Goal: Task Accomplishment & Management: Manage account settings

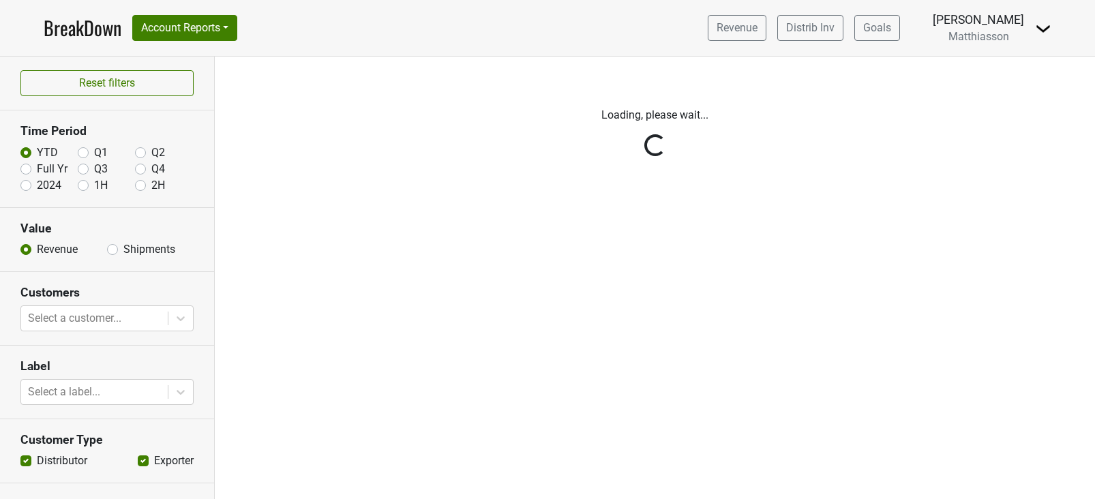
click at [1051, 31] on img at bounding box center [1043, 28] width 16 height 16
click at [992, 93] on link "Logout" at bounding box center [997, 99] width 108 height 22
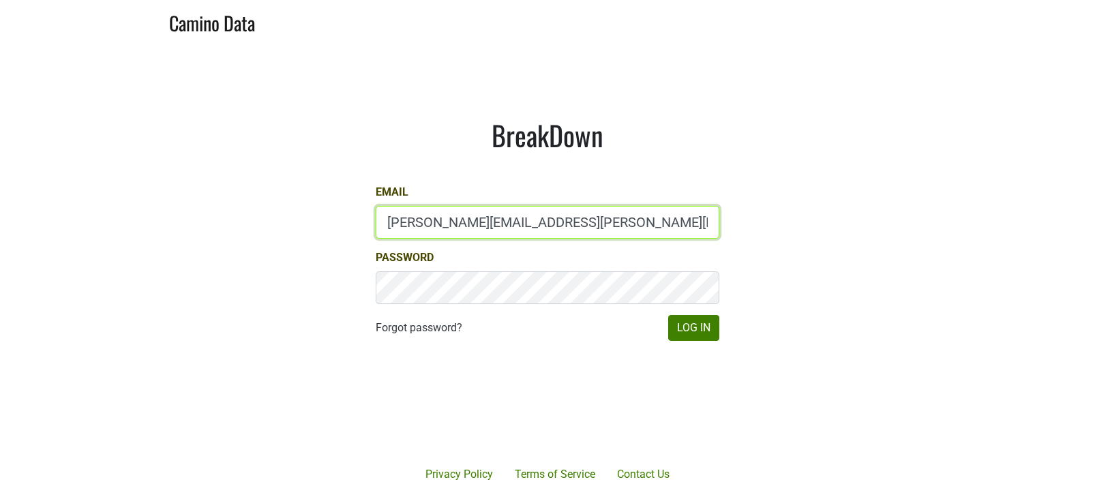
click at [410, 223] on input "[PERSON_NAME][EMAIL_ADDRESS][PERSON_NAME][DOMAIN_NAME]" at bounding box center [548, 222] width 344 height 33
type input "[EMAIL_ADDRESS][DOMAIN_NAME]"
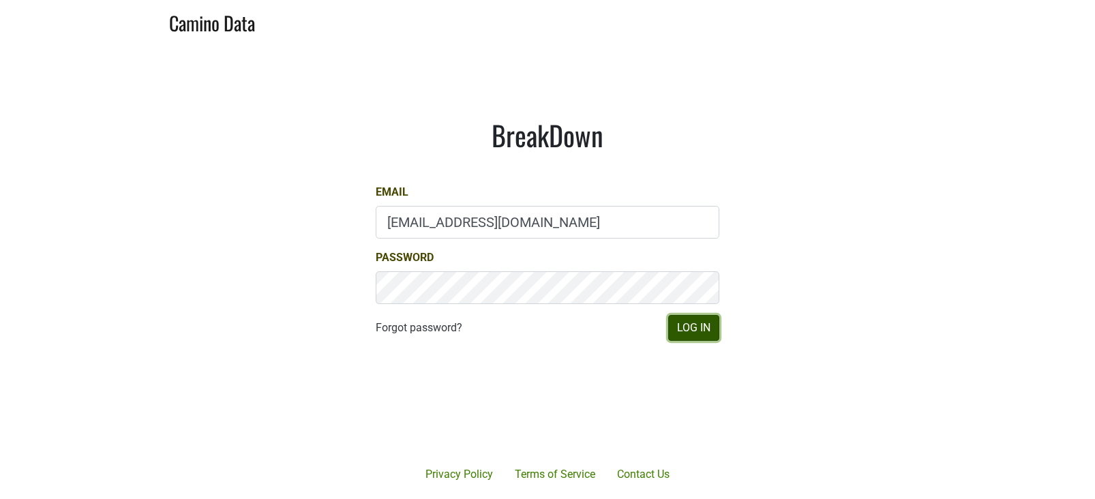
click at [693, 332] on button "Log In" at bounding box center [693, 328] width 51 height 26
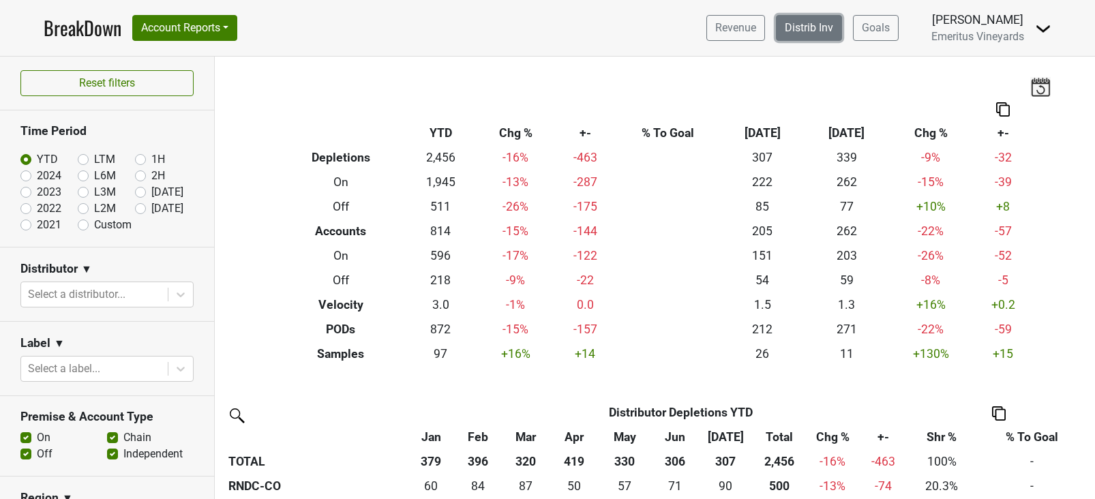
click at [819, 33] on link "Distrib Inv" at bounding box center [809, 28] width 66 height 26
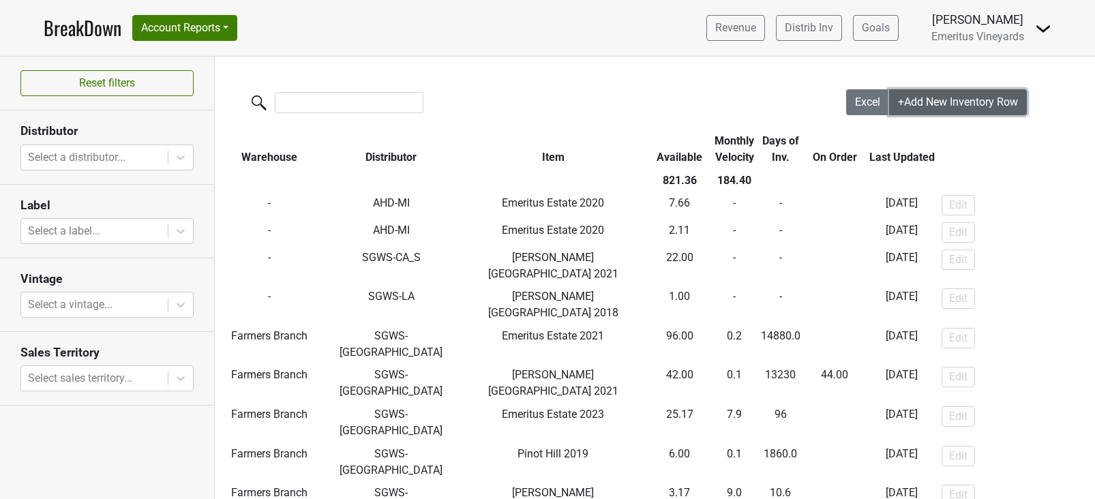
click at [911, 102] on span "+Add New Inventory Row" at bounding box center [958, 101] width 120 height 13
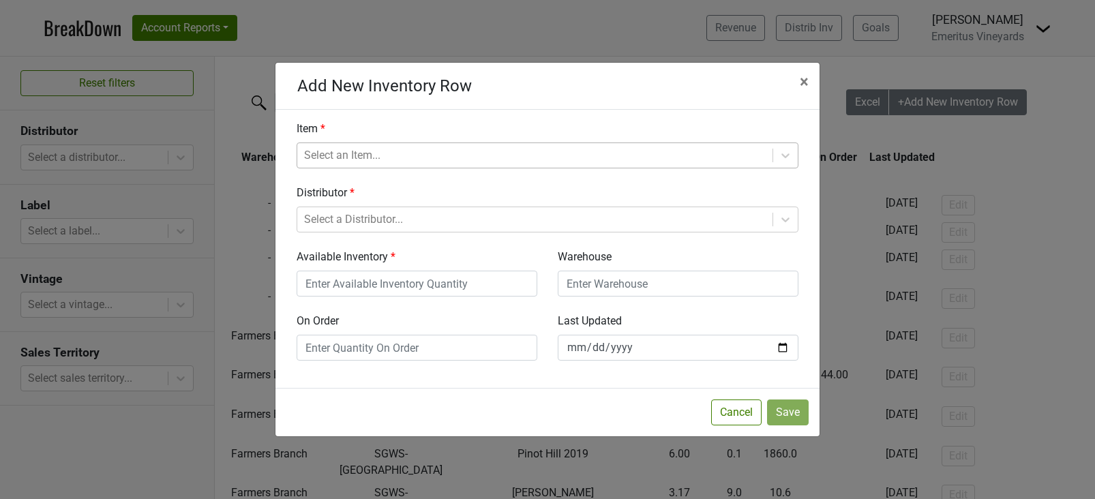
click at [382, 151] on div at bounding box center [535, 155] width 462 height 19
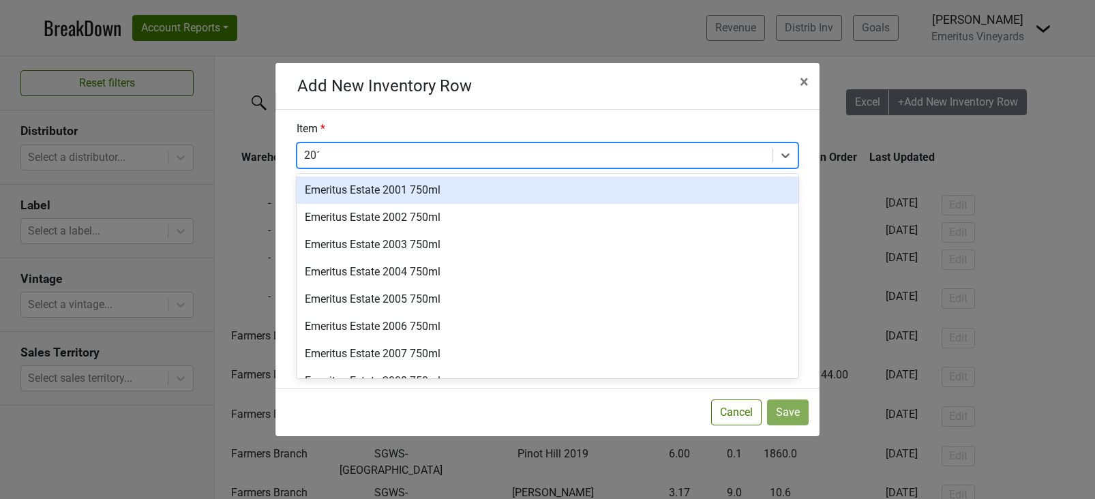
type input "2019"
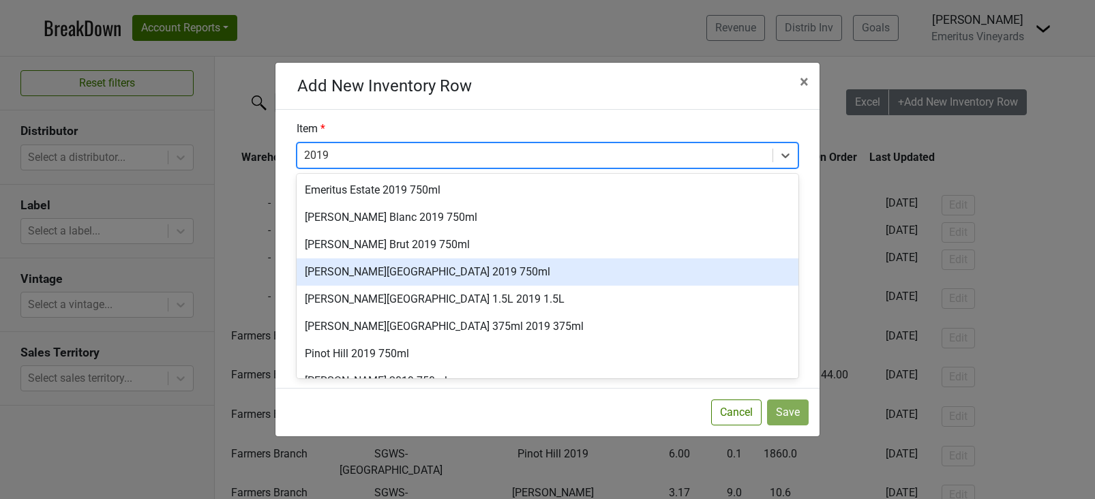
click at [364, 270] on div "Hallberg Ranch 2019 750ml" at bounding box center [548, 271] width 502 height 27
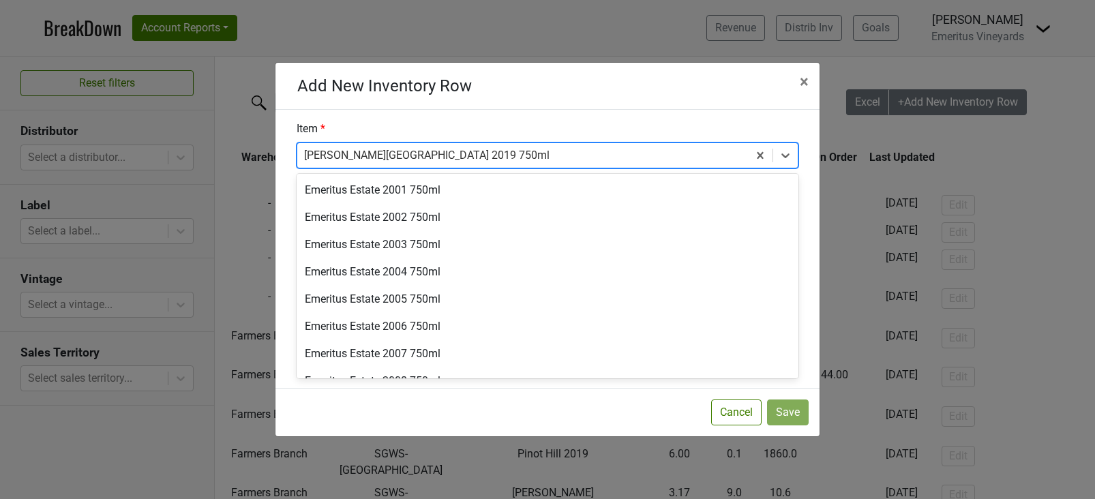
click at [407, 162] on div at bounding box center [522, 155] width 437 height 19
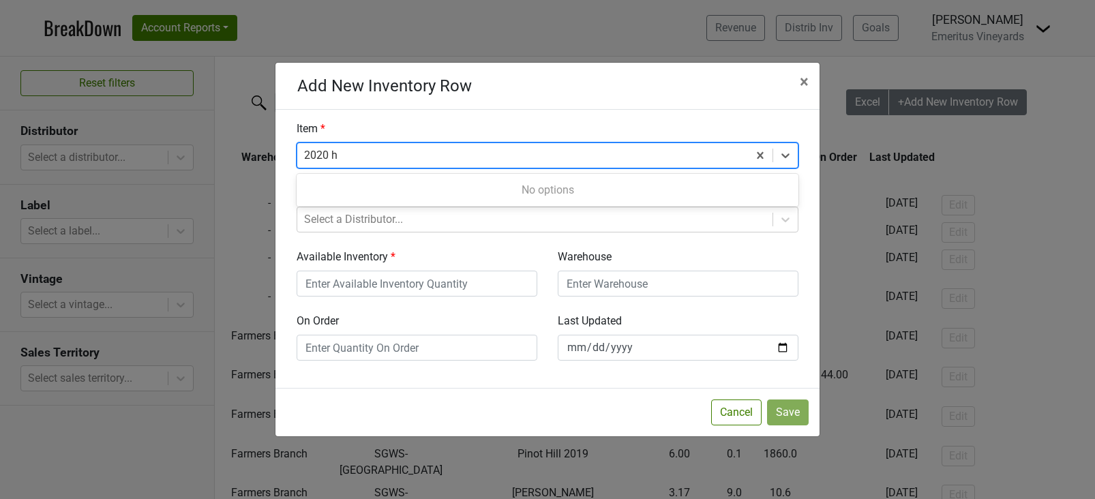
type input "2020"
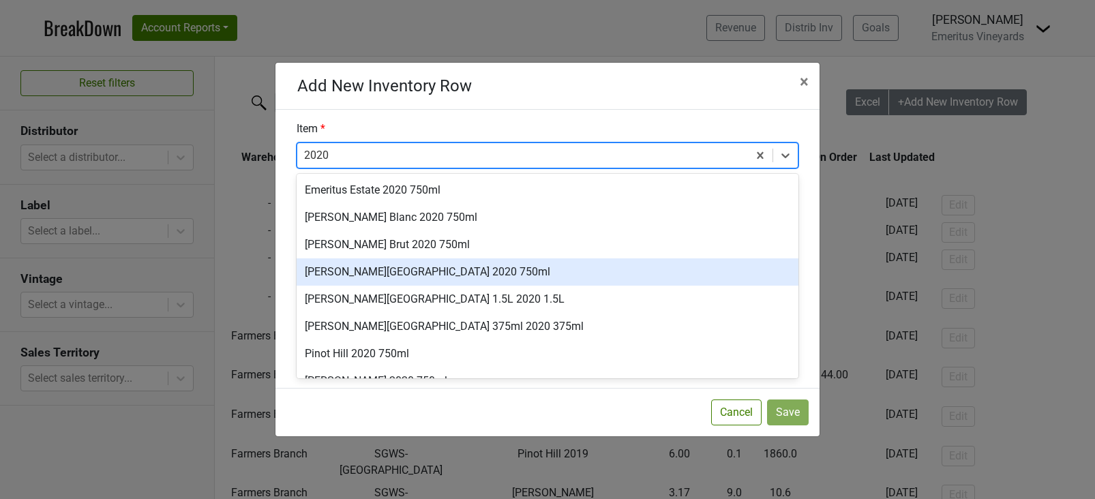
click at [376, 273] on div "Hallberg Ranch 2020 750ml" at bounding box center [548, 271] width 502 height 27
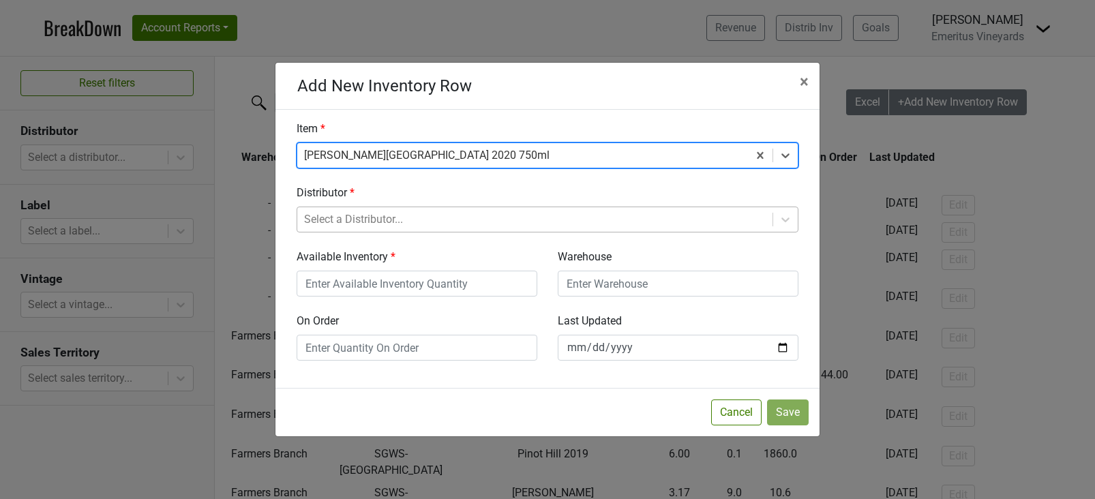
click at [372, 221] on div at bounding box center [535, 219] width 462 height 19
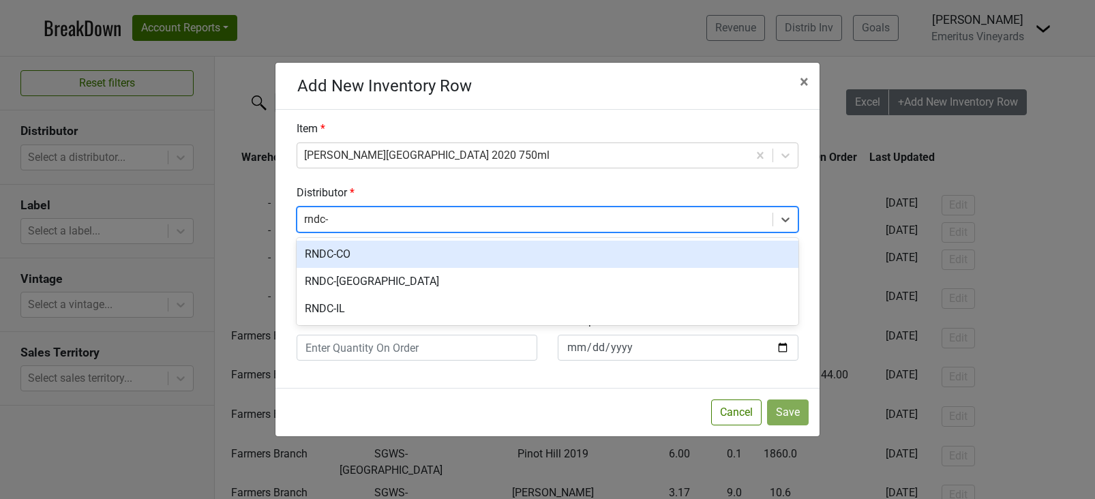
type input "rndc-"
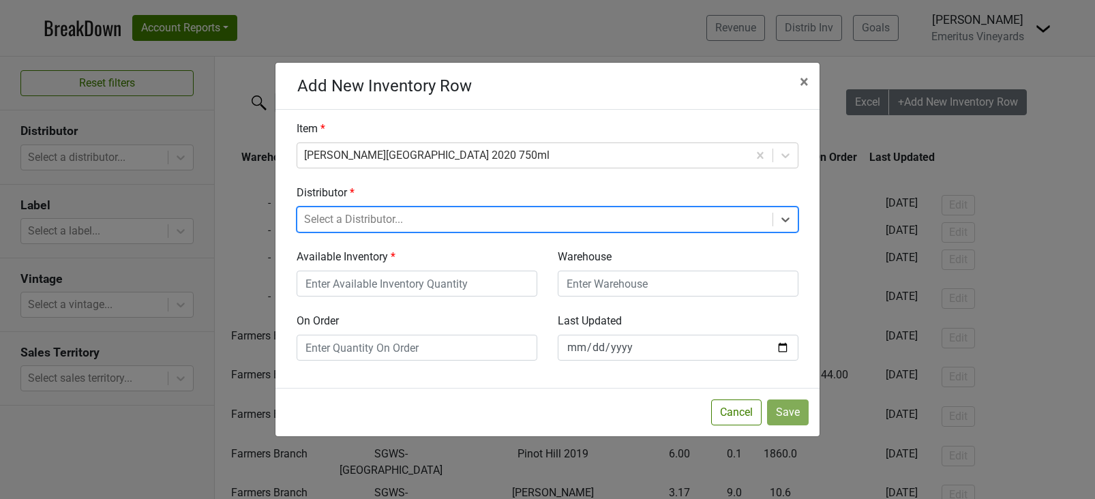
click at [418, 225] on div at bounding box center [535, 219] width 462 height 19
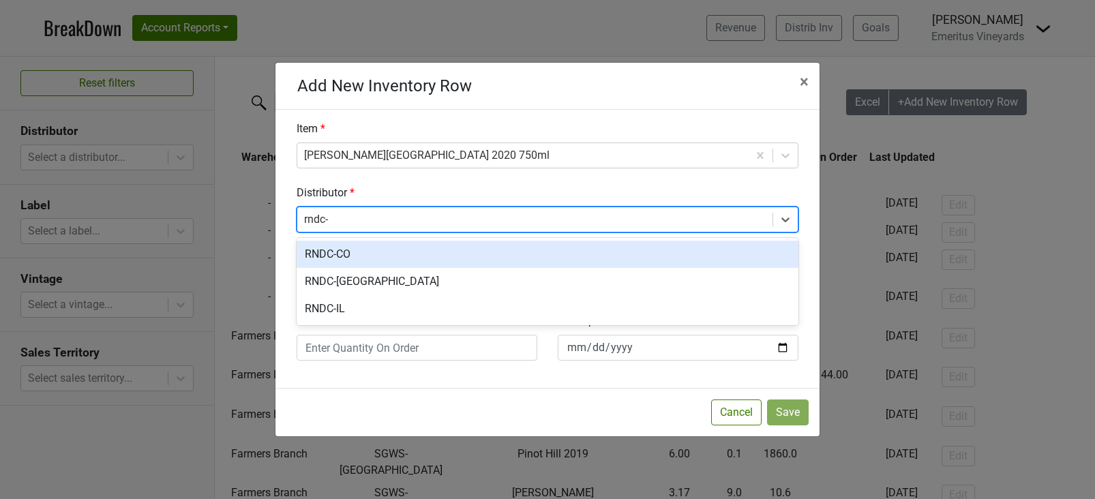
type input "rndc-"
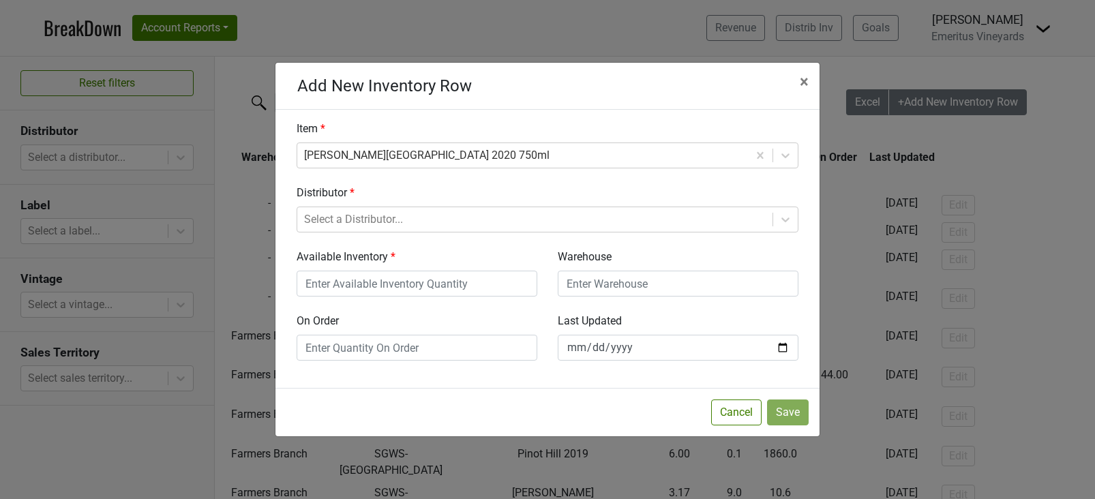
click at [395, 192] on div "Distributor Select a Distributor..." at bounding box center [547, 209] width 522 height 48
click at [803, 85] on span "×" at bounding box center [804, 81] width 9 height 19
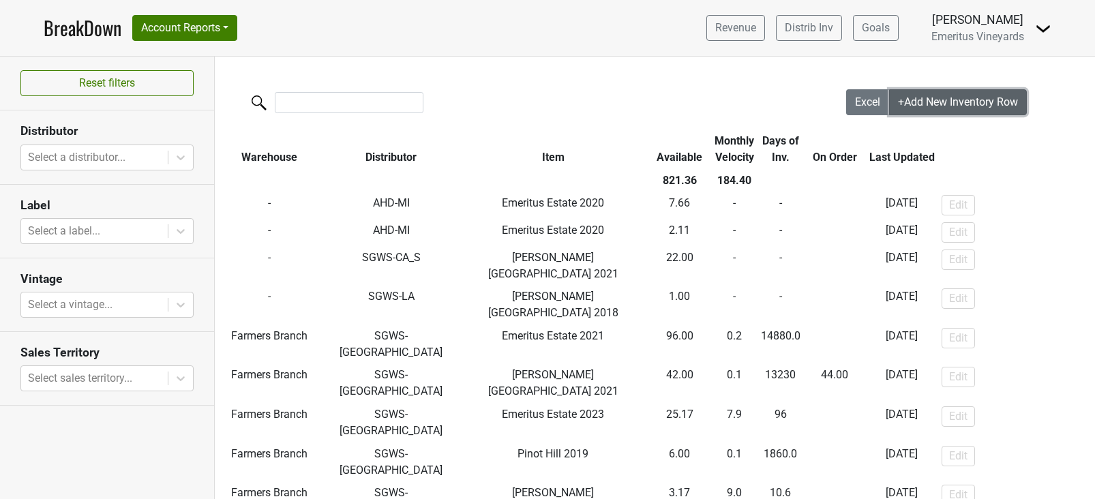
click at [935, 96] on span "+Add New Inventory Row" at bounding box center [958, 101] width 120 height 13
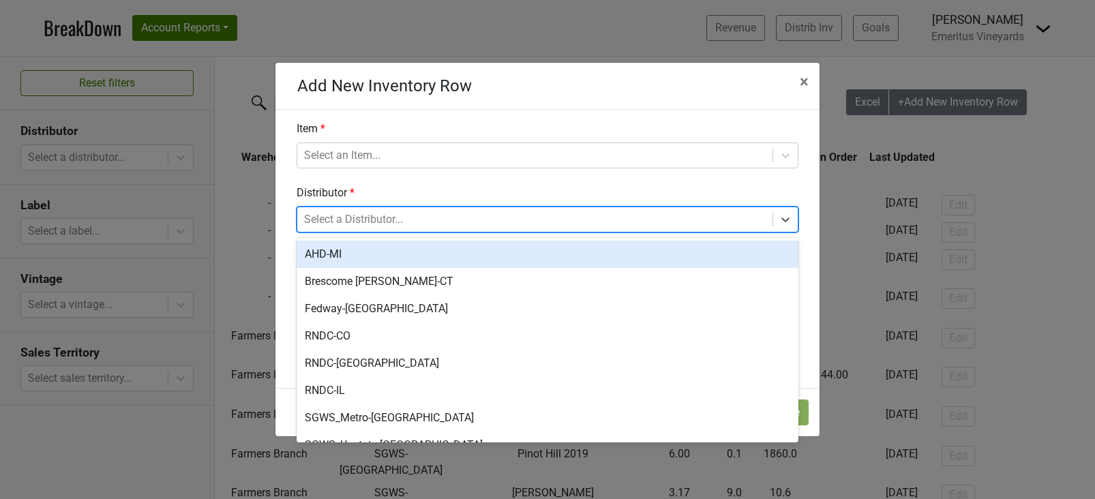
click at [335, 230] on div "Select a Distributor..." at bounding box center [534, 219] width 475 height 25
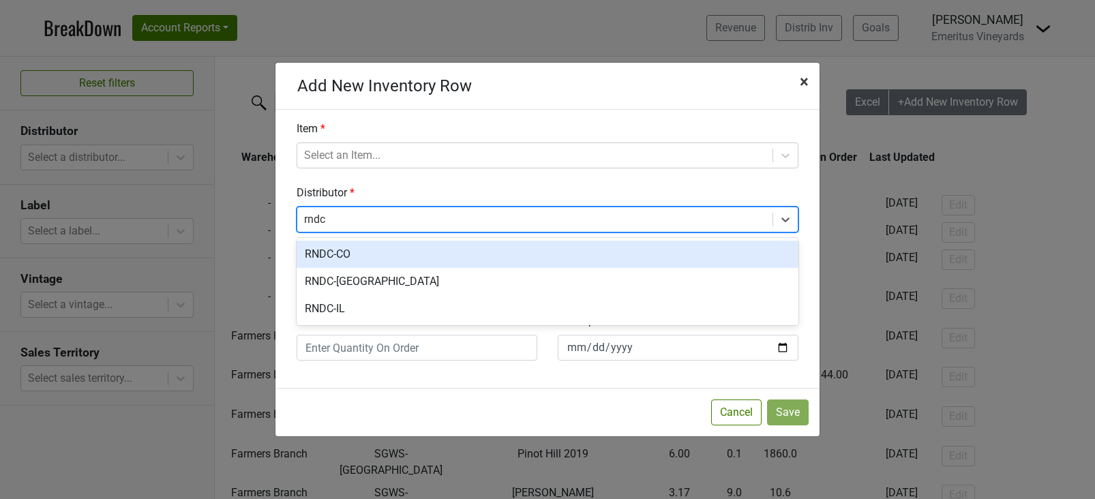
type input "rndc"
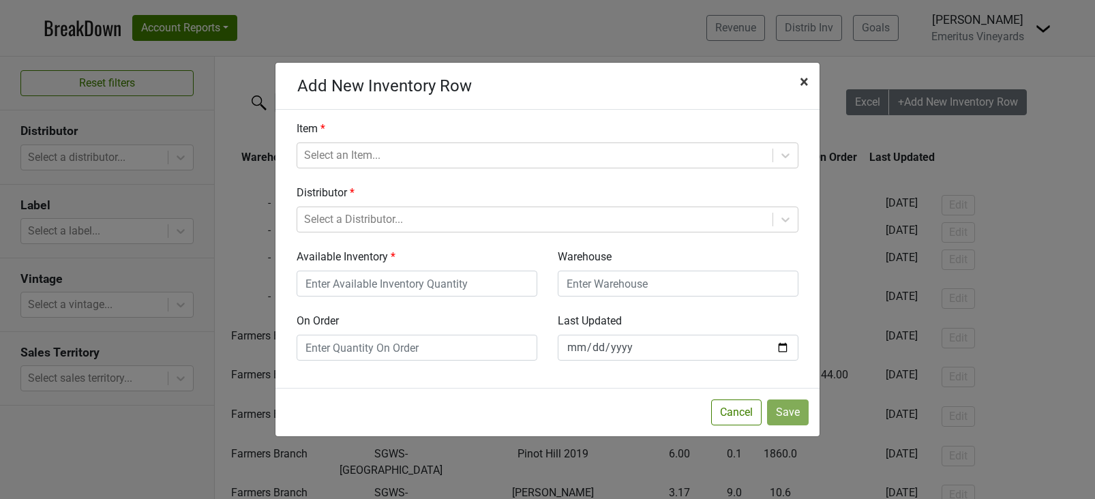
click at [812, 79] on button "× Close" at bounding box center [804, 82] width 31 height 38
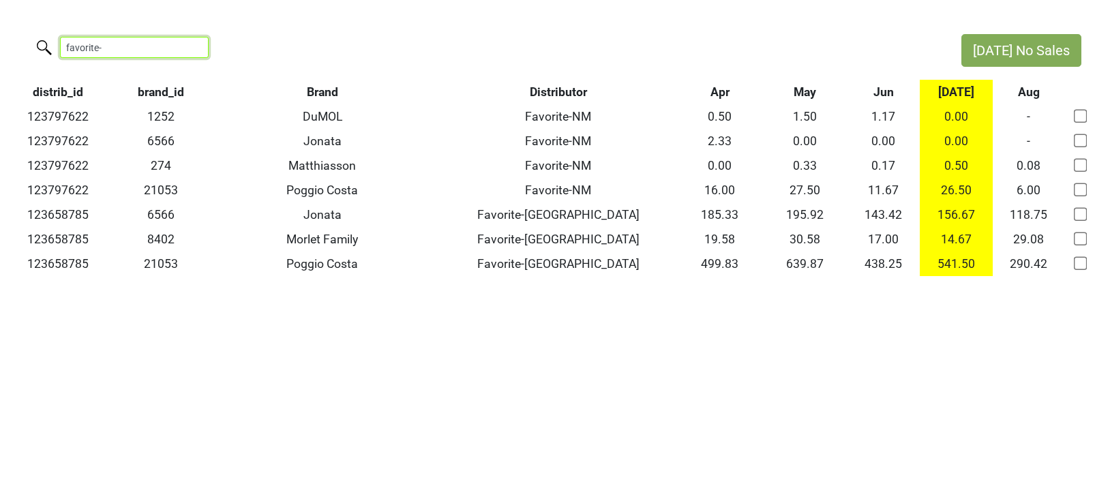
drag, startPoint x: 150, startPoint y: 46, endPoint x: -33, endPoint y: 30, distance: 183.4
click at [0, 30] on html "Jul No Sales favorite- distrib_id brand_id Brand Distributor Apr May Jun Jul Au…" at bounding box center [547, 155] width 1095 height 310
paste input "123461919"
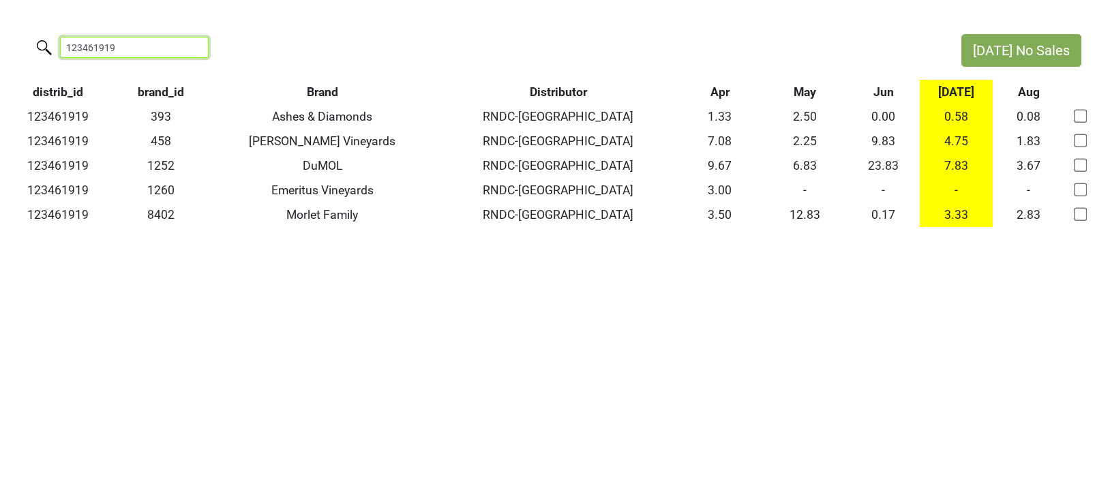
type input "123461919"
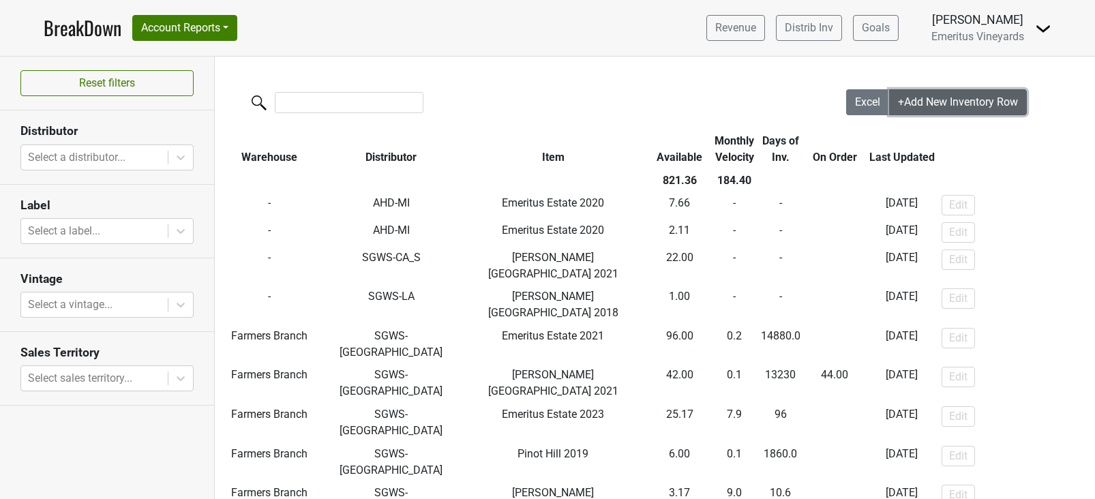
click at [948, 96] on span "+Add New Inventory Row" at bounding box center [958, 101] width 120 height 13
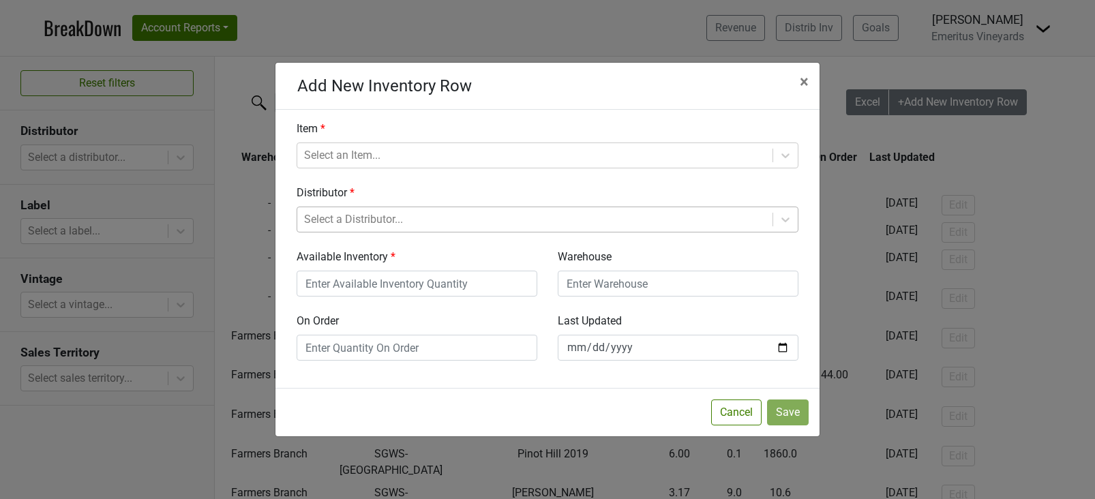
click at [730, 220] on div at bounding box center [535, 219] width 462 height 19
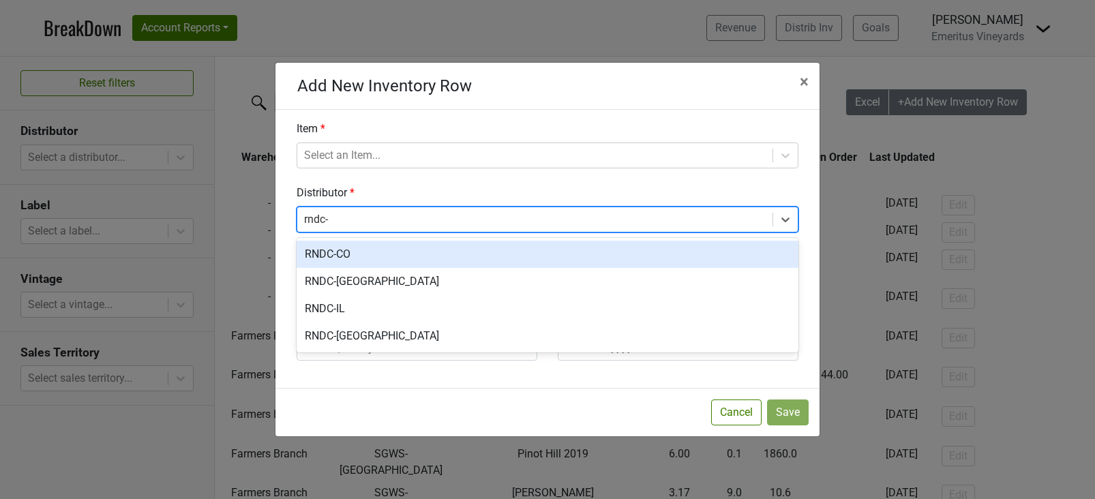
type input "rndc-v"
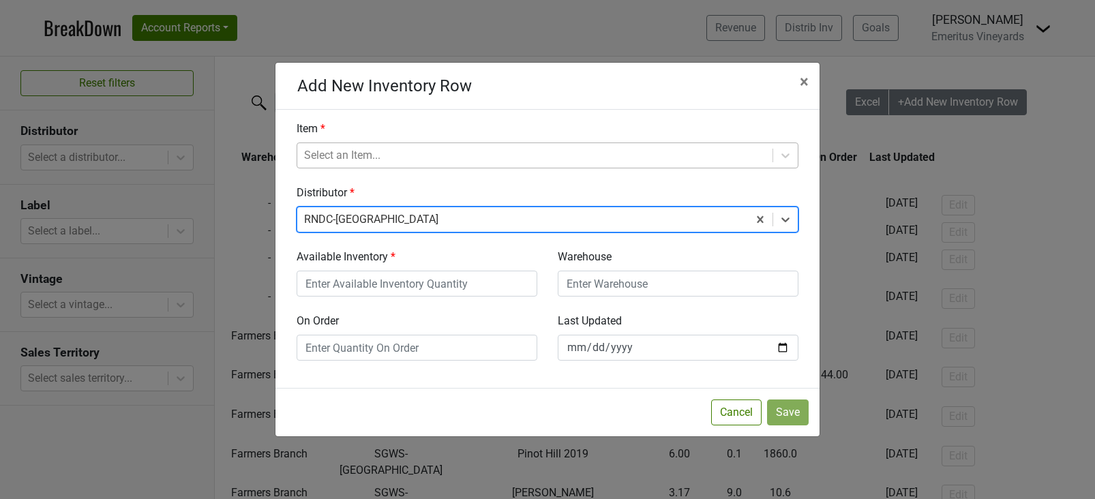
click at [621, 159] on div at bounding box center [535, 155] width 462 height 19
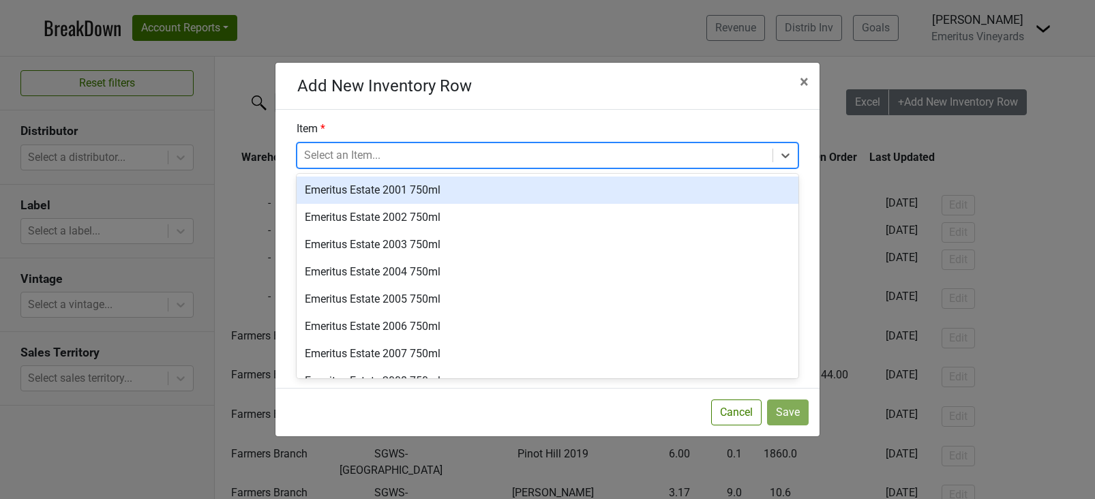
type input "2"
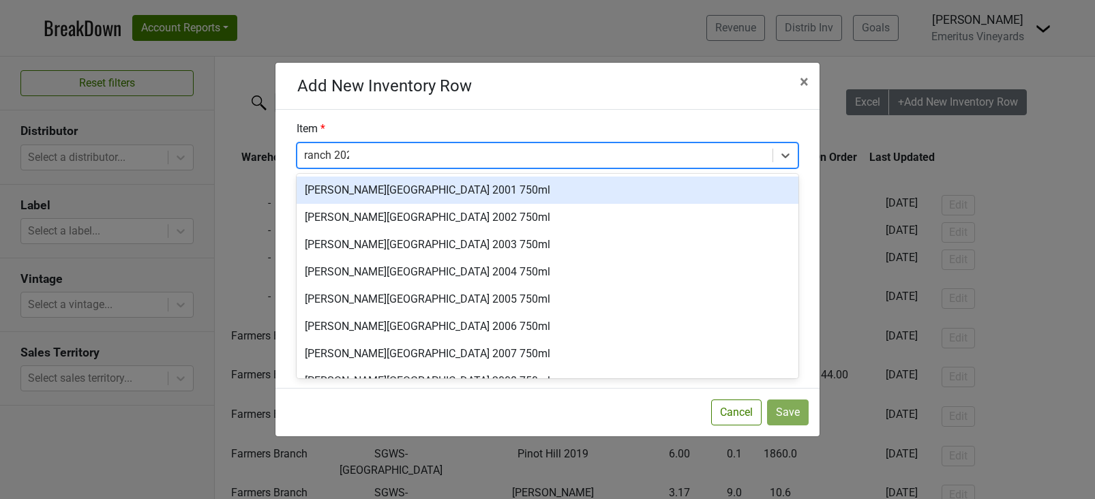
type input "ranch 2020"
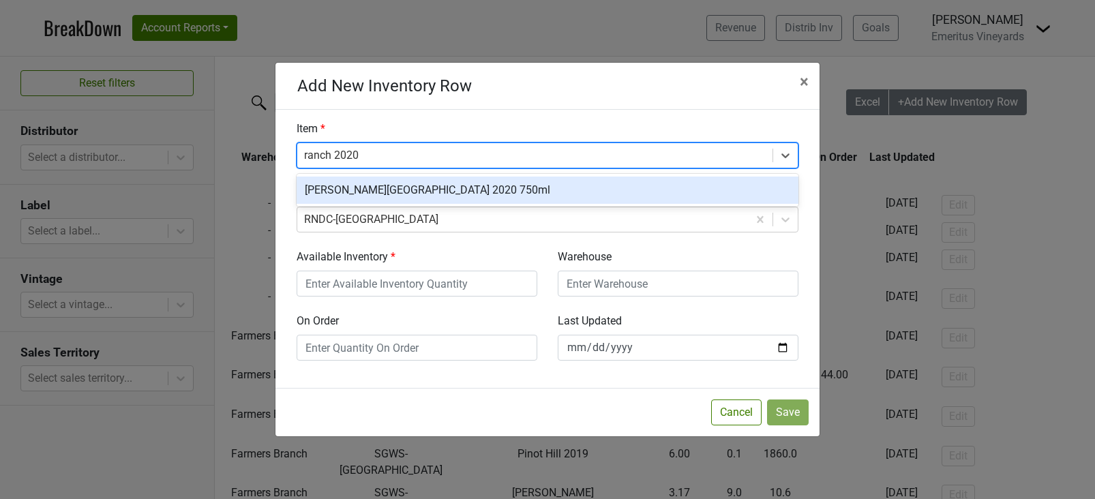
click at [595, 195] on div "Hallberg Ranch 2020 750ml" at bounding box center [548, 190] width 502 height 27
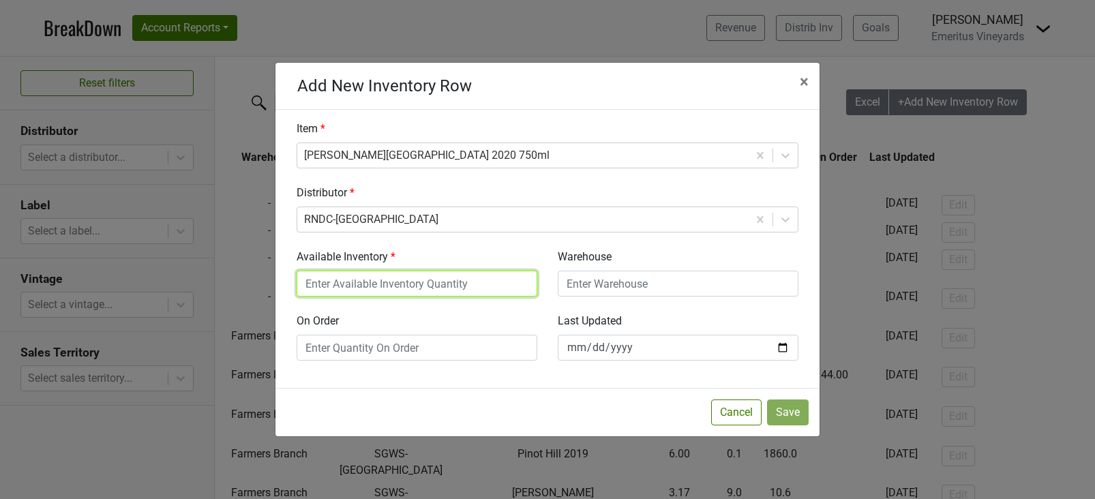
click at [447, 292] on input "Available Inventory" at bounding box center [417, 284] width 241 height 26
type input "4"
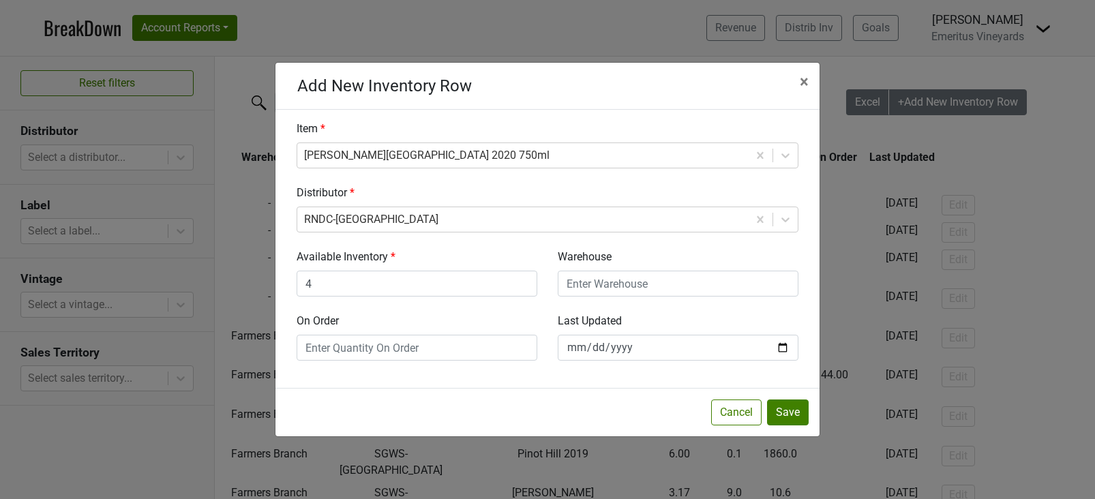
click at [525, 402] on div "Cancel Save" at bounding box center [547, 412] width 544 height 48
click at [609, 284] on input "Warehouse" at bounding box center [678, 284] width 241 height 26
type input "ASH"
click at [592, 418] on div "Cancel Save" at bounding box center [547, 412] width 544 height 48
click at [789, 416] on button "Save" at bounding box center [788, 412] width 42 height 26
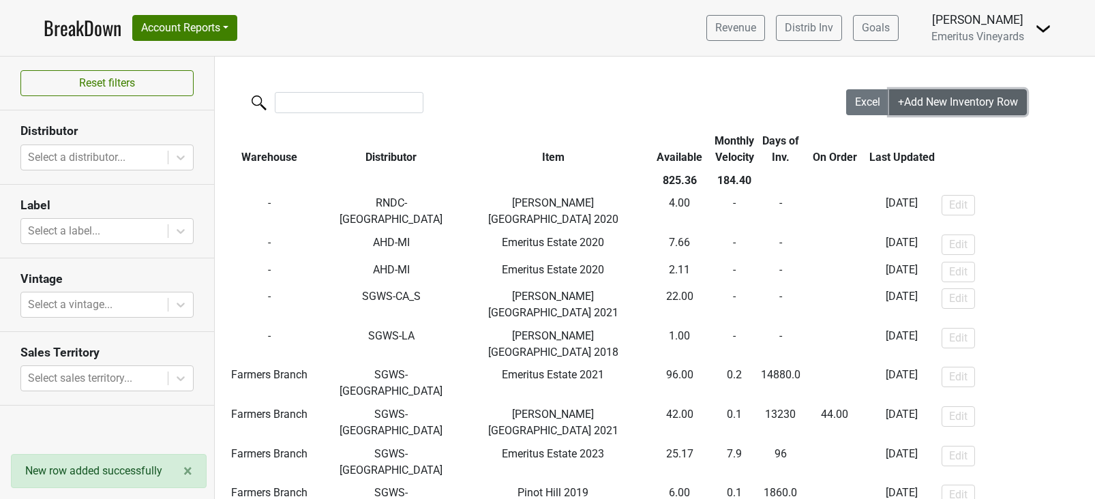
click at [948, 108] on span "+Add New Inventory Row" at bounding box center [958, 101] width 120 height 13
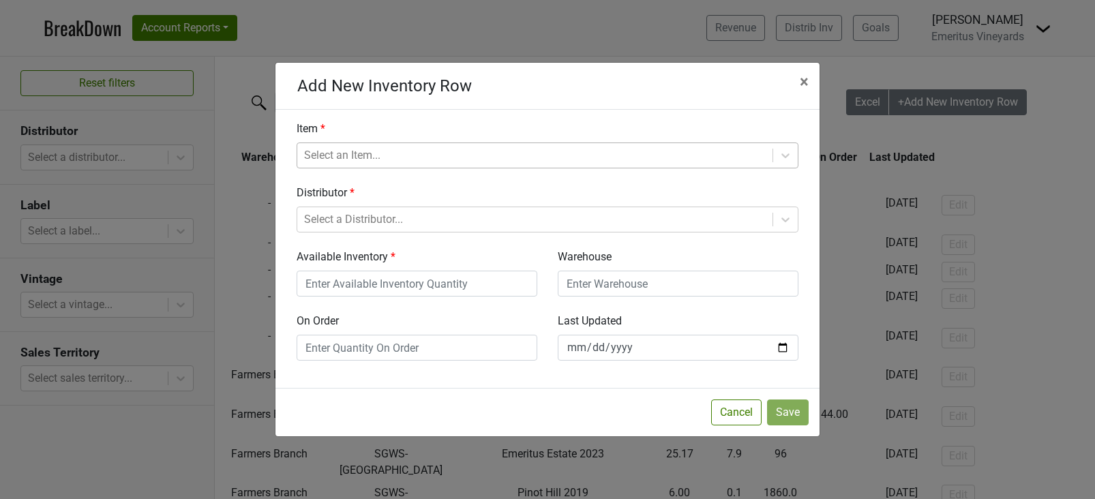
click at [325, 154] on div at bounding box center [535, 155] width 462 height 19
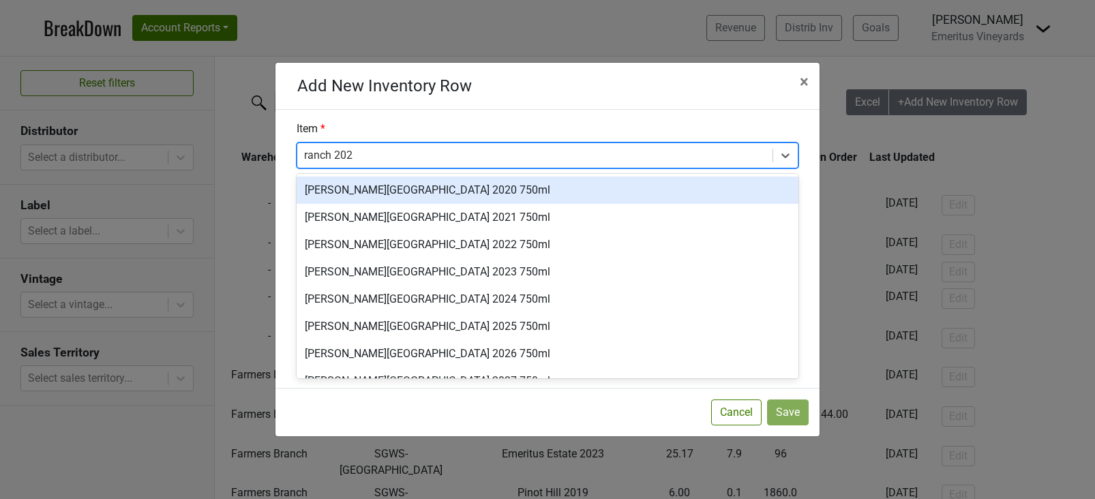
type input "ranch 2022"
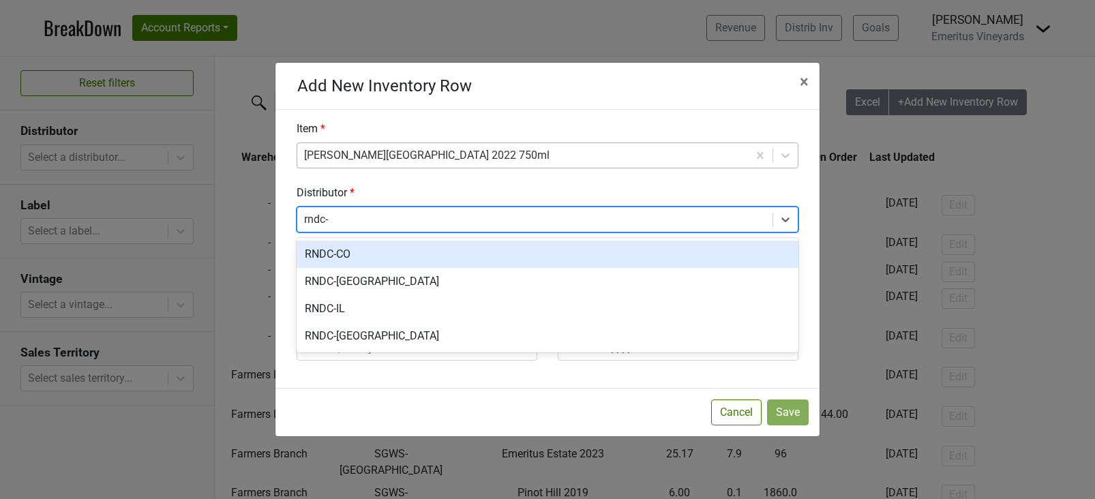
type input "rndc-g"
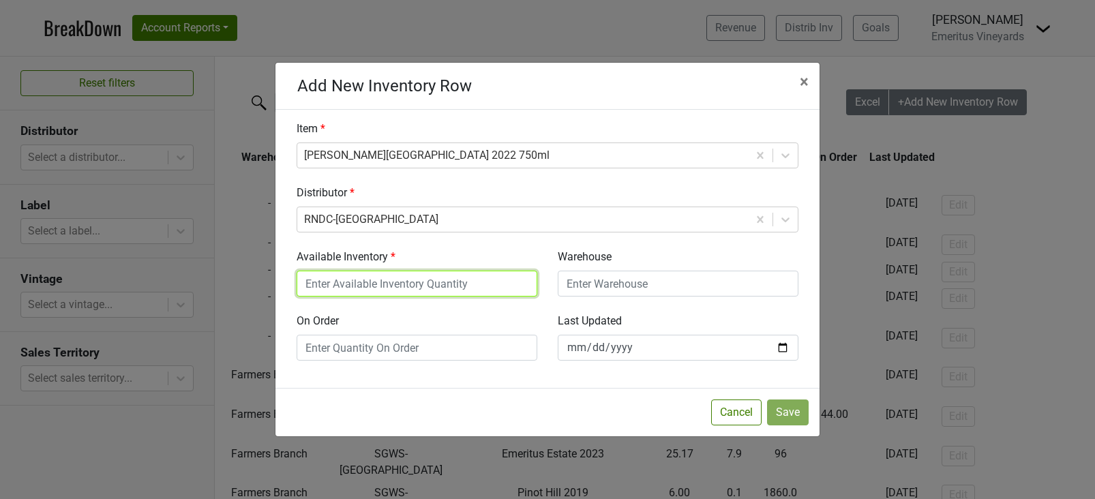
click at [352, 285] on input "Available Inventory" at bounding box center [417, 284] width 241 height 26
type input "12.7"
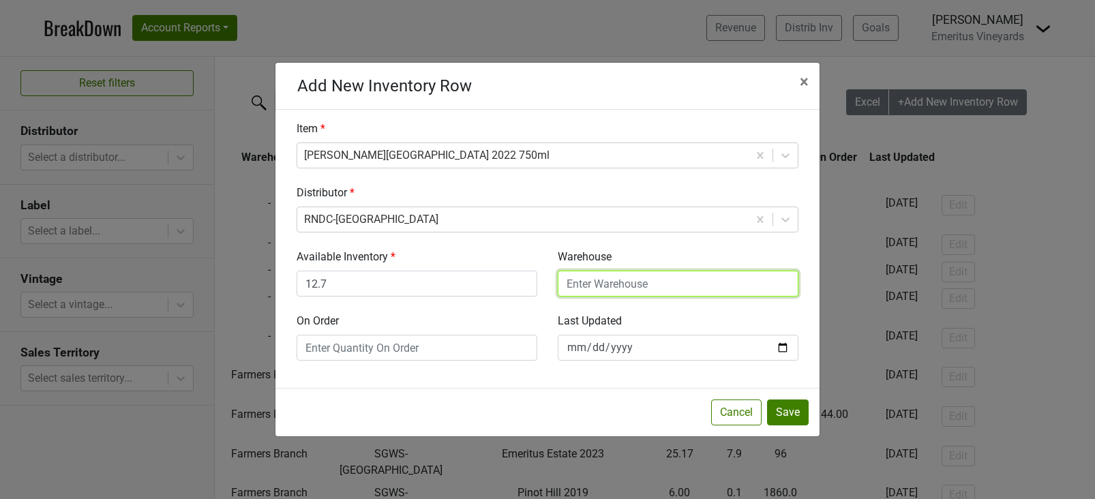
click at [638, 286] on input "Warehouse" at bounding box center [678, 284] width 241 height 26
type input "ATL"
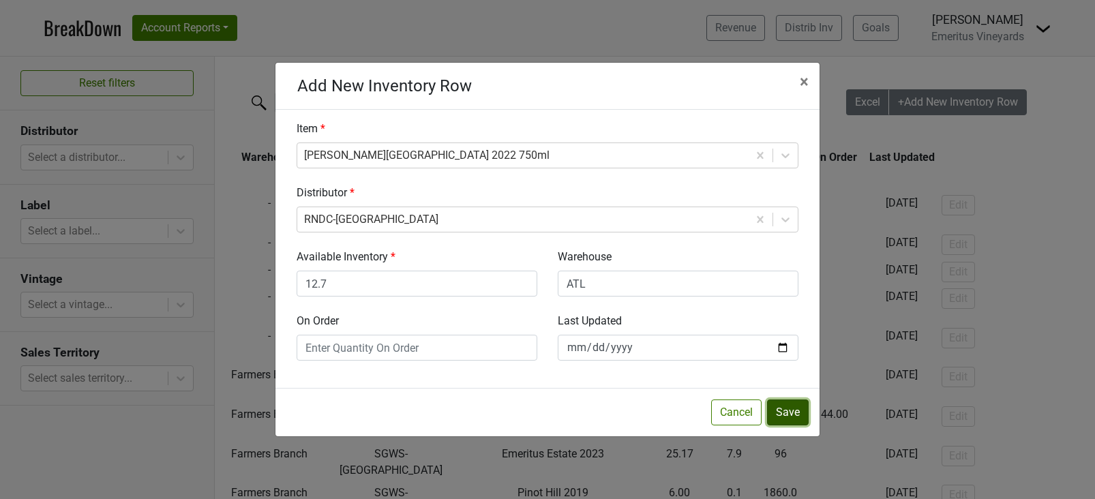
click at [794, 408] on button "Save" at bounding box center [788, 412] width 42 height 26
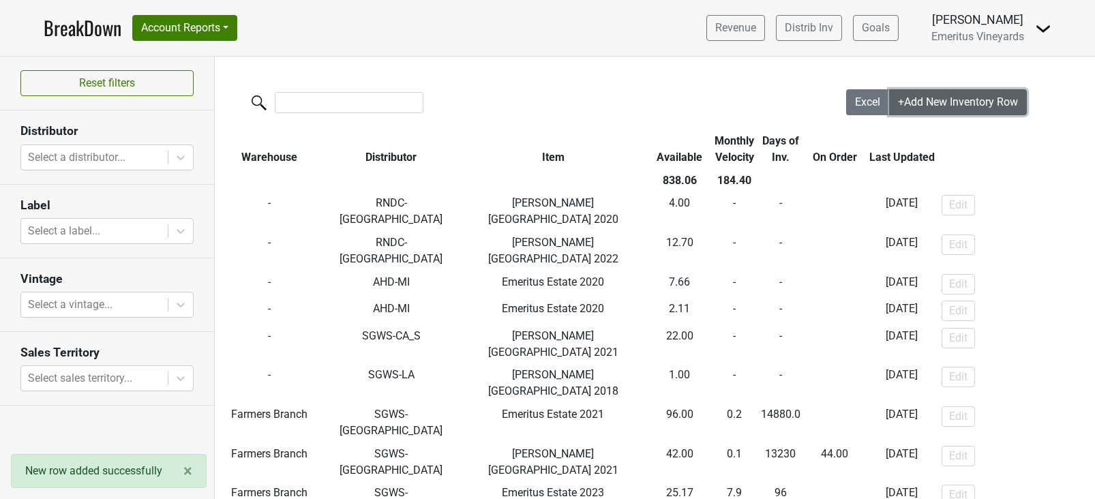
click at [916, 107] on span "+Add New Inventory Row" at bounding box center [958, 101] width 120 height 13
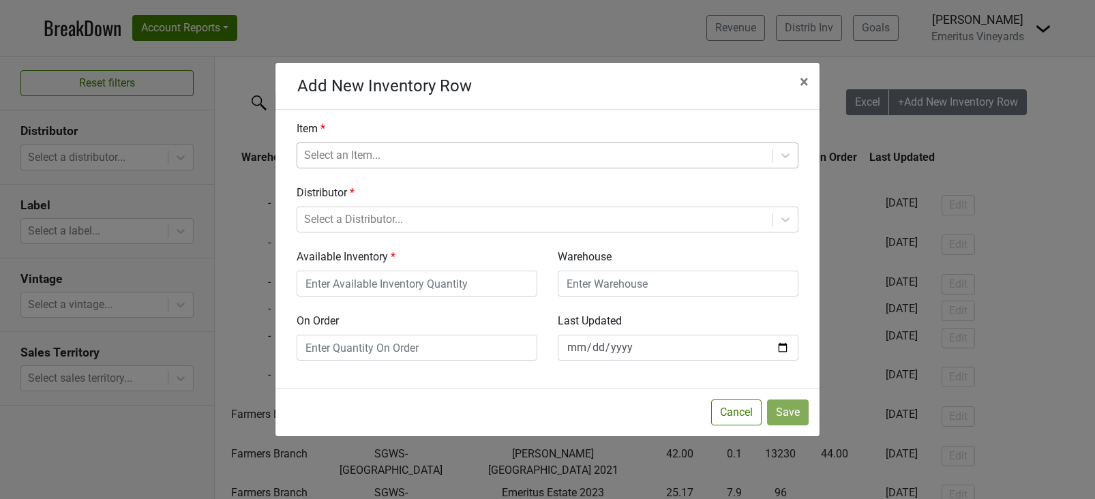
click at [332, 162] on div at bounding box center [535, 155] width 462 height 19
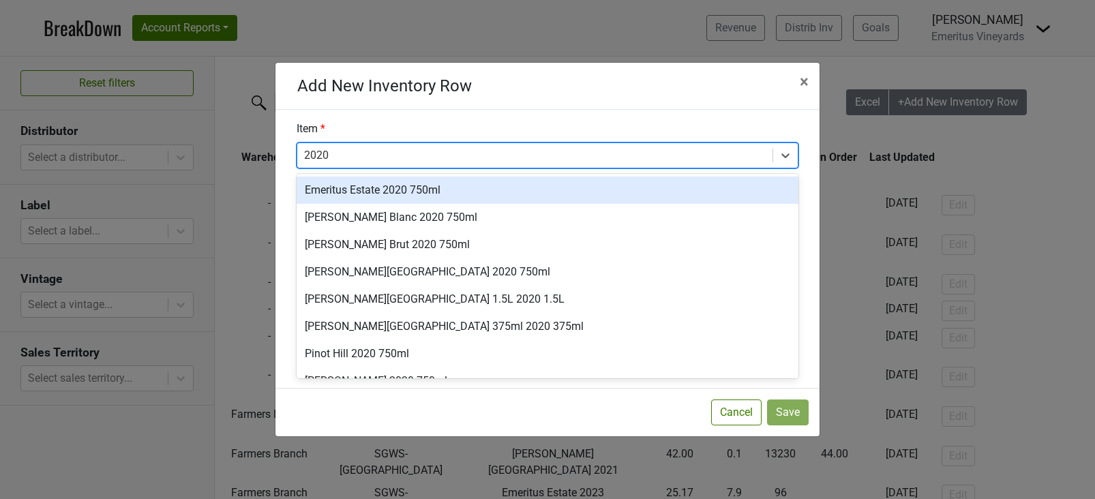
type input "2020 3"
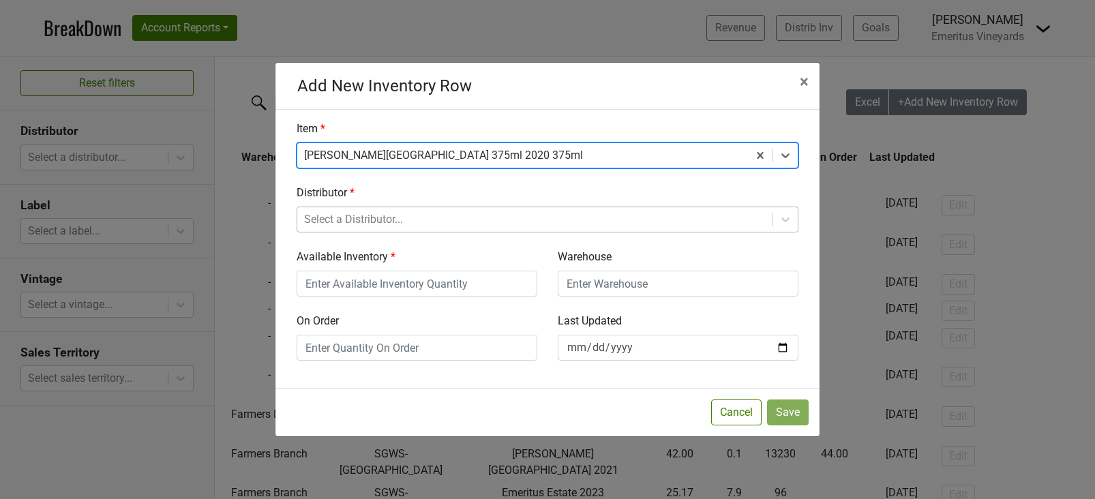
click at [348, 217] on div at bounding box center [535, 219] width 462 height 19
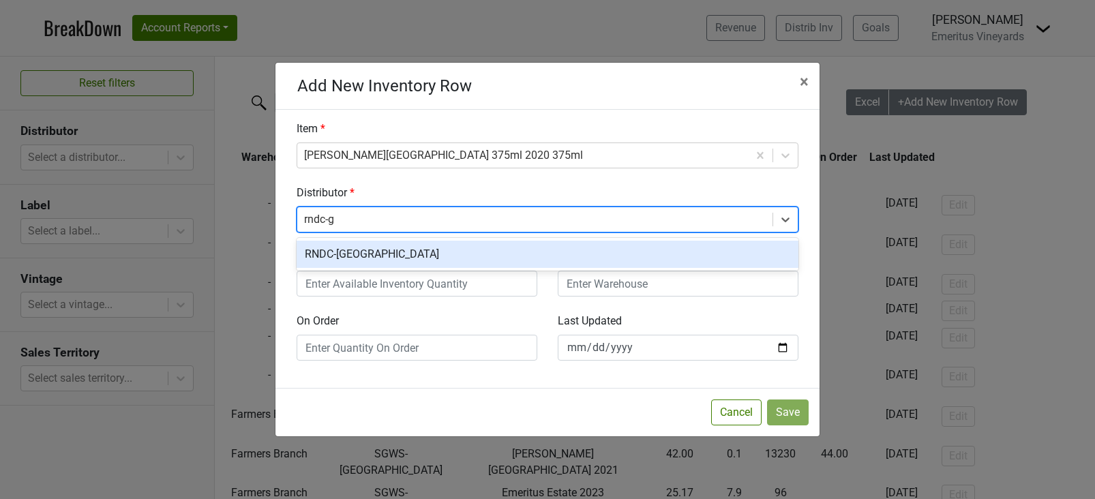
type input "rndc-ga"
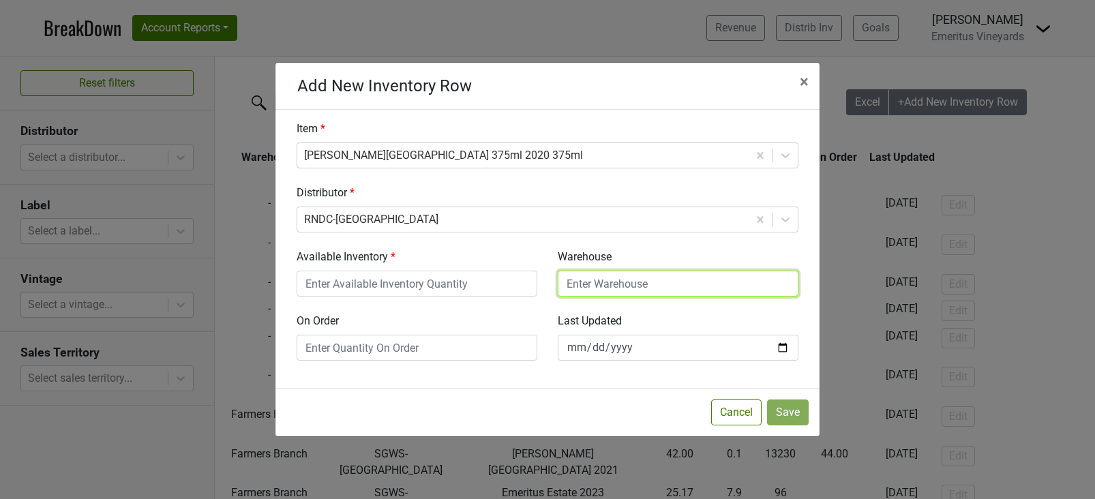
click at [584, 290] on input "Warehouse" at bounding box center [678, 284] width 241 height 26
type input "ATL"
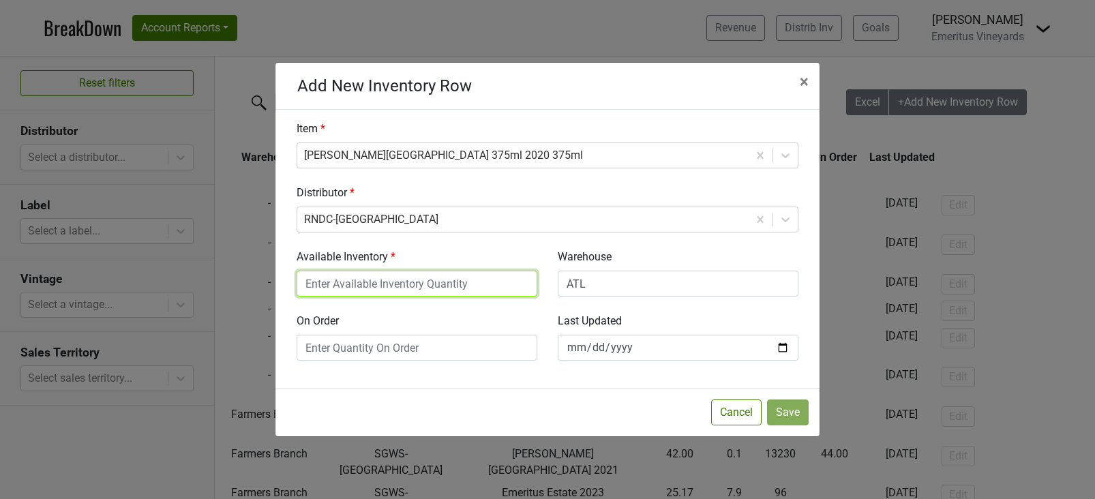
click at [366, 279] on input "Available Inventory" at bounding box center [417, 284] width 241 height 26
type input "11"
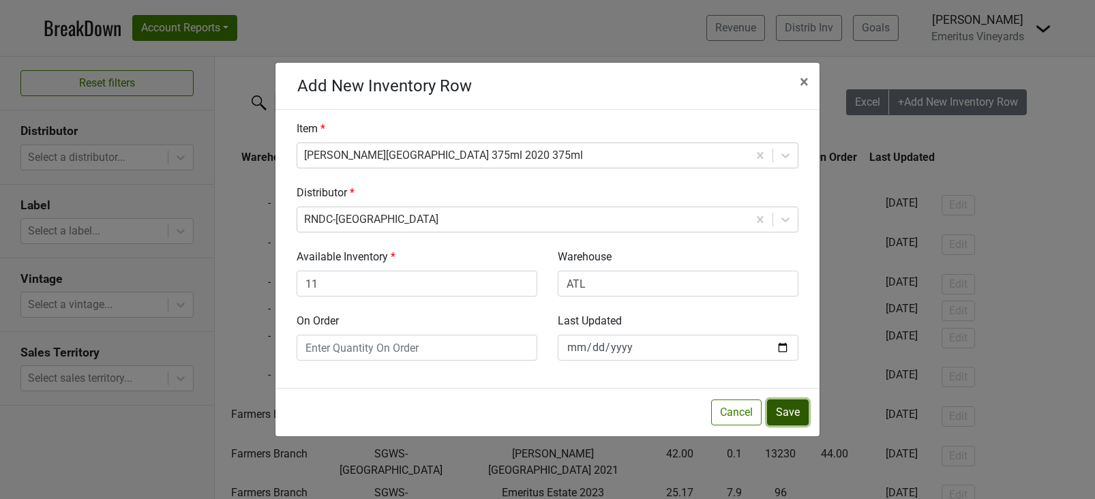
click at [779, 404] on button "Save" at bounding box center [788, 412] width 42 height 26
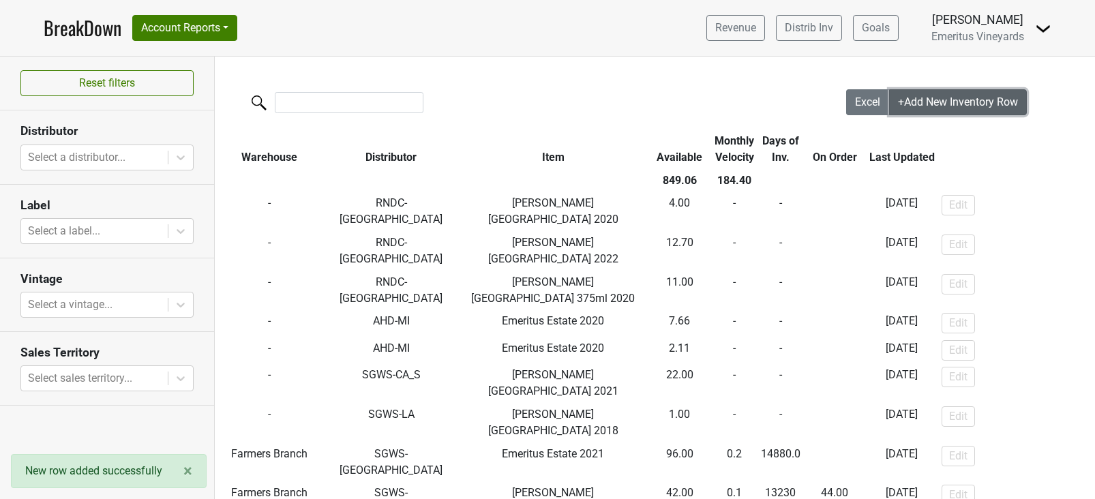
click at [922, 103] on span "+Add New Inventory Row" at bounding box center [958, 101] width 120 height 13
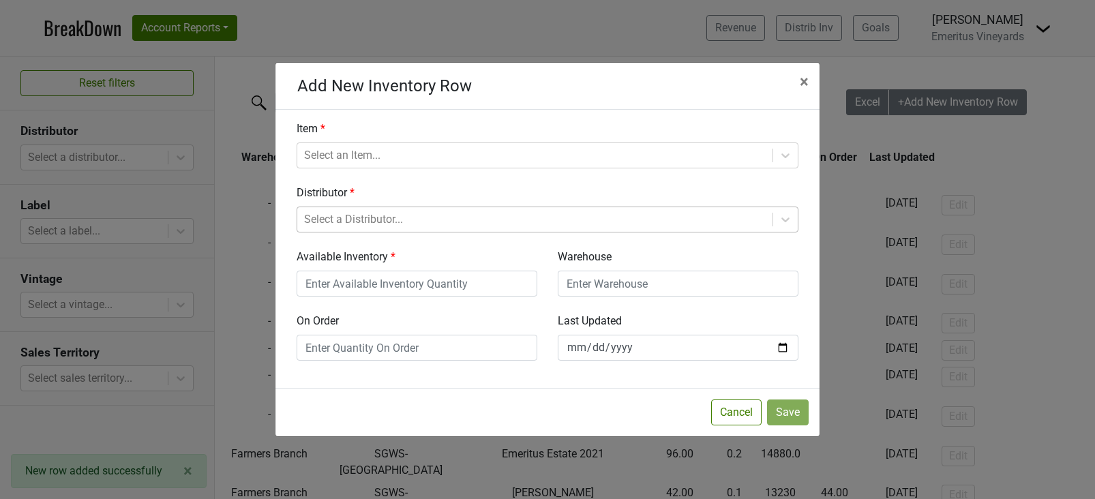
click at [402, 219] on div at bounding box center [535, 219] width 462 height 19
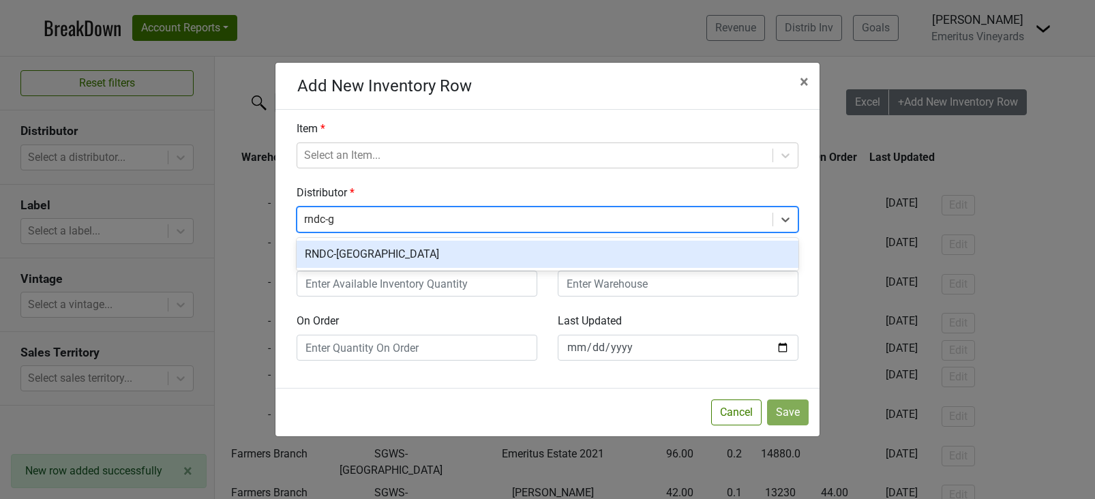
type input "rndc-ga"
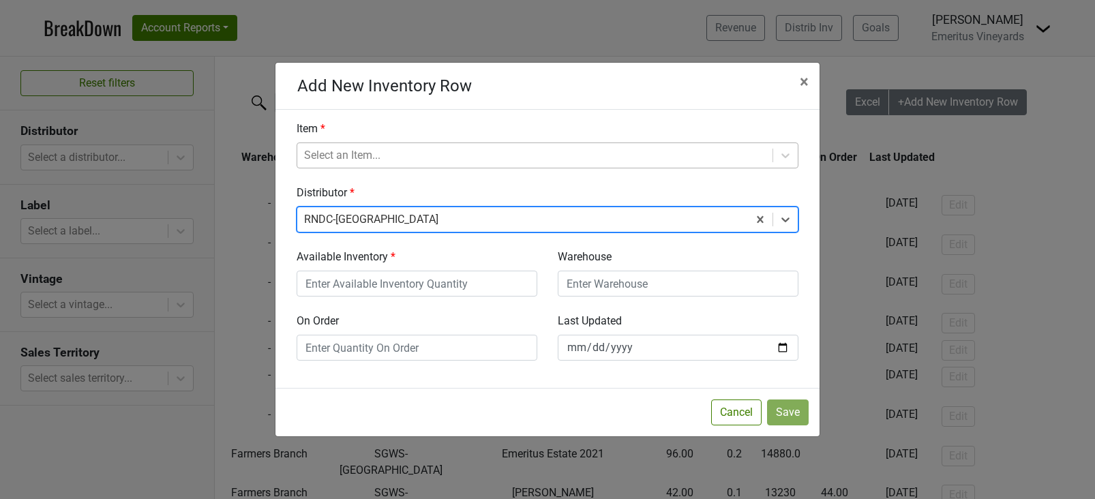
click at [350, 159] on div at bounding box center [535, 155] width 462 height 19
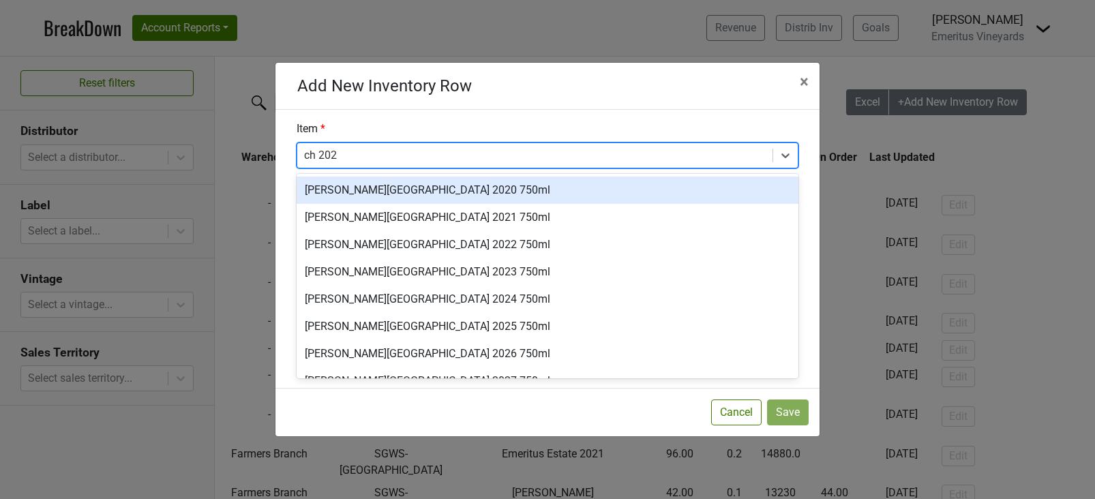
type input "ch 2020"
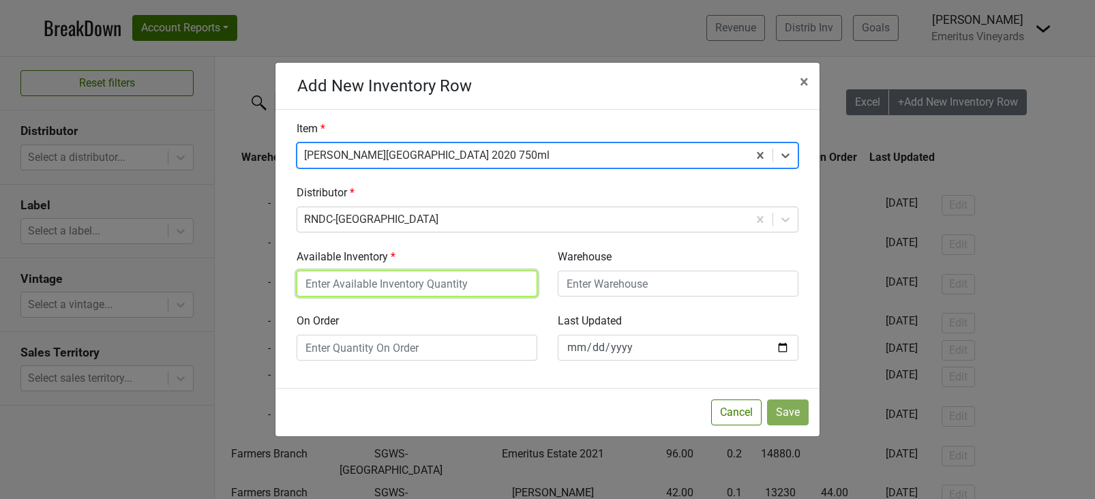
click at [416, 294] on input "Available Inventory" at bounding box center [417, 284] width 241 height 26
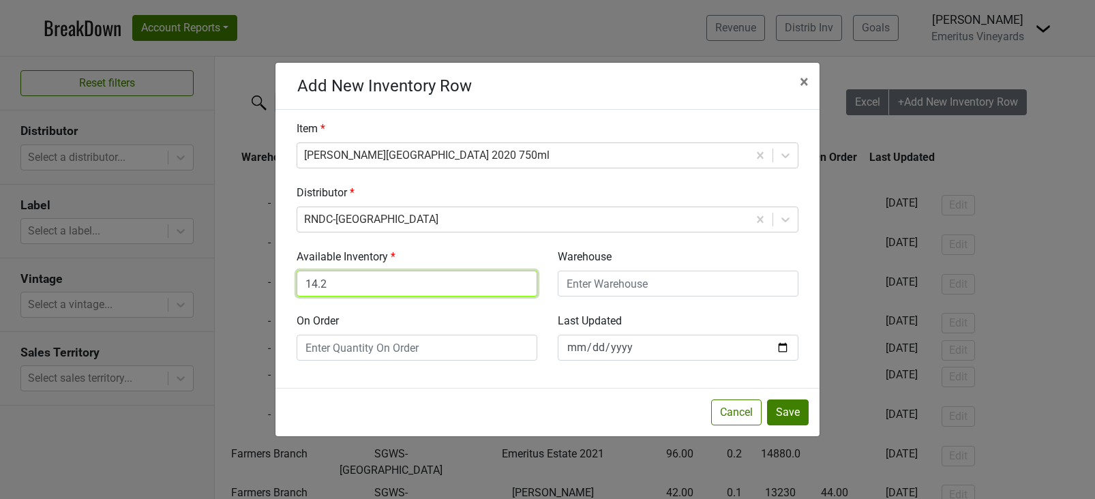
type input "14.2"
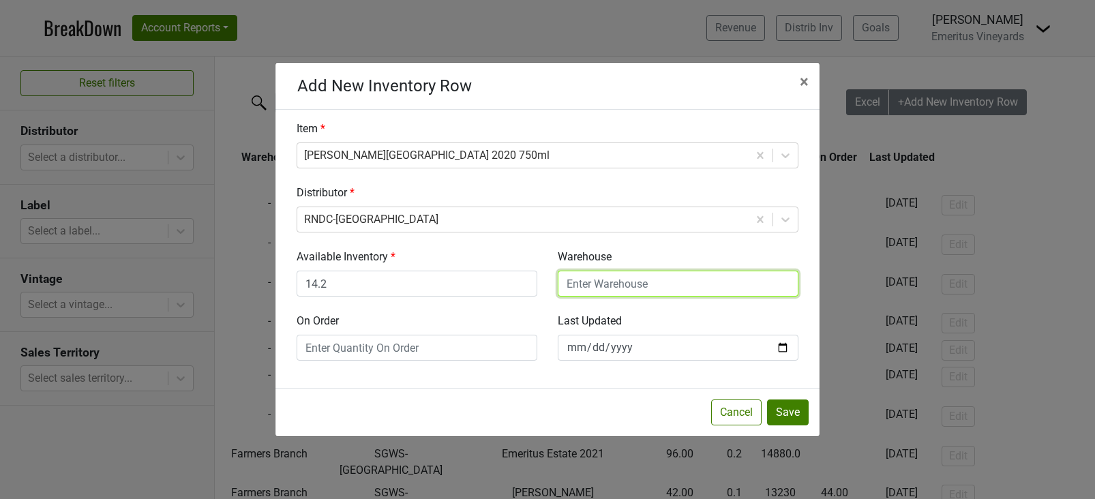
click at [654, 284] on input "Warehouse" at bounding box center [678, 284] width 241 height 26
type input "ATL"
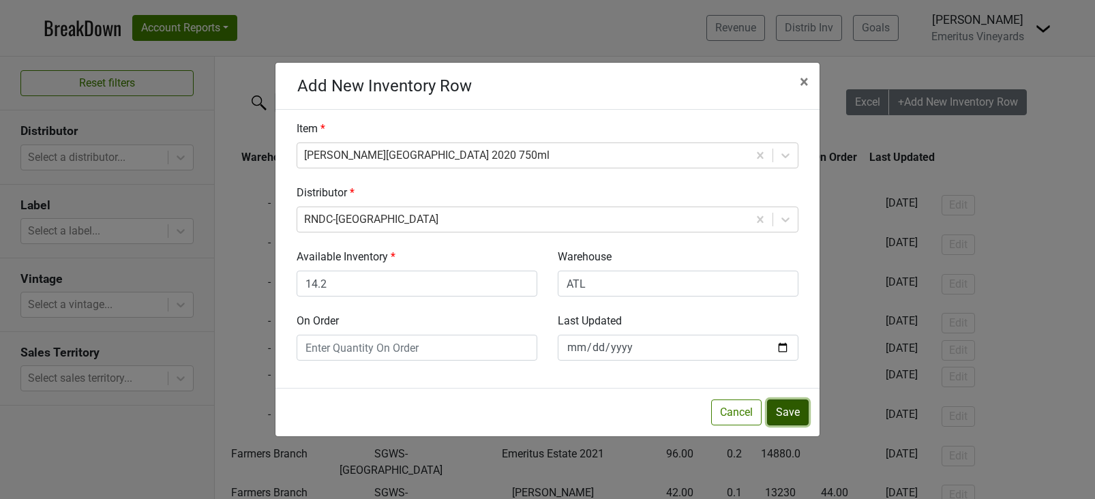
click at [789, 419] on button "Save" at bounding box center [788, 412] width 42 height 26
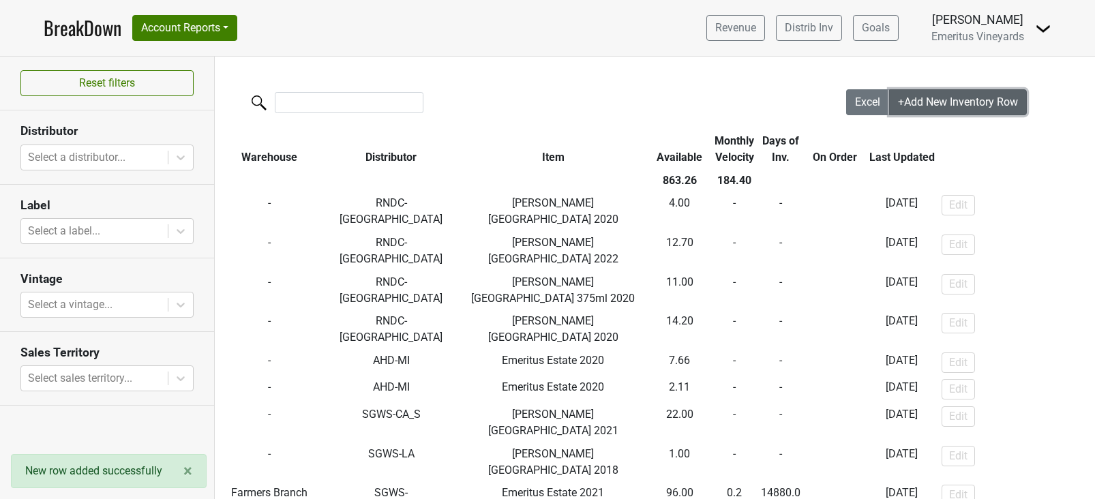
click at [929, 99] on span "+Add New Inventory Row" at bounding box center [958, 101] width 120 height 13
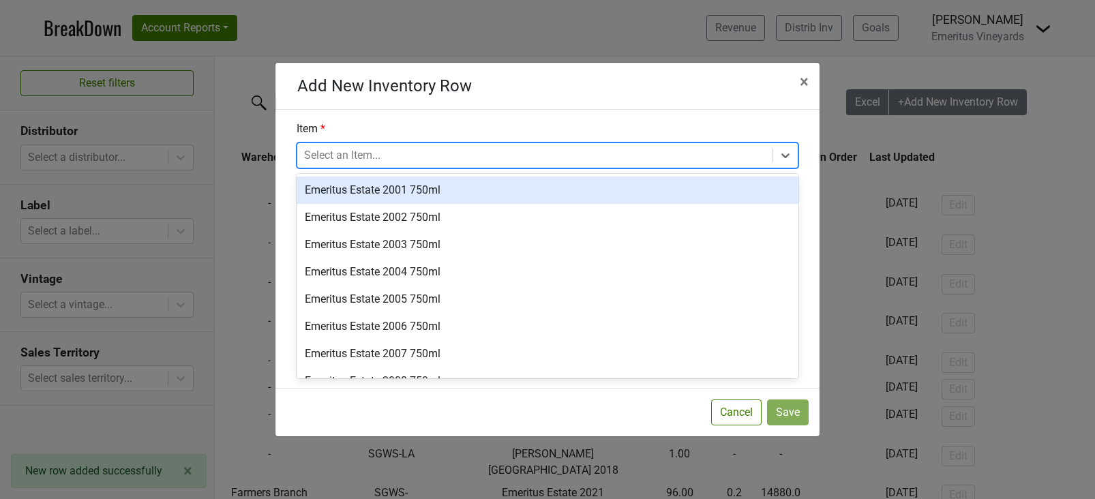
click at [340, 155] on div at bounding box center [535, 155] width 462 height 19
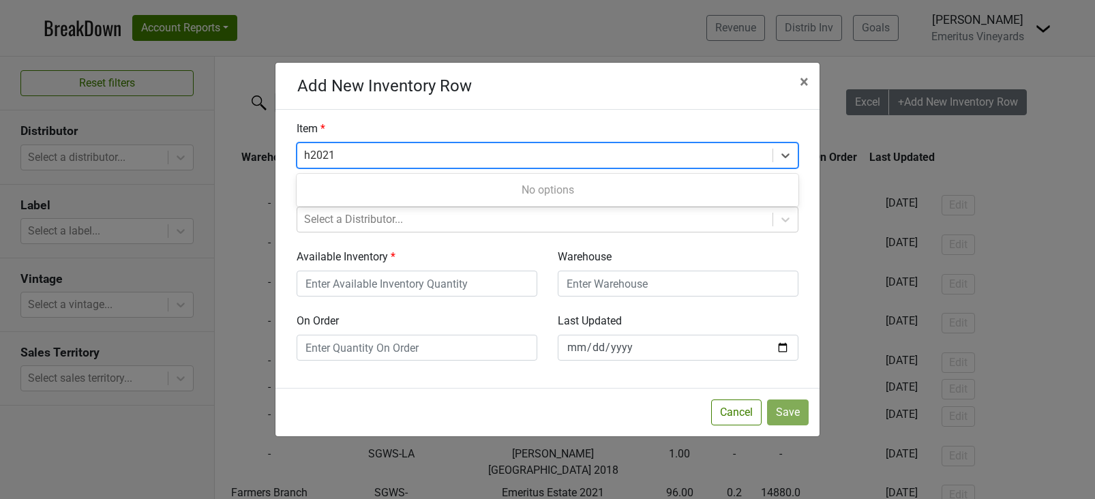
type input "h 2021"
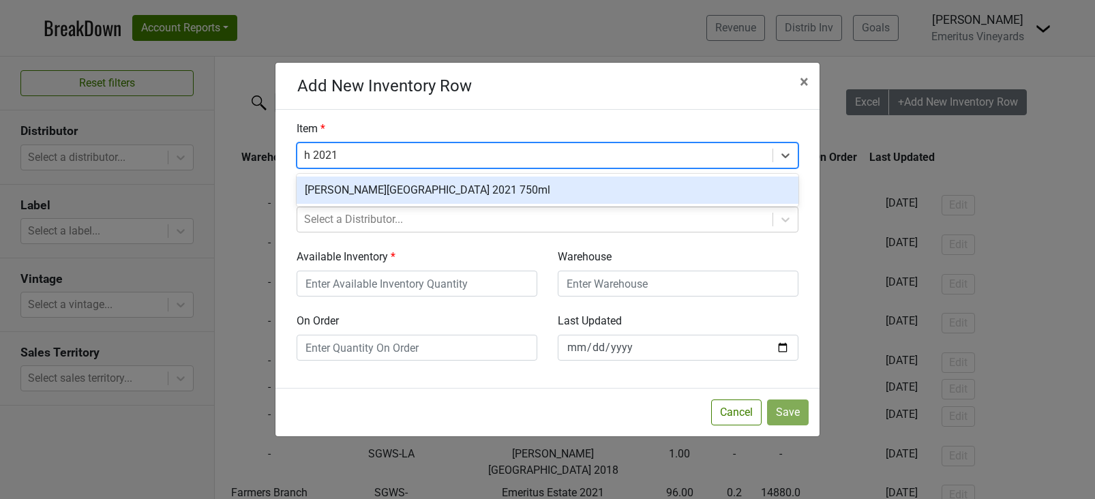
click at [414, 189] on div "Hallberg Ranch 2021 750ml" at bounding box center [548, 190] width 502 height 27
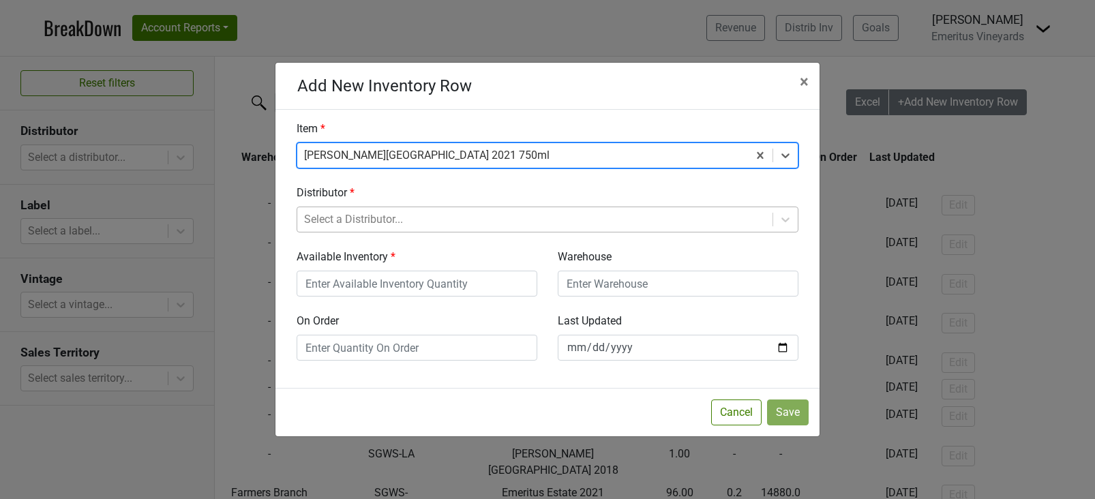
click at [440, 220] on div at bounding box center [535, 219] width 462 height 19
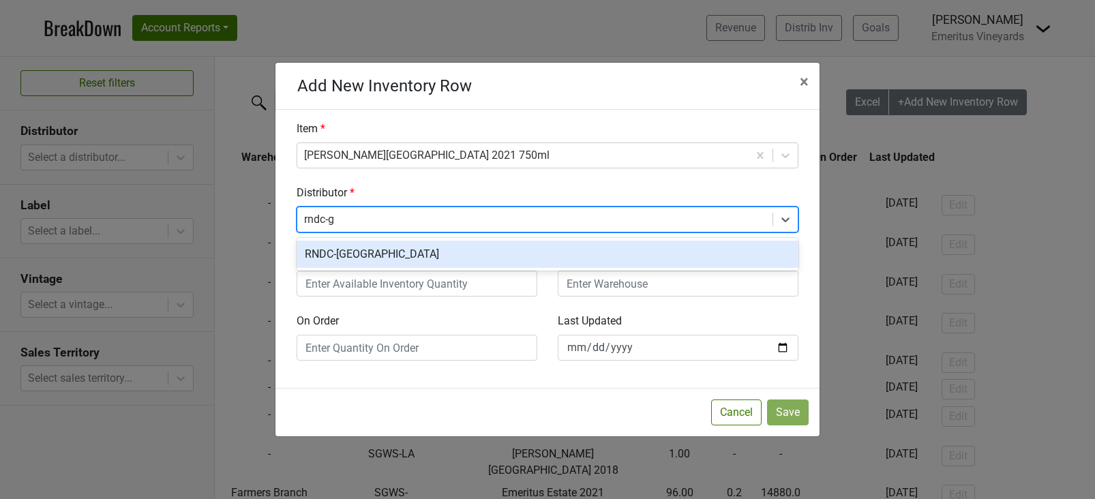
type input "rndc-ga"
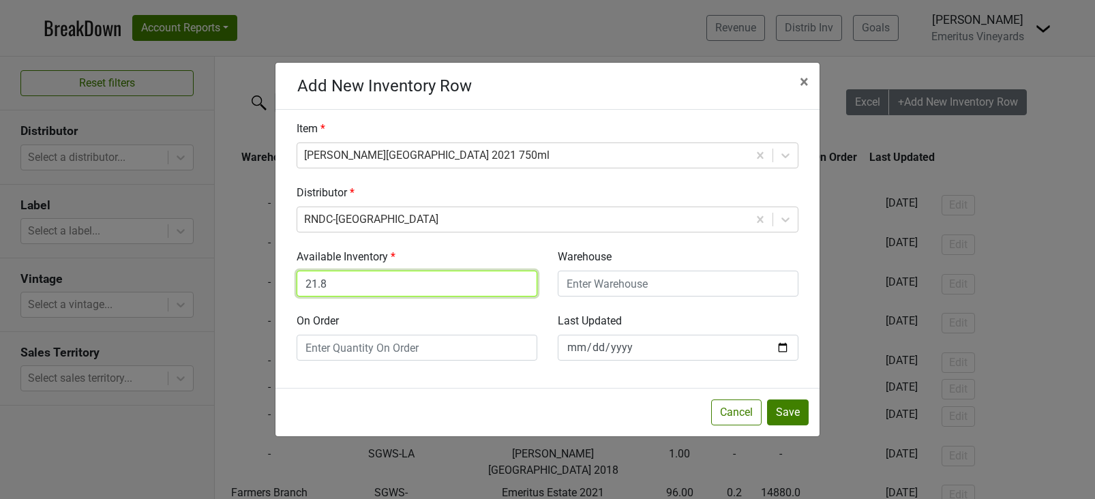
type input "21.8"
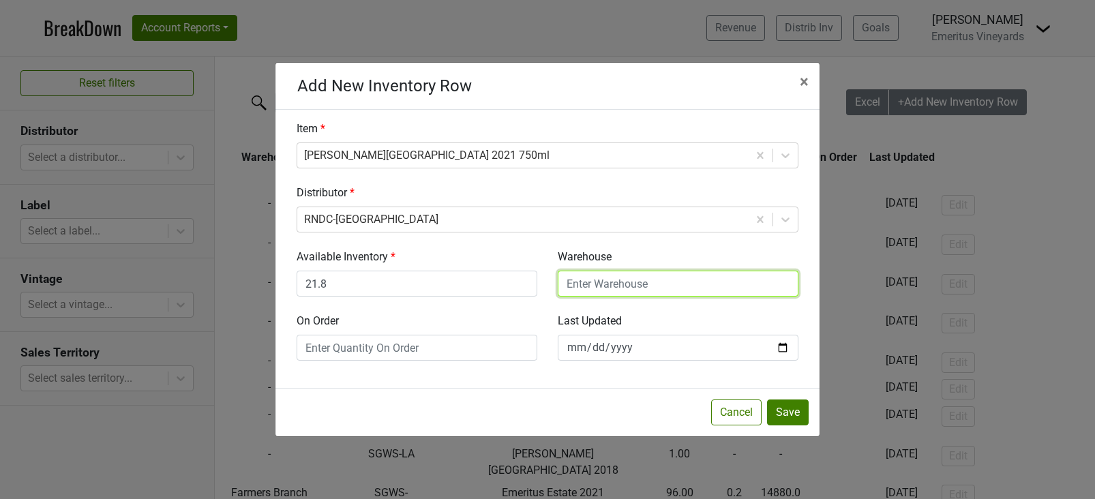
click at [660, 271] on input "Warehouse" at bounding box center [678, 284] width 241 height 26
type input "ATL"
click at [800, 425] on div "Cancel Save" at bounding box center [547, 412] width 544 height 48
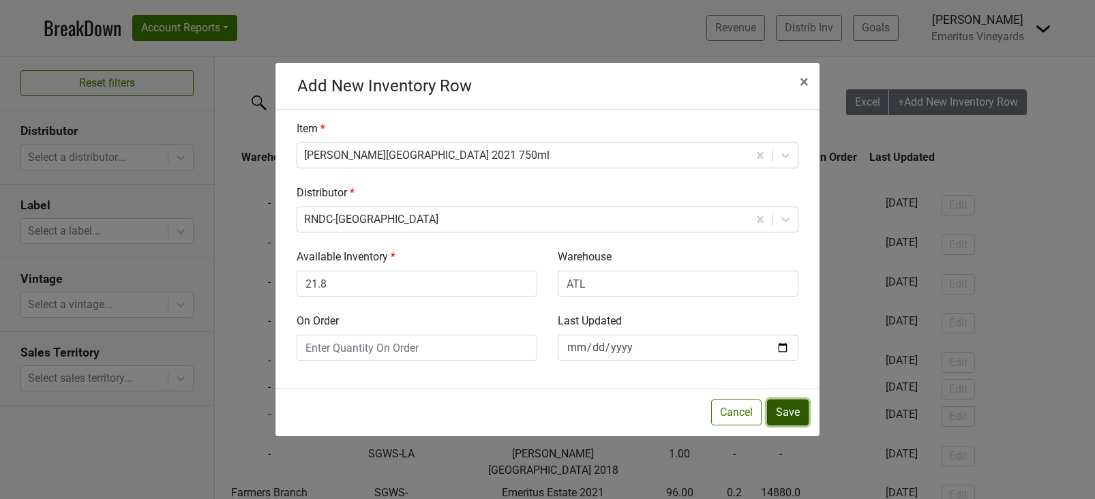
click at [795, 419] on button "Save" at bounding box center [788, 412] width 42 height 26
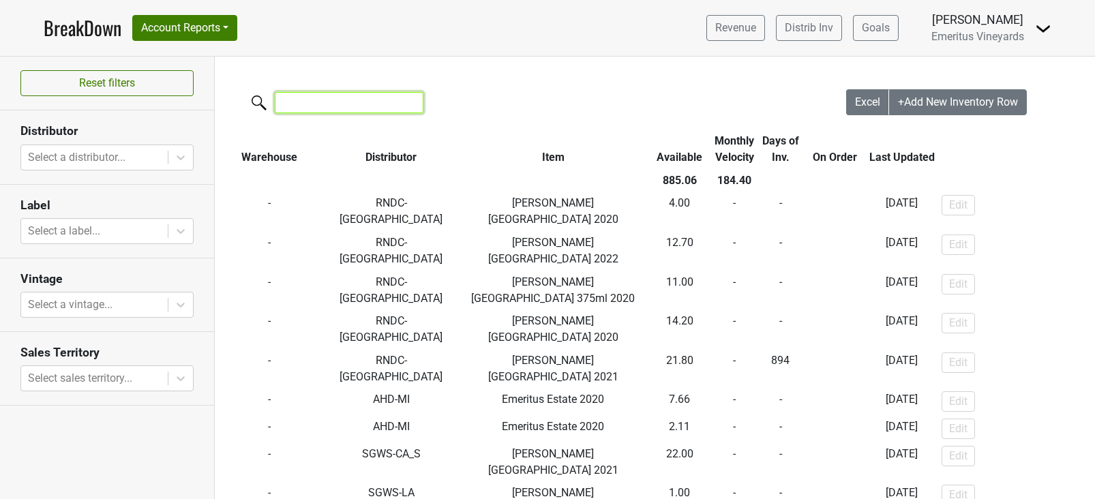
click at [320, 109] on input "search" at bounding box center [349, 102] width 149 height 21
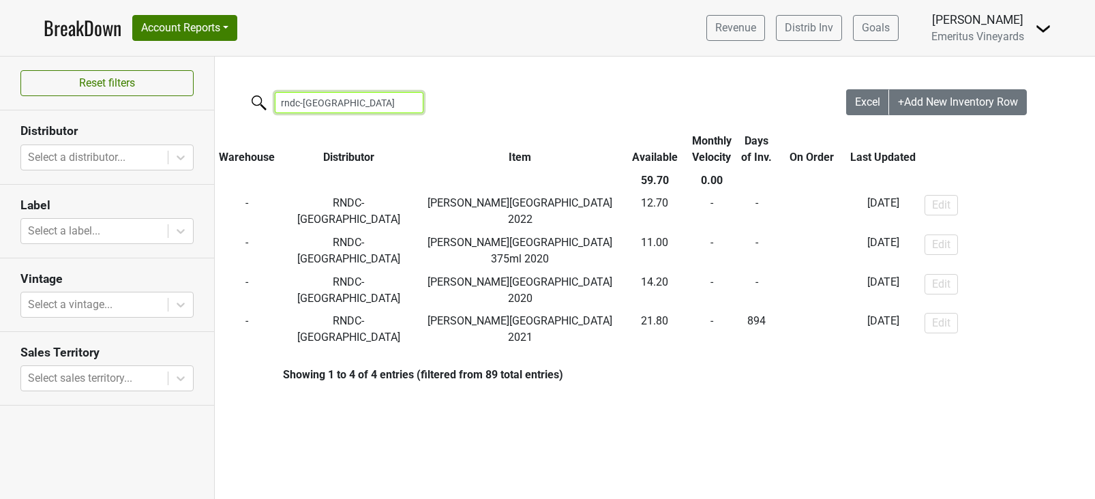
type input "rndc-ga"
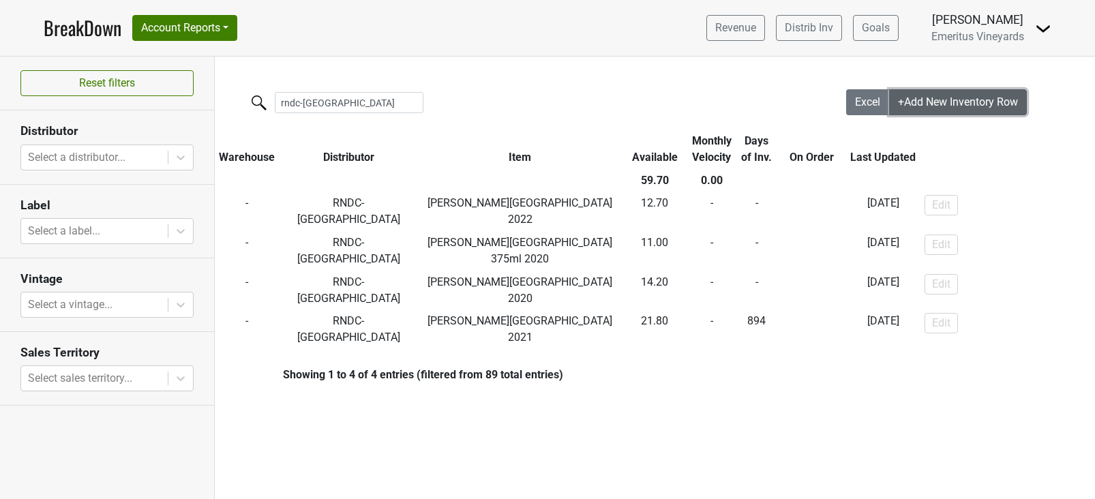
click at [920, 102] on span "+Add New Inventory Row" at bounding box center [958, 101] width 120 height 13
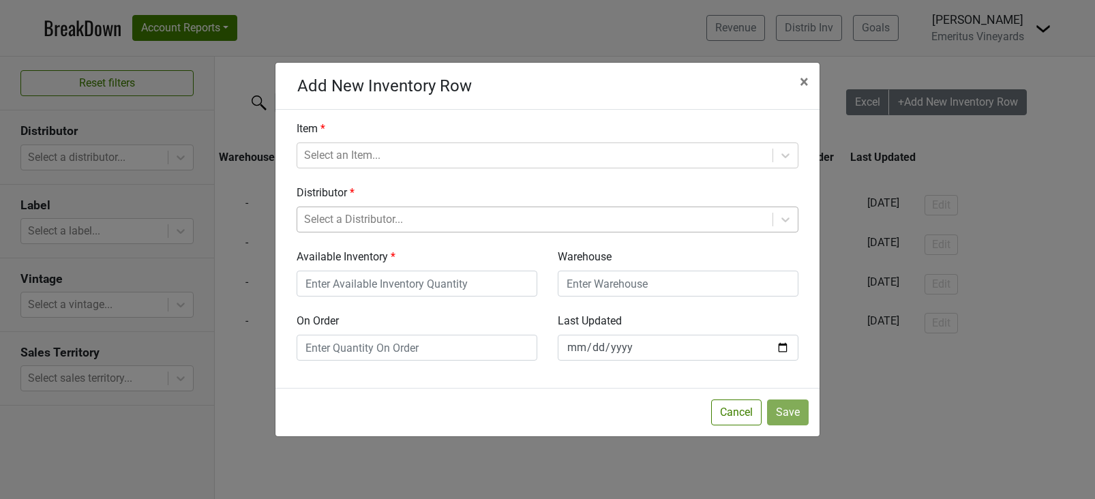
click at [333, 207] on div "Select a Distributor..." at bounding box center [534, 219] width 475 height 25
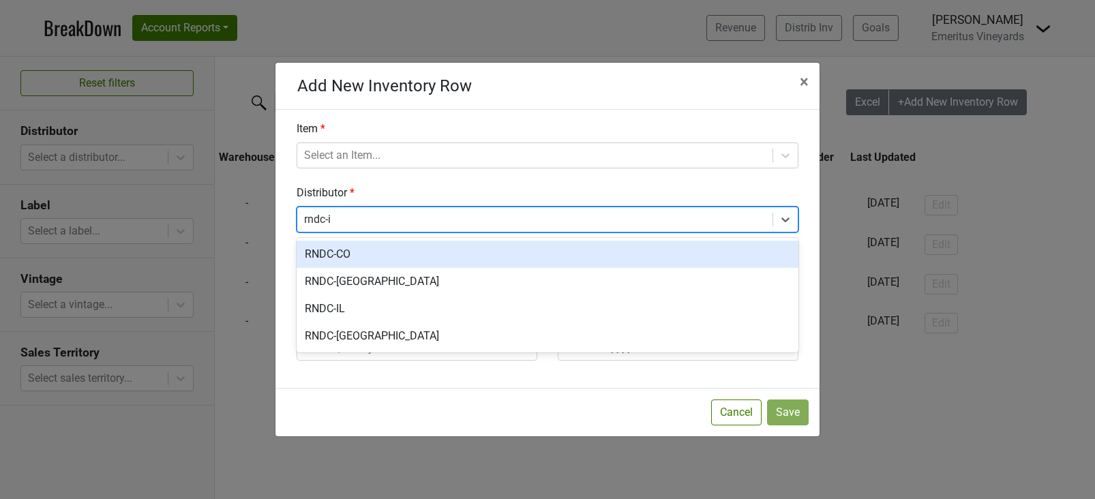
type input "rndc-il"
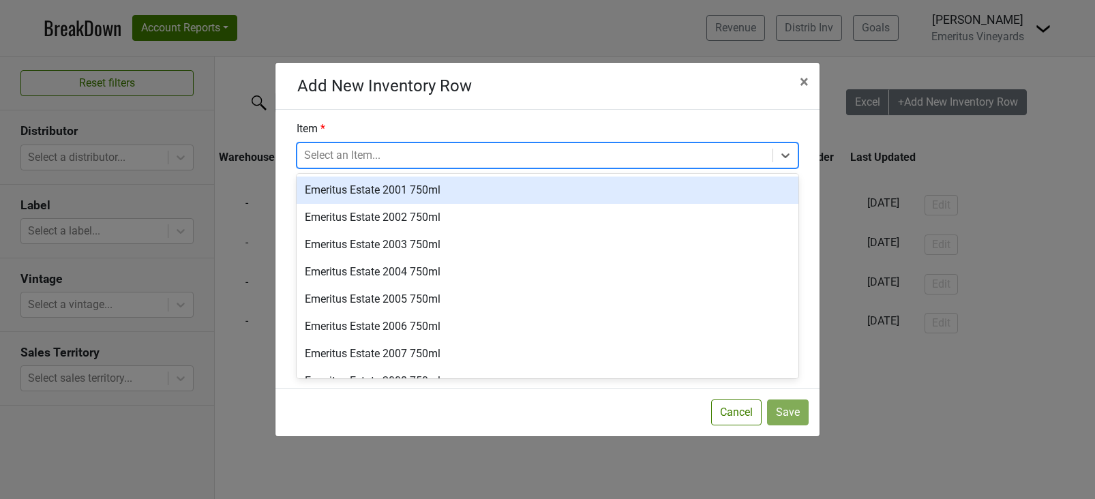
click at [329, 158] on div at bounding box center [535, 155] width 462 height 19
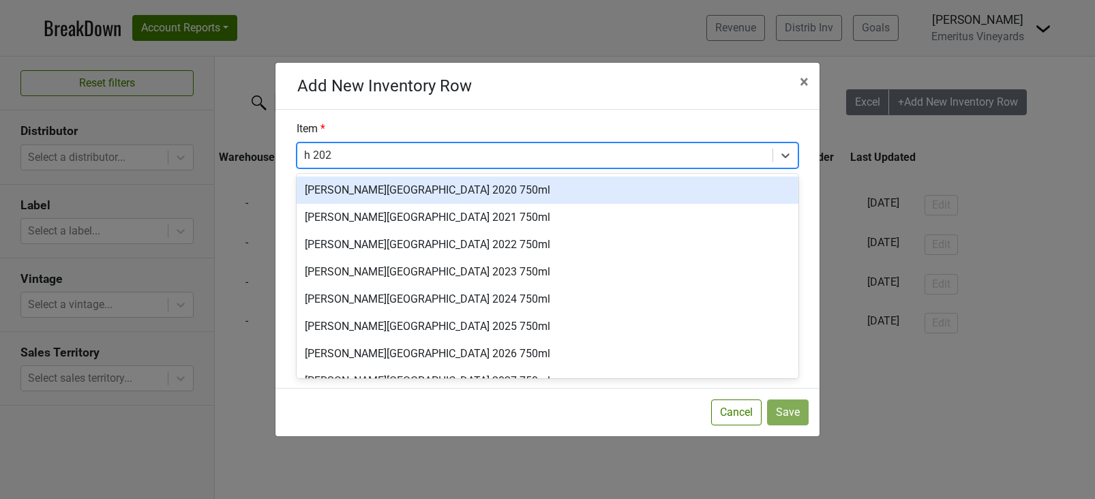
type input "h 2022"
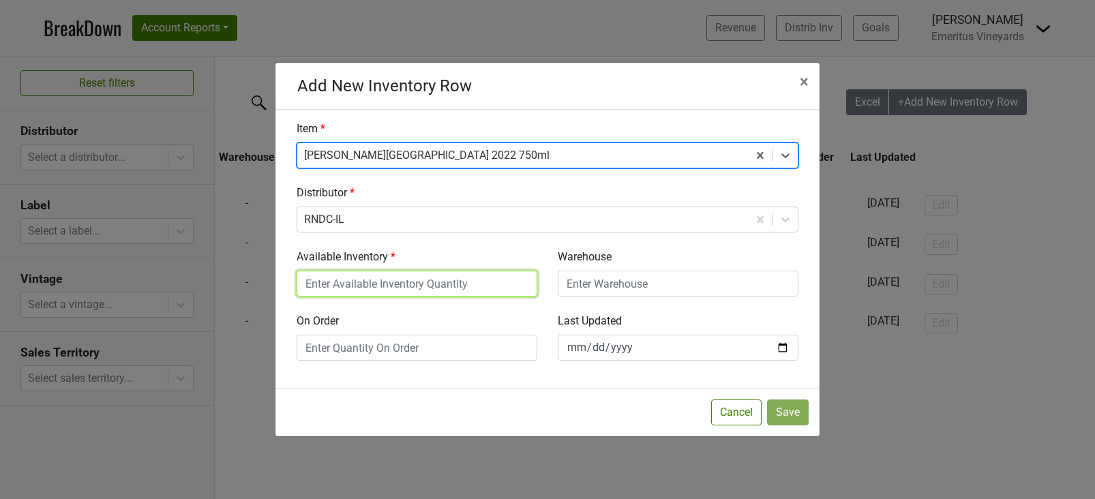
click at [421, 283] on input "Available Inventory" at bounding box center [417, 284] width 241 height 26
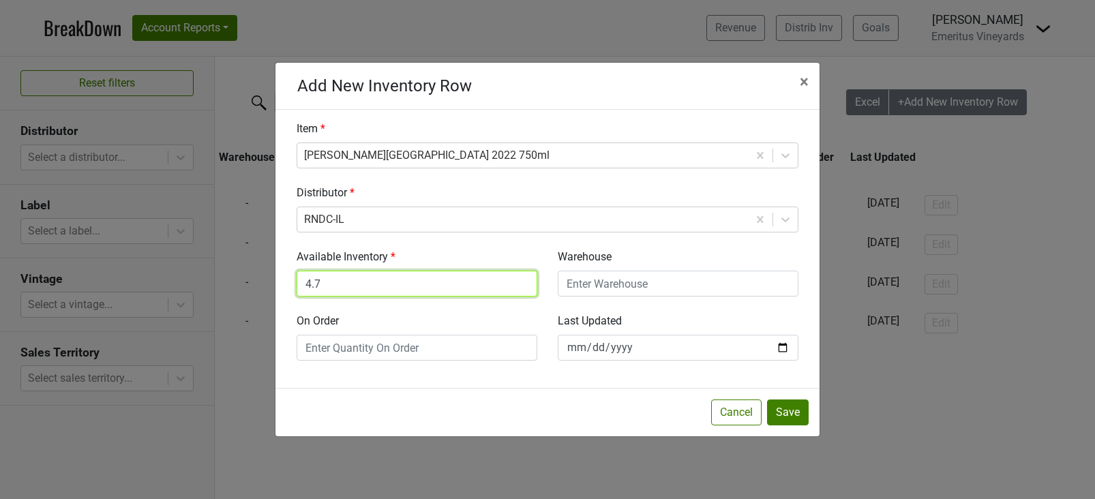
type input "4.7"
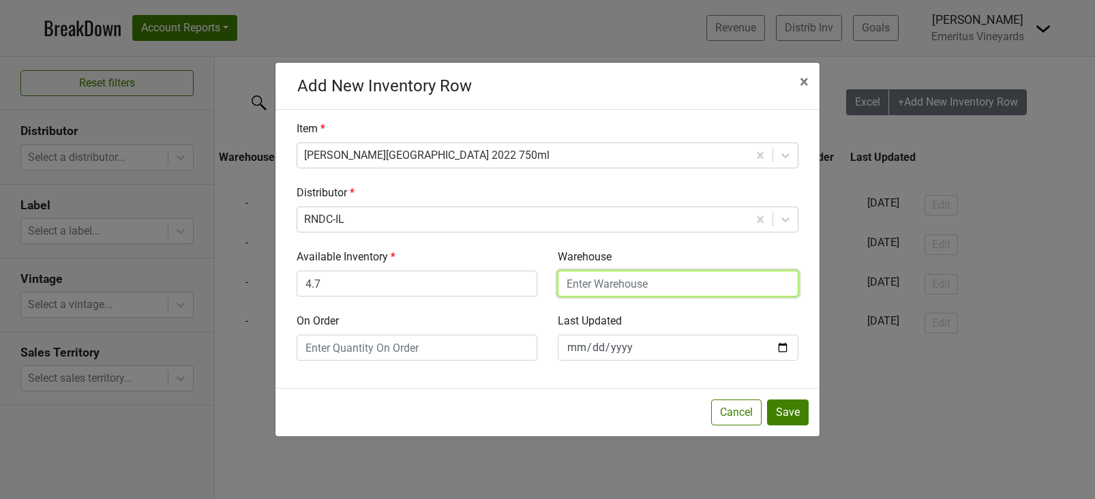
click at [587, 286] on input "Warehouse" at bounding box center [678, 284] width 241 height 26
type input "CHI"
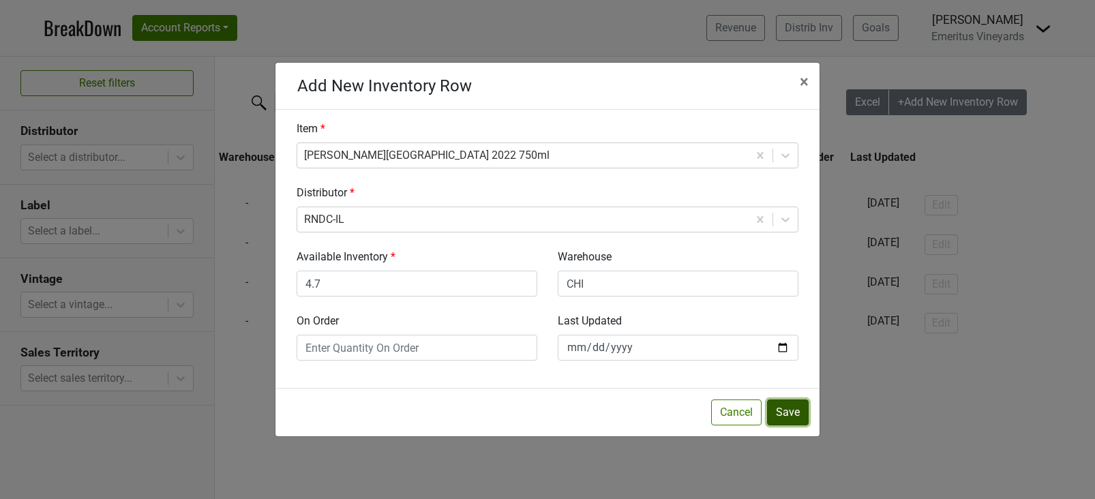
click at [791, 412] on button "Save" at bounding box center [788, 412] width 42 height 26
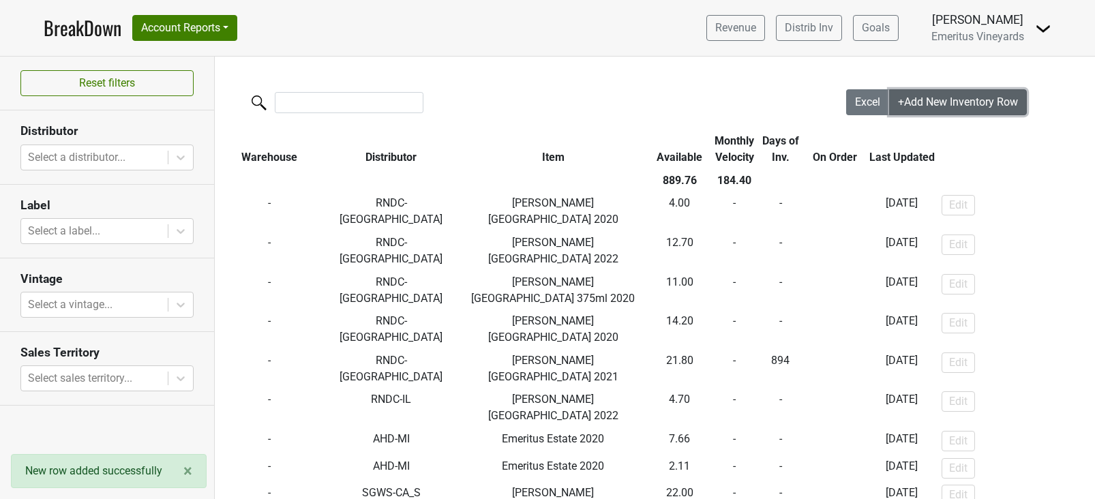
click at [929, 104] on span "+Add New Inventory Row" at bounding box center [958, 101] width 120 height 13
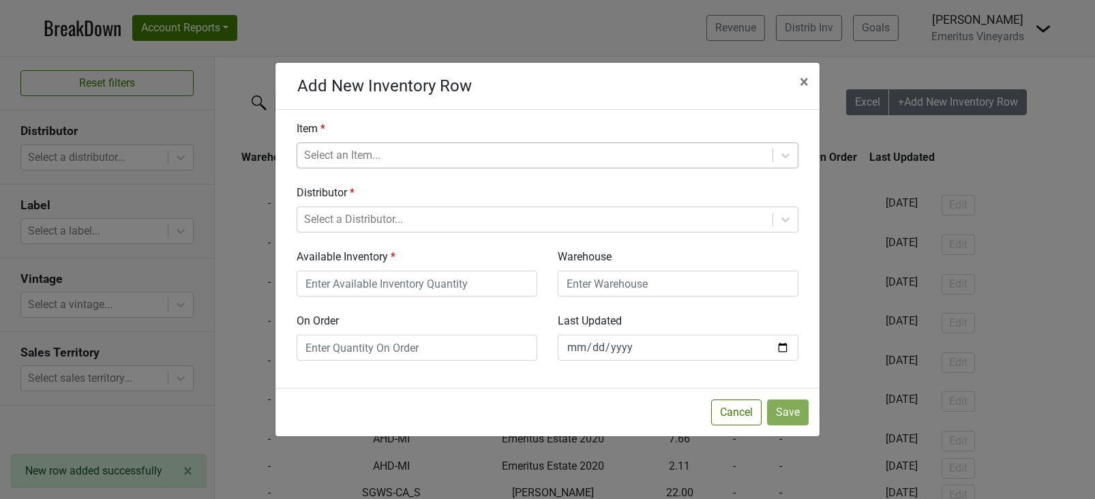
click at [665, 157] on div at bounding box center [535, 155] width 462 height 19
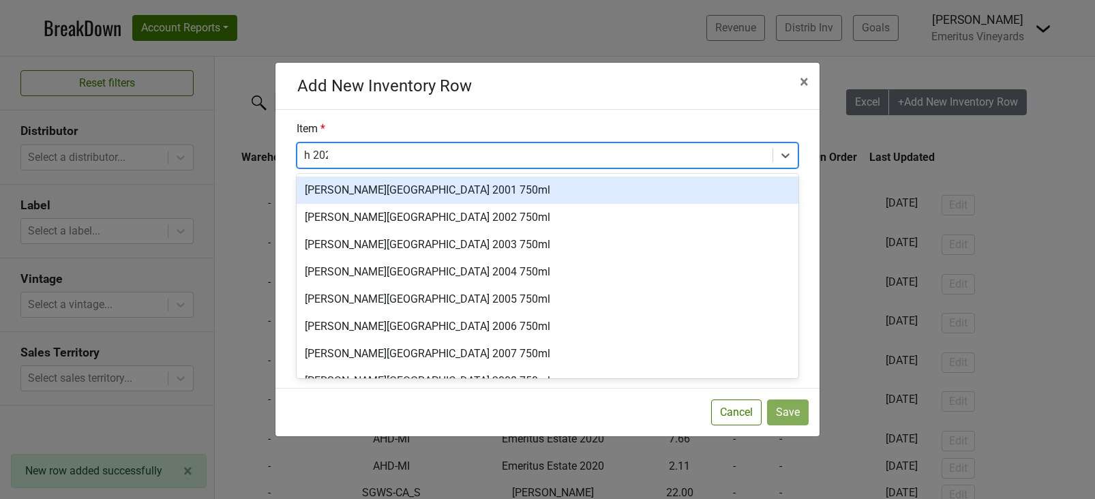
type input "h 2023"
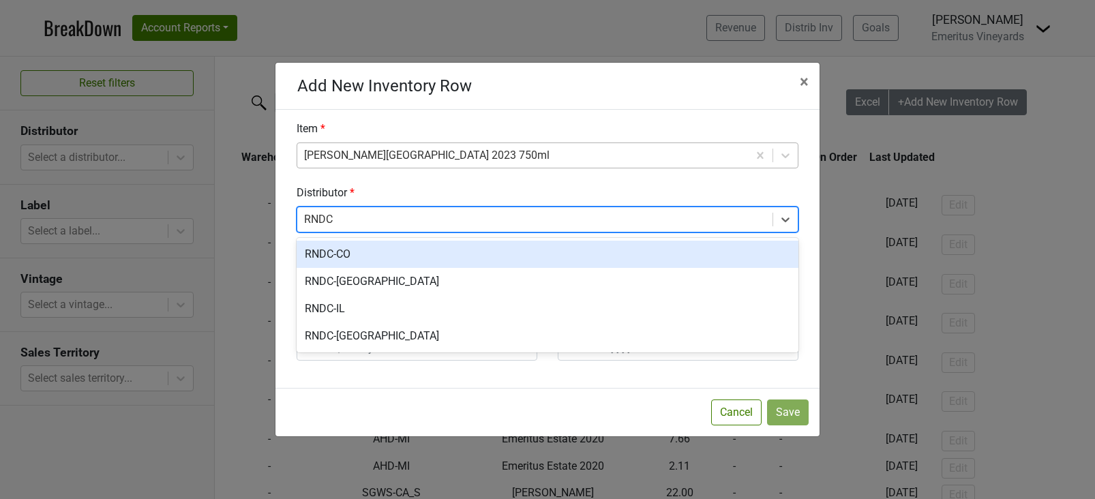
type input "RNDC-"
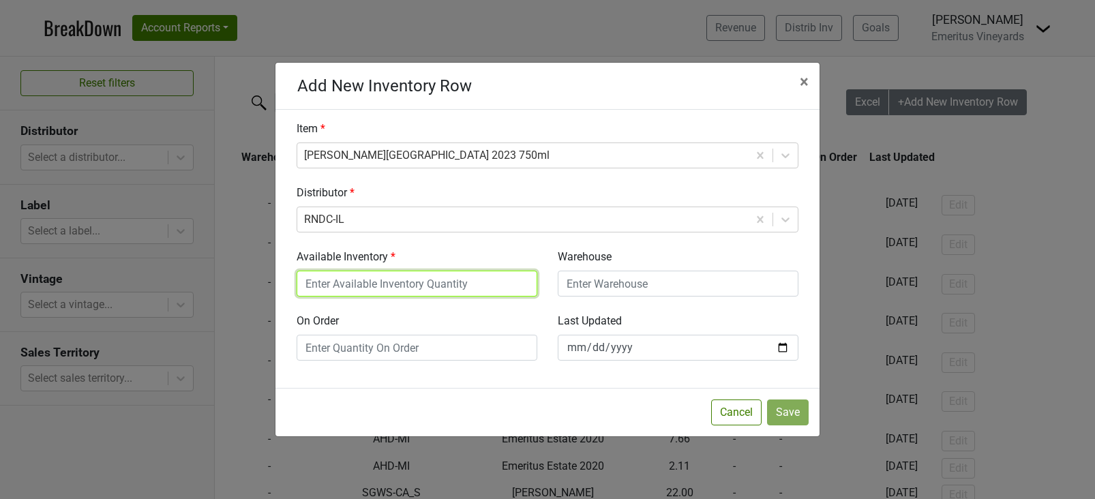
click at [448, 291] on input "Available Inventory" at bounding box center [417, 284] width 241 height 26
type input "1"
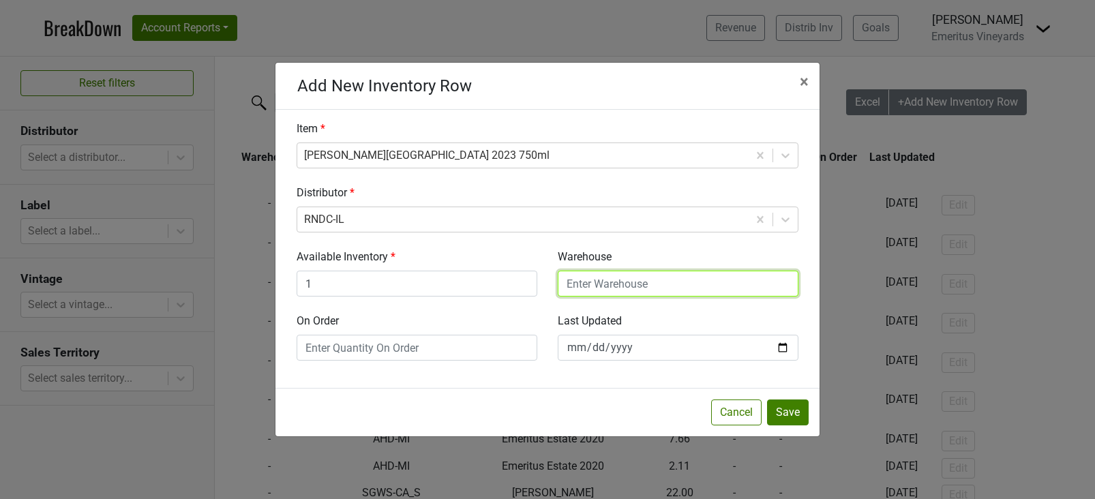
click at [619, 284] on input "Warehouse" at bounding box center [678, 284] width 241 height 26
type input "CHI"
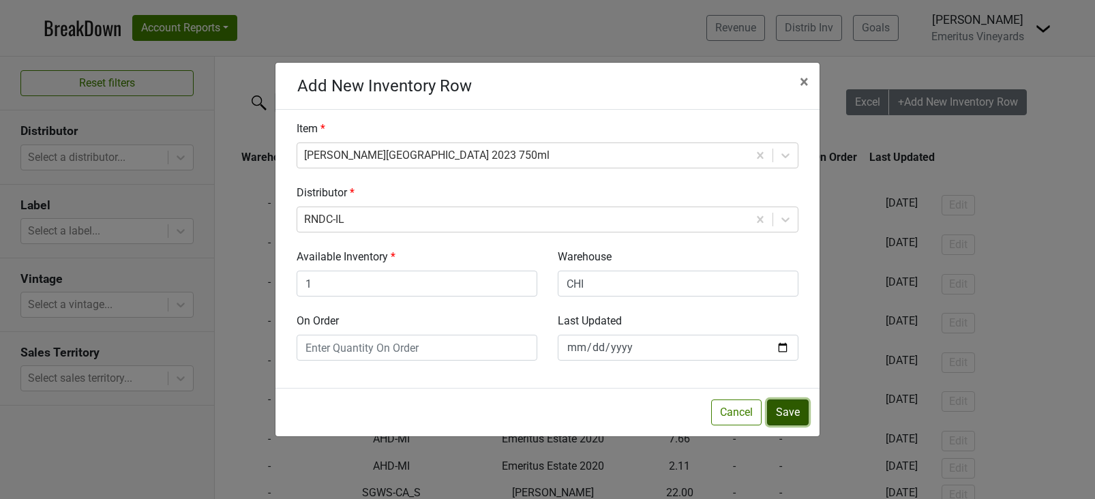
click at [781, 404] on button "Save" at bounding box center [788, 412] width 42 height 26
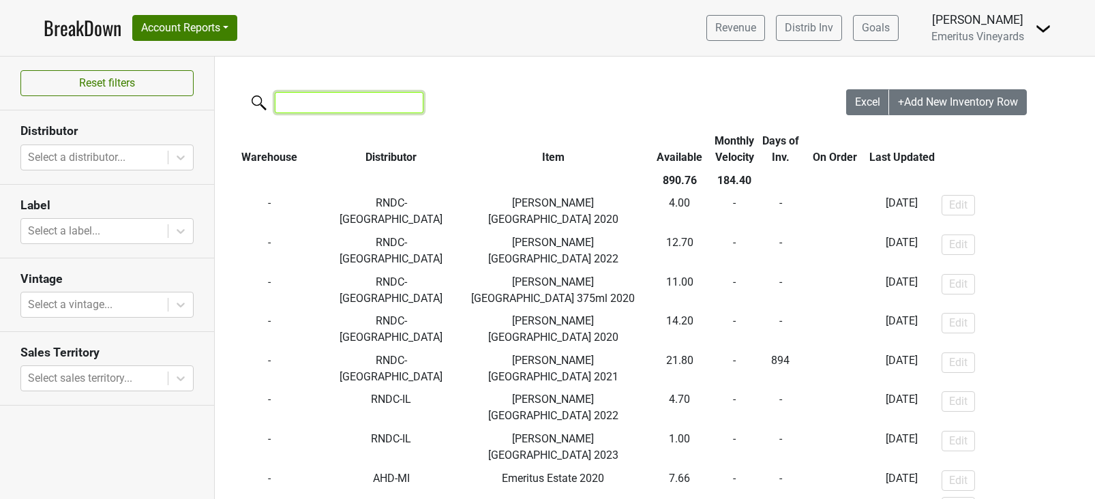
click at [303, 108] on input "search" at bounding box center [349, 102] width 149 height 21
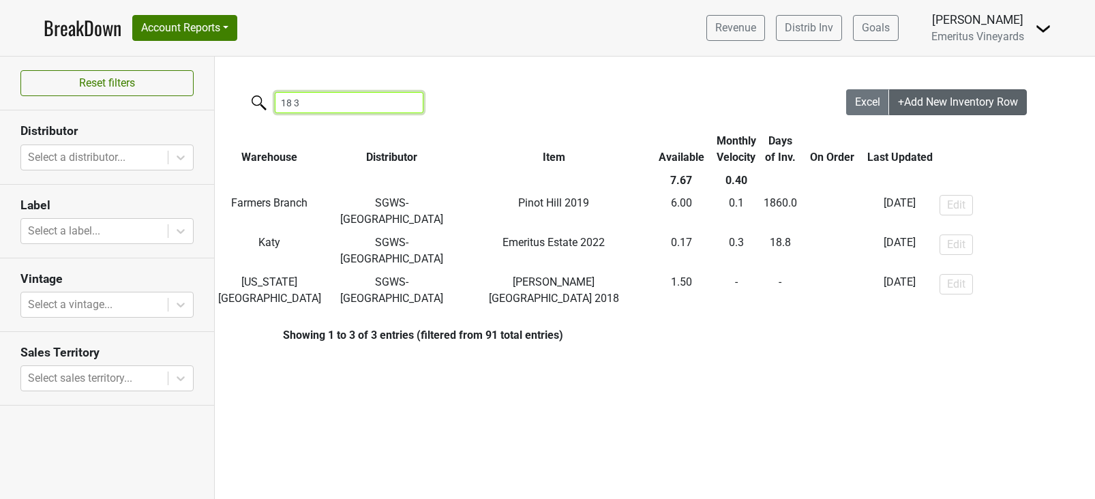
type input "18 3"
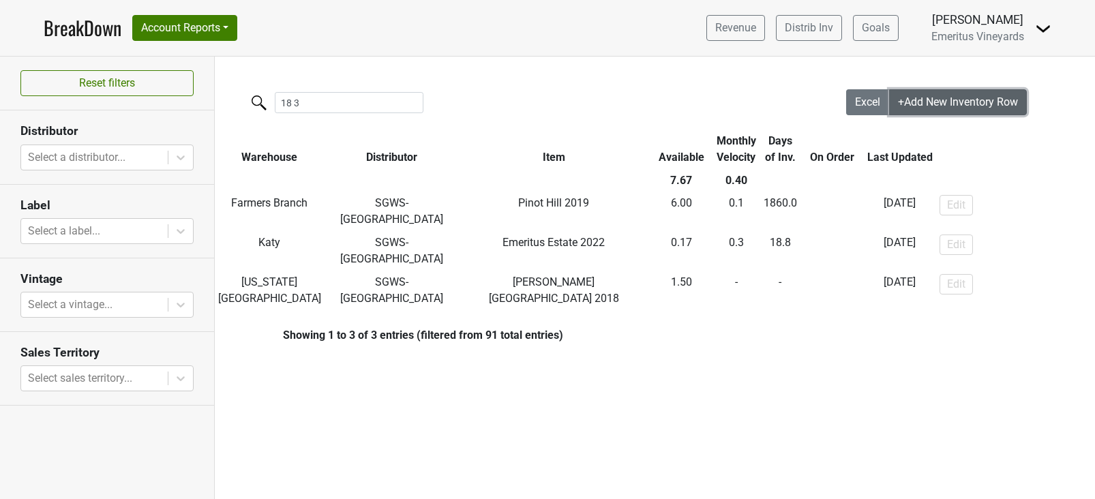
click at [933, 100] on span "+Add New Inventory Row" at bounding box center [958, 101] width 120 height 13
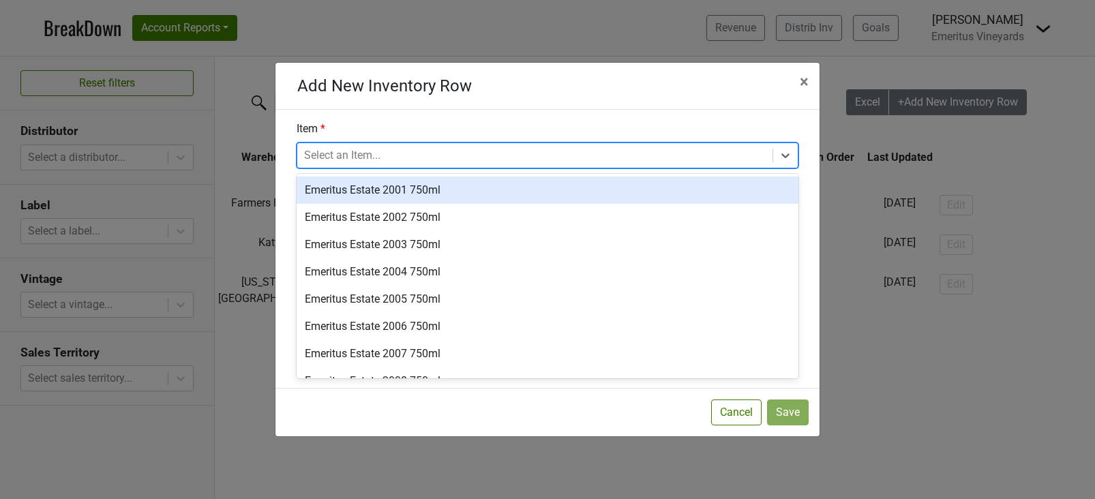
click at [737, 158] on div at bounding box center [535, 155] width 462 height 19
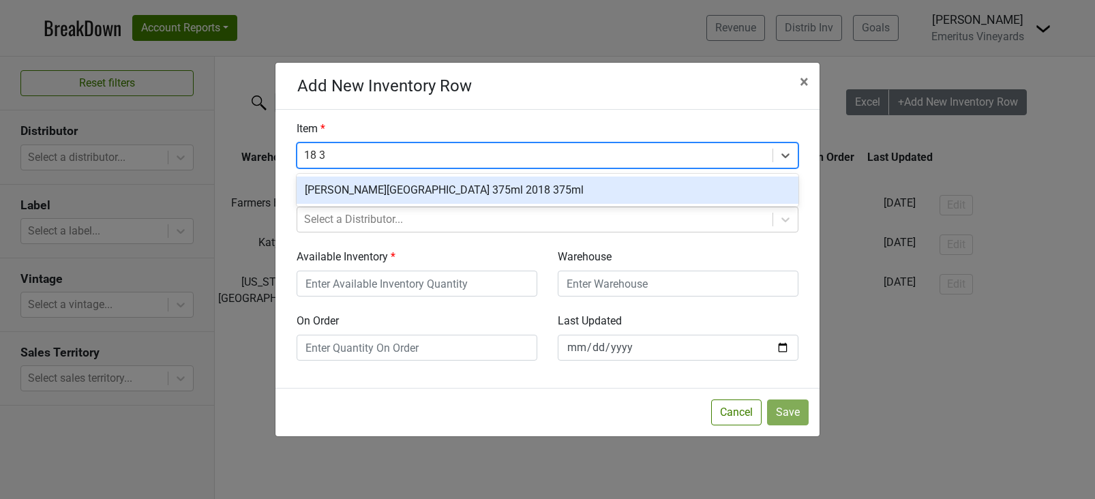
type input "18 37"
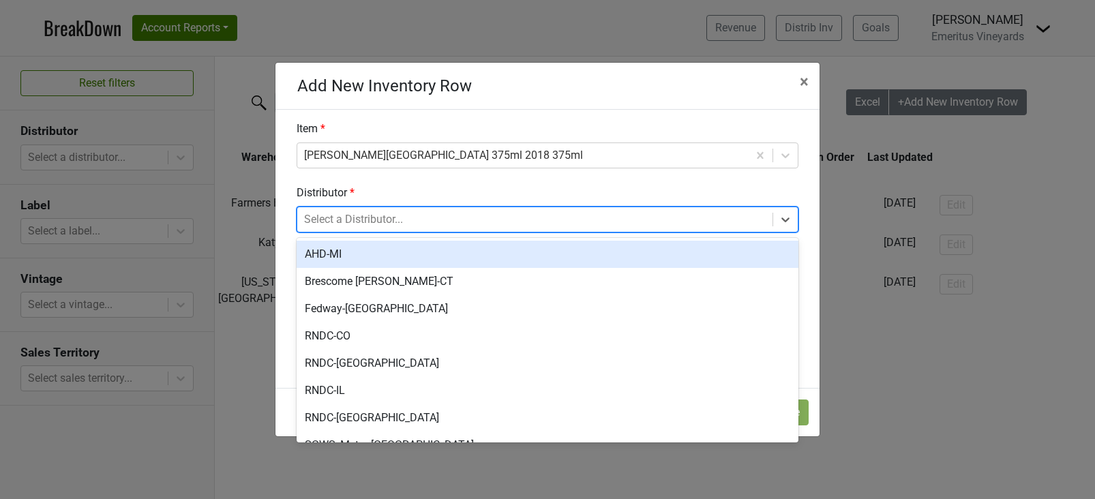
click at [620, 217] on div at bounding box center [535, 219] width 462 height 19
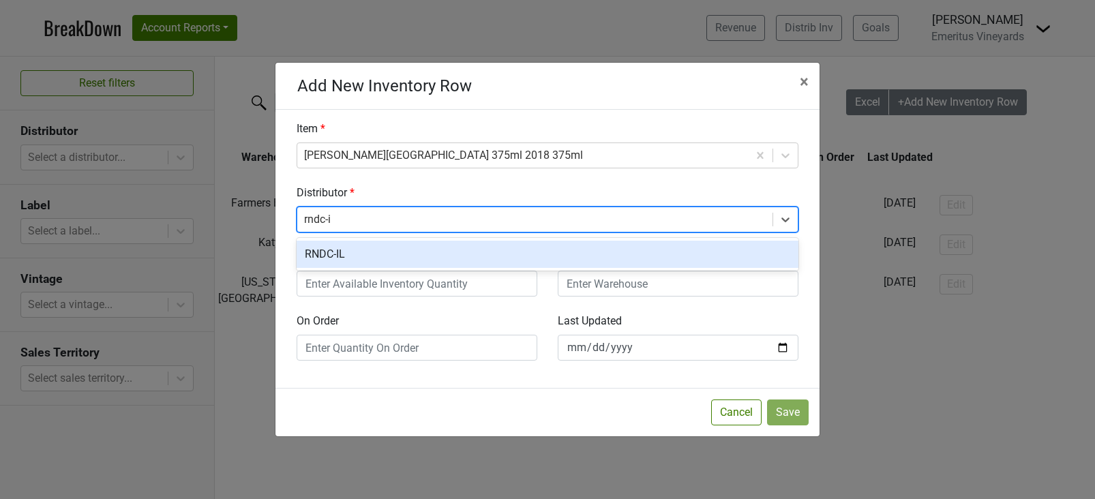
type input "rndc-il"
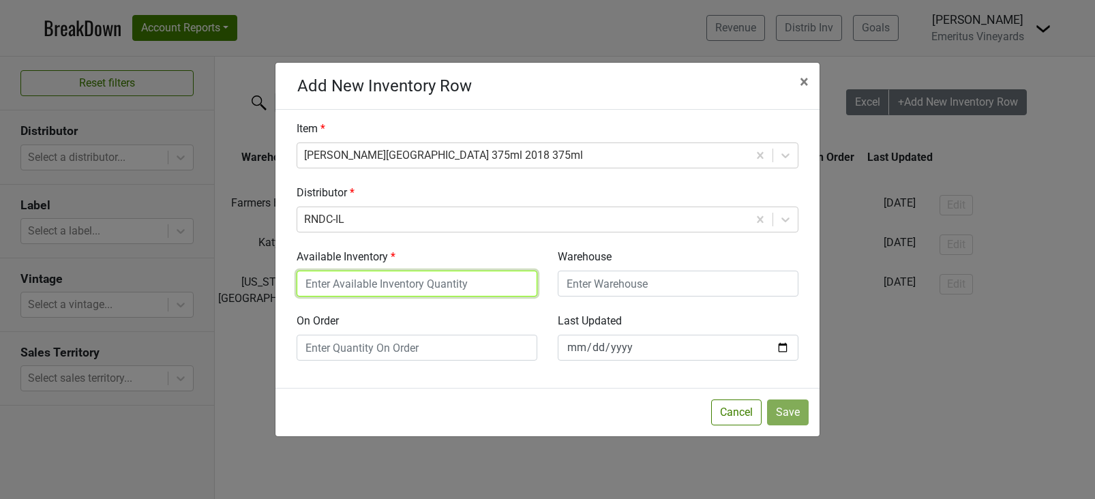
click at [445, 292] on input "Available Inventory" at bounding box center [417, 284] width 241 height 26
type input "1.3"
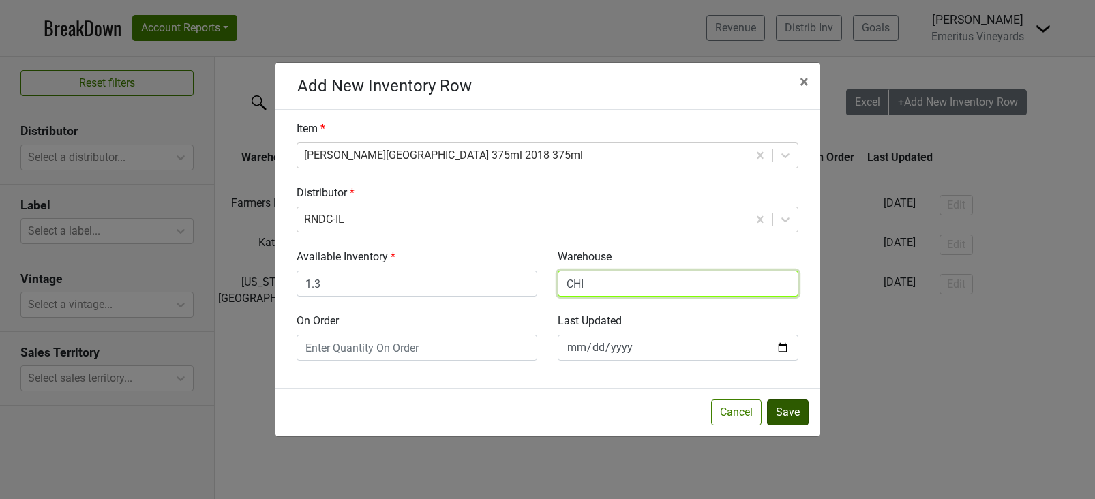
type input "CHI"
click at [779, 414] on button "Save" at bounding box center [788, 412] width 42 height 26
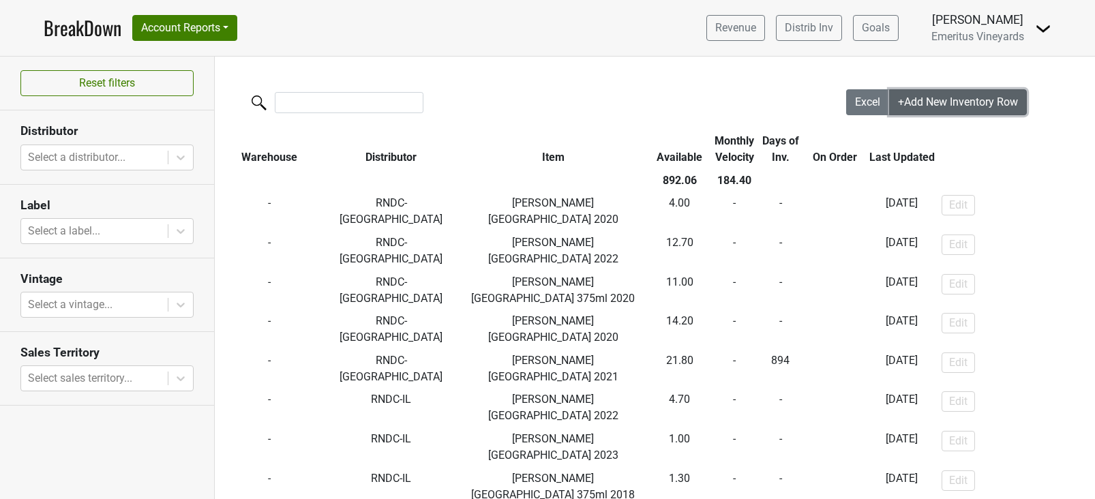
click at [946, 96] on span "+Add New Inventory Row" at bounding box center [958, 101] width 120 height 13
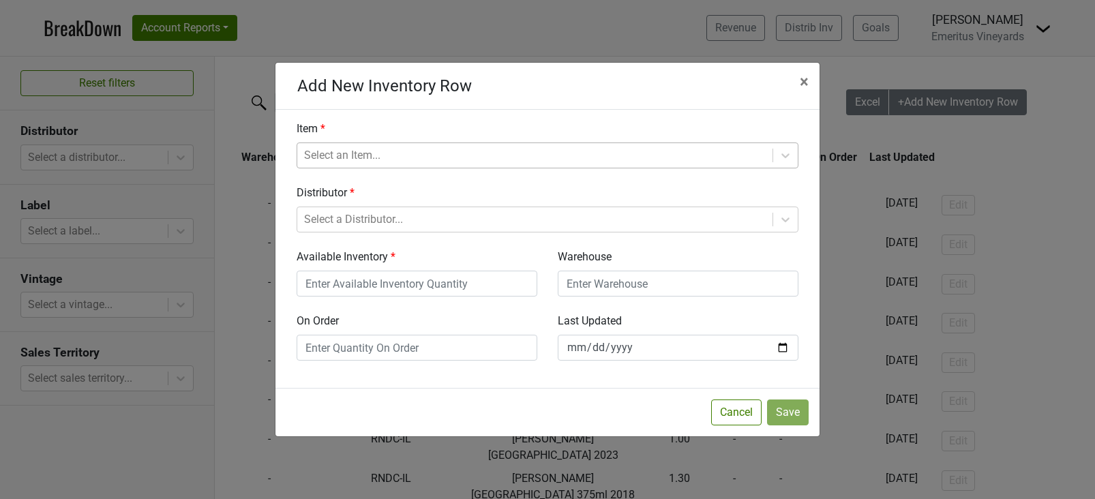
click at [331, 156] on div at bounding box center [535, 155] width 462 height 19
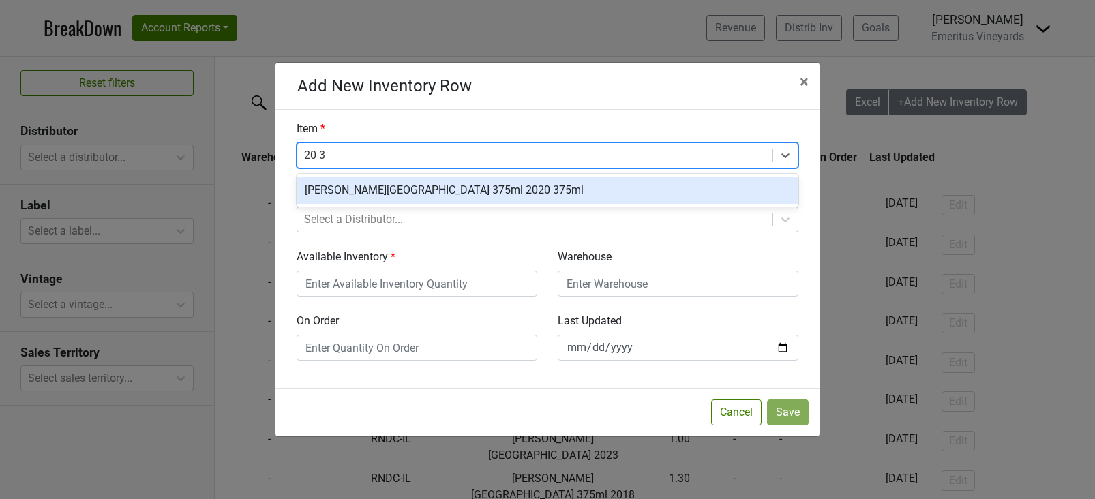
type input "20 37"
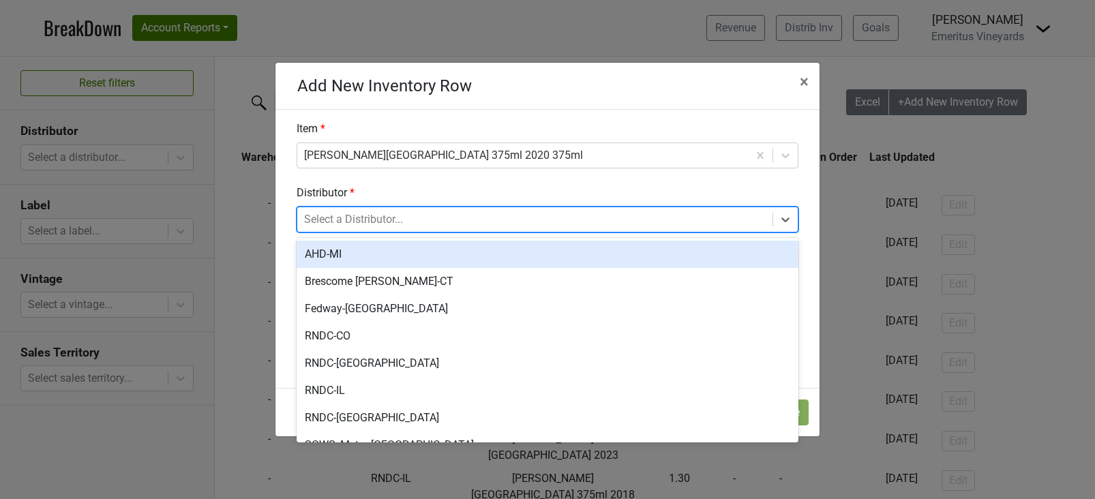
click at [509, 215] on div at bounding box center [535, 219] width 462 height 19
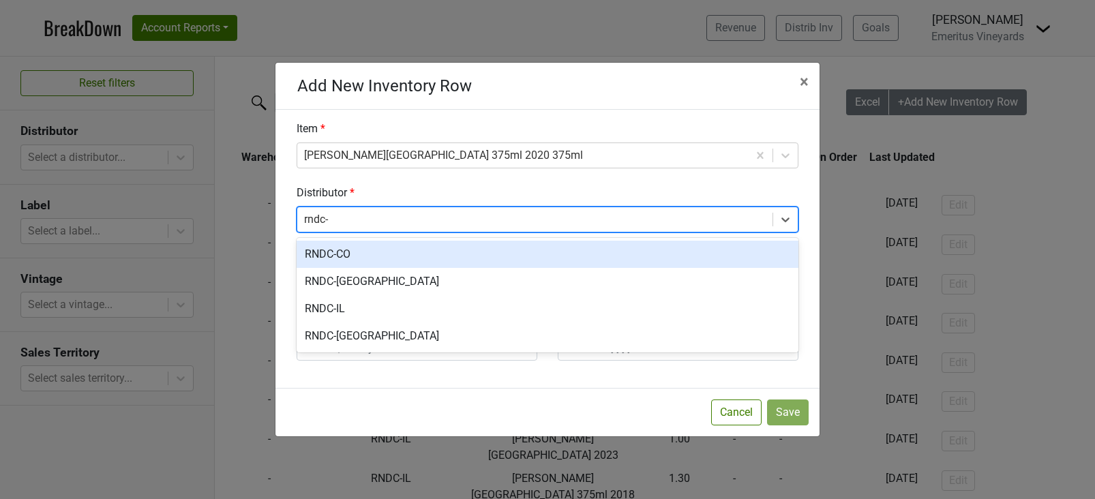
type input "rndc-i"
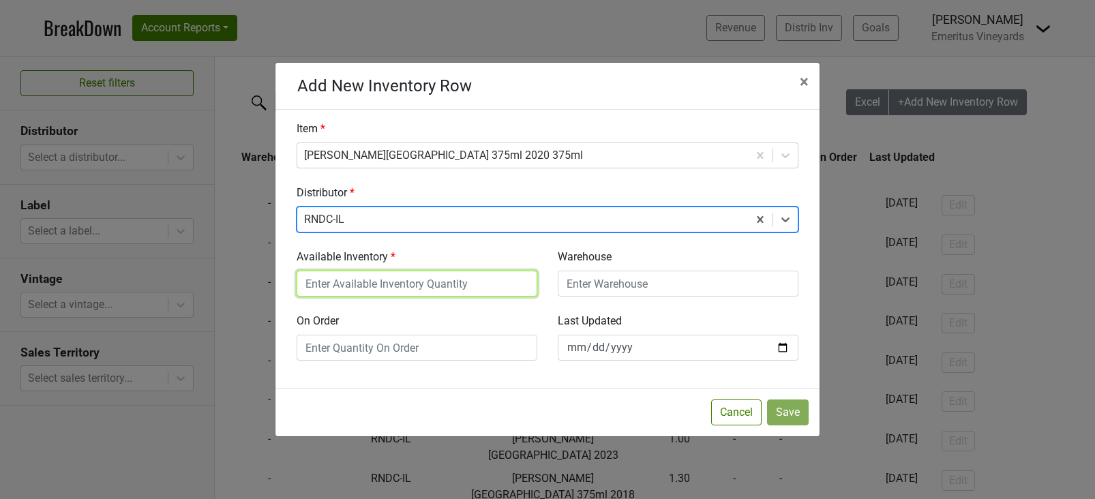
click at [341, 283] on input "Available Inventory" at bounding box center [417, 284] width 241 height 26
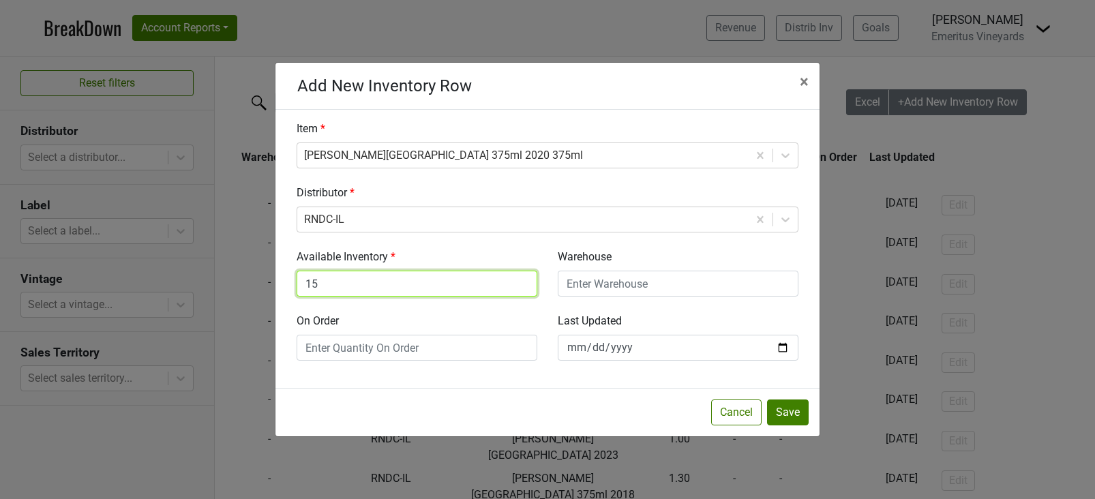
type input "15"
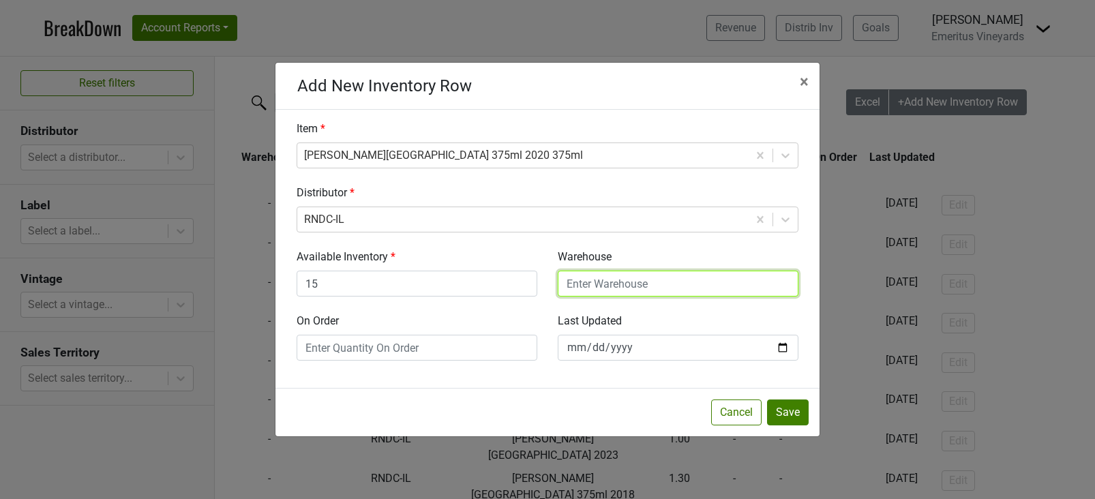
click at [631, 285] on input "Warehouse" at bounding box center [678, 284] width 241 height 26
type input "CHI"
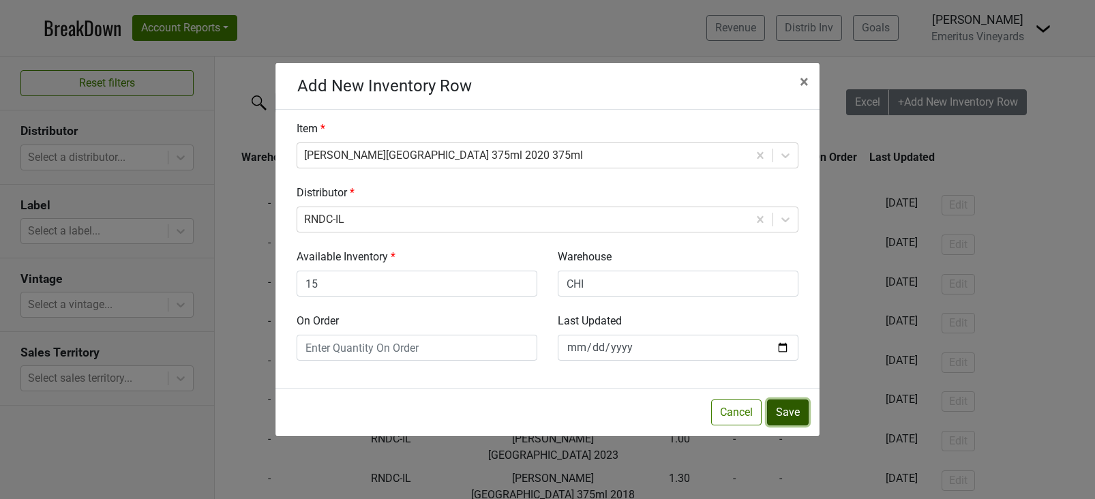
click at [791, 402] on button "Save" at bounding box center [788, 412] width 42 height 26
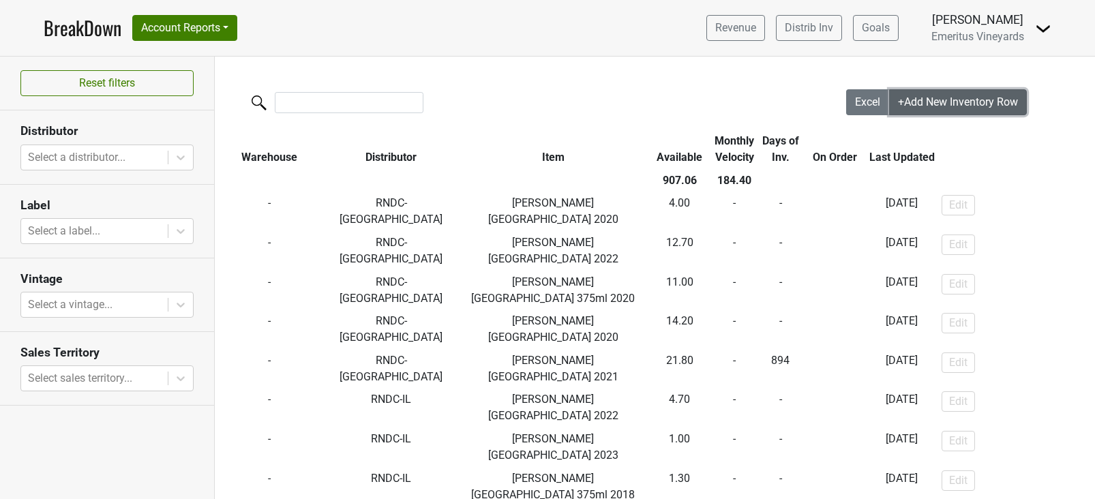
click at [929, 99] on span "+Add New Inventory Row" at bounding box center [958, 101] width 120 height 13
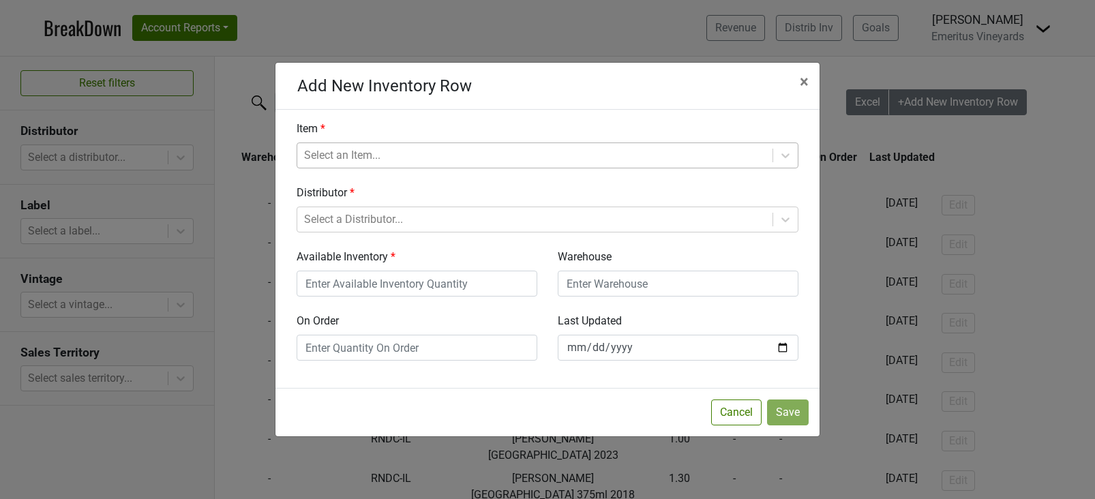
click at [588, 157] on div at bounding box center [535, 155] width 462 height 19
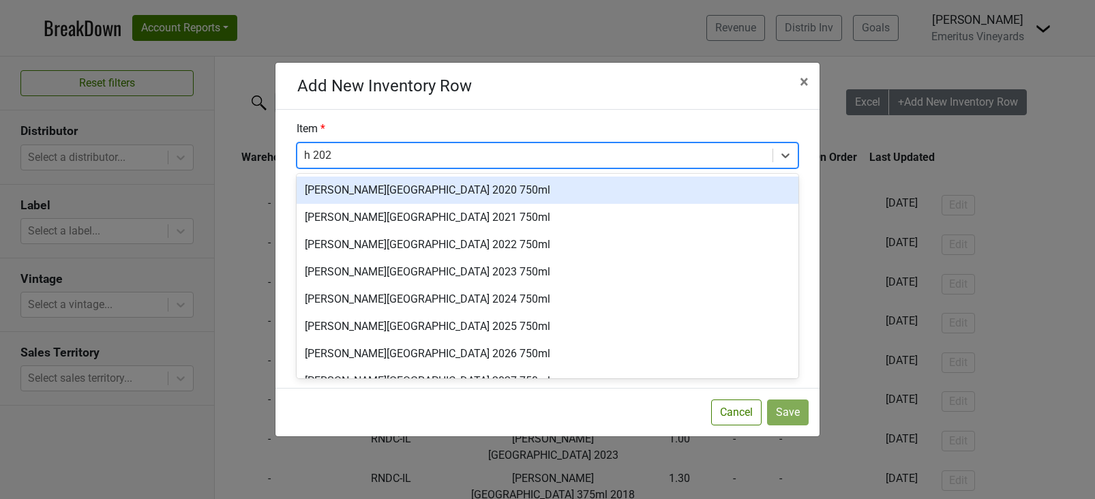
type input "h 2020"
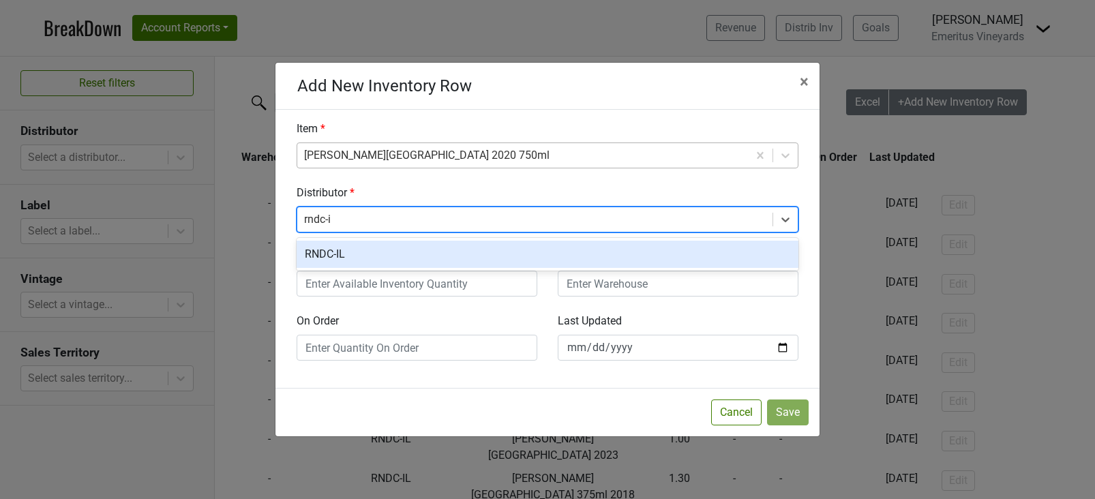
type input "rndc-il"
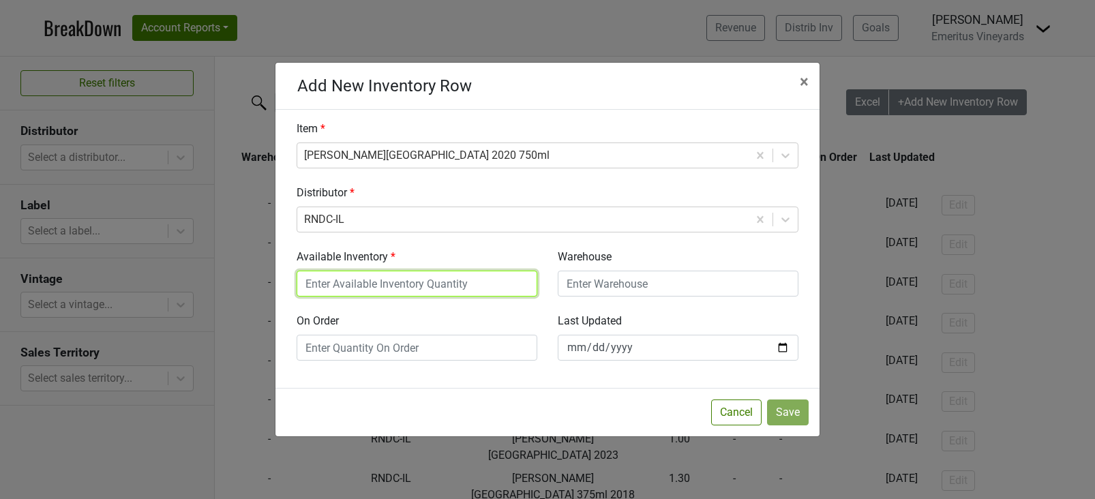
click at [451, 285] on input "Available Inventory" at bounding box center [417, 284] width 241 height 26
type input ".2"
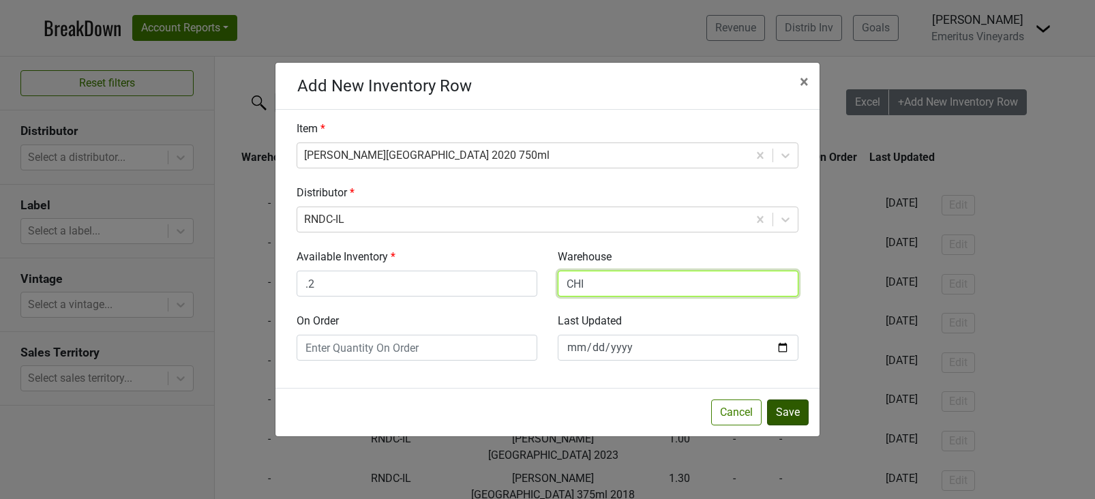
type input "CHI"
click at [802, 410] on button "Save" at bounding box center [788, 412] width 42 height 26
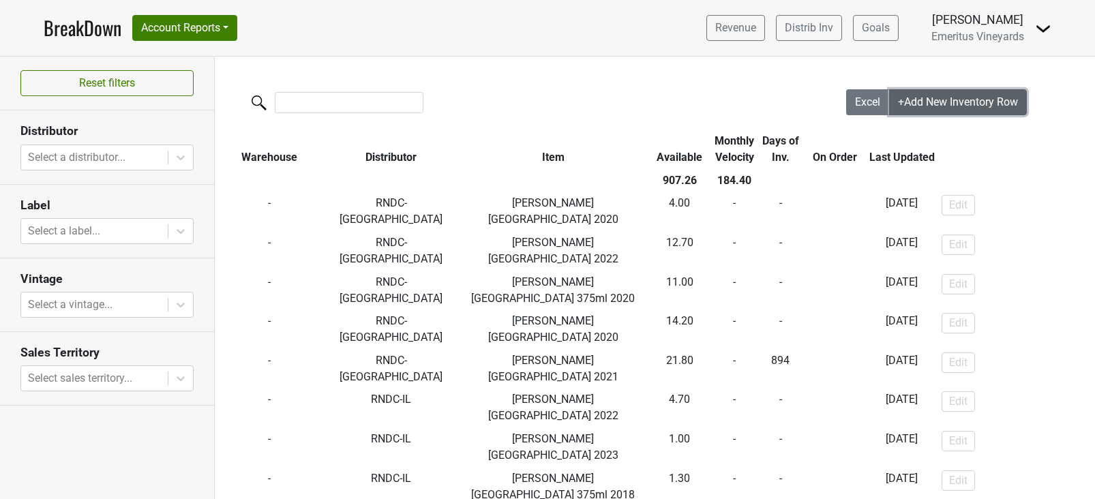
click at [996, 106] on span "+Add New Inventory Row" at bounding box center [958, 101] width 120 height 13
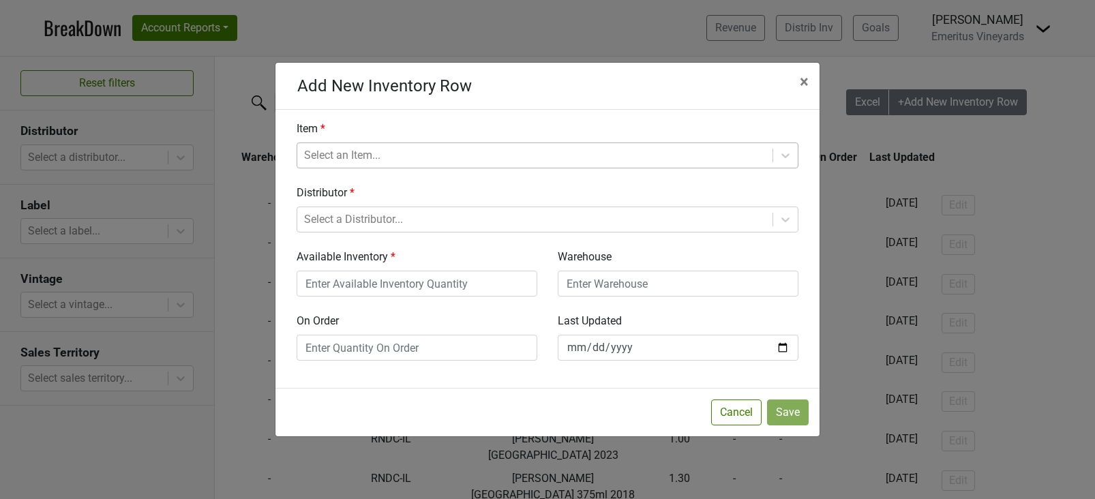
click at [327, 157] on div at bounding box center [535, 155] width 462 height 19
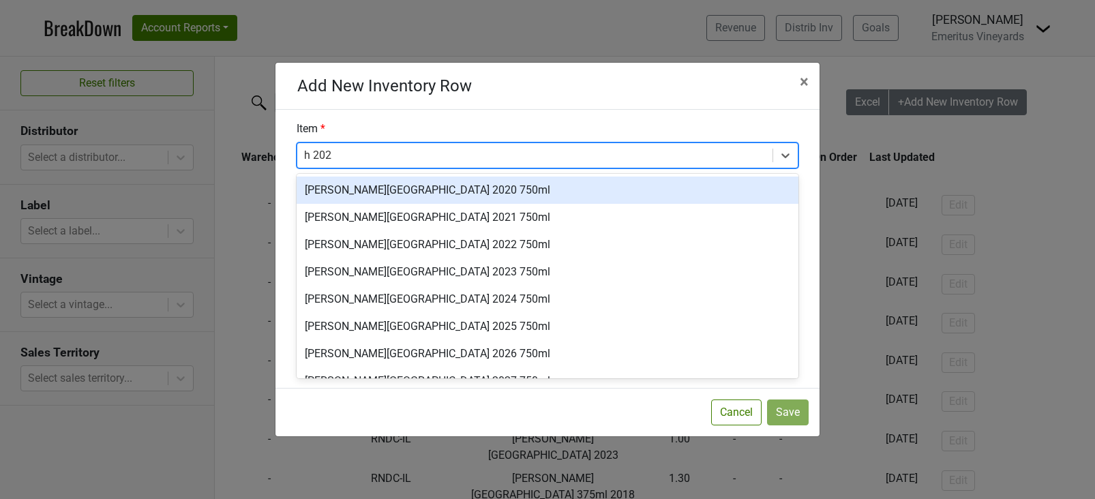
type input "h 2021"
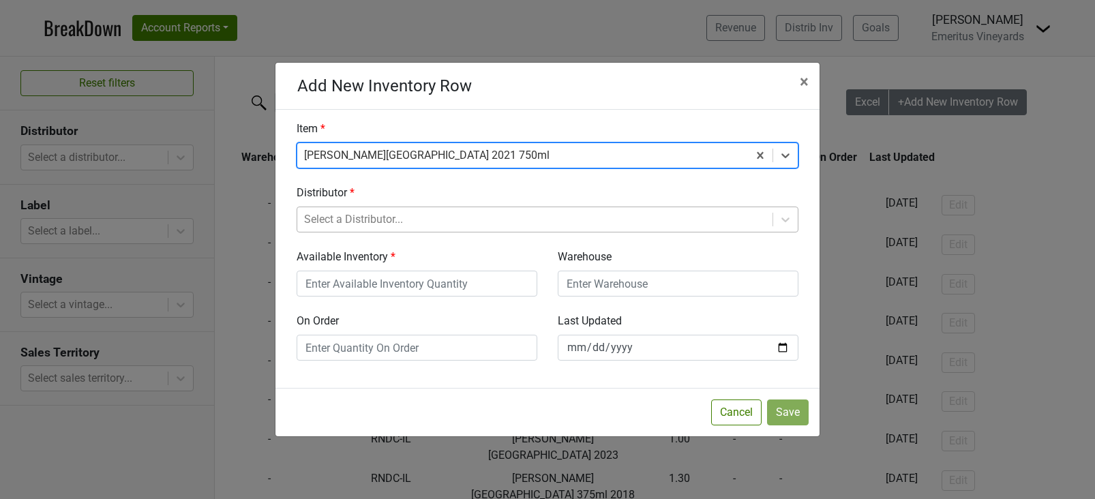
click at [443, 210] on div at bounding box center [535, 219] width 462 height 19
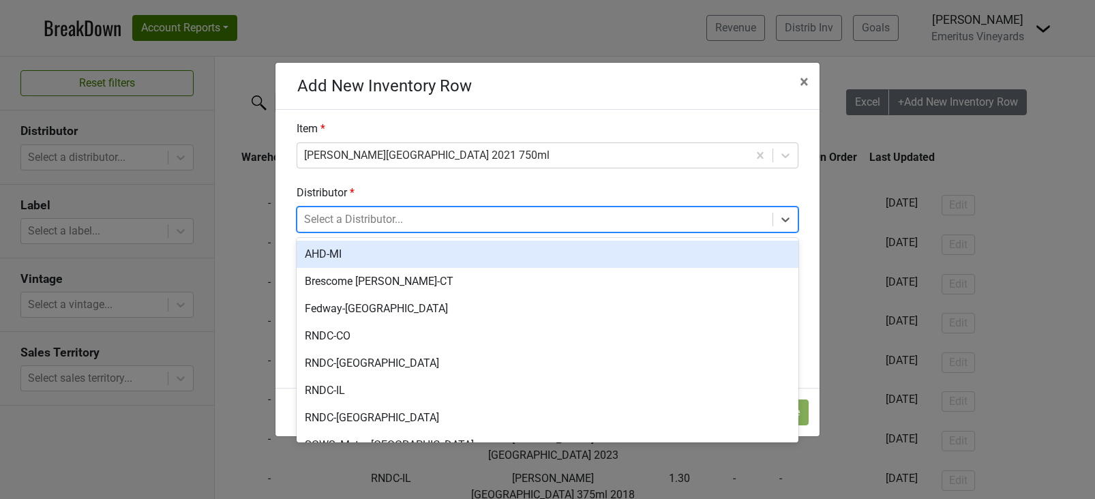
type input "-"
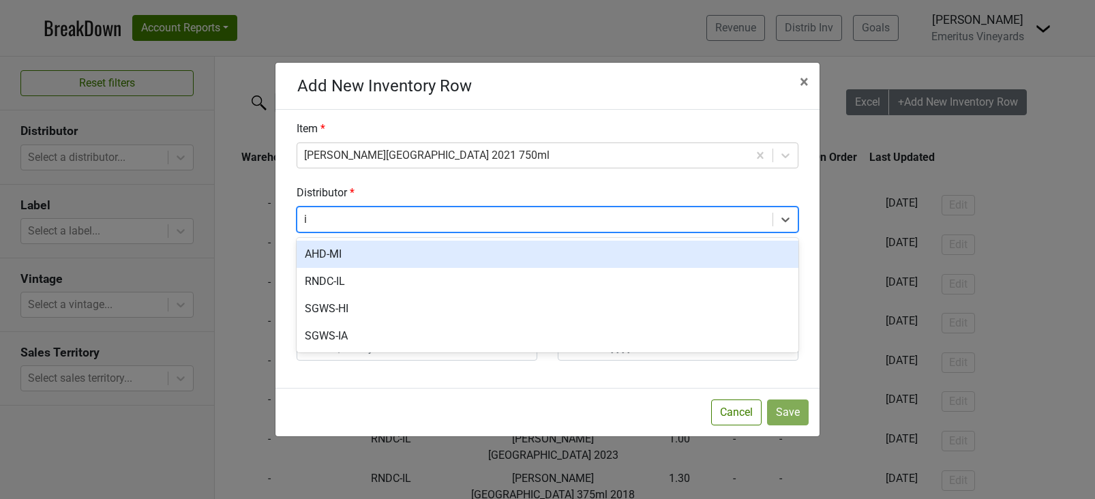
type input "il"
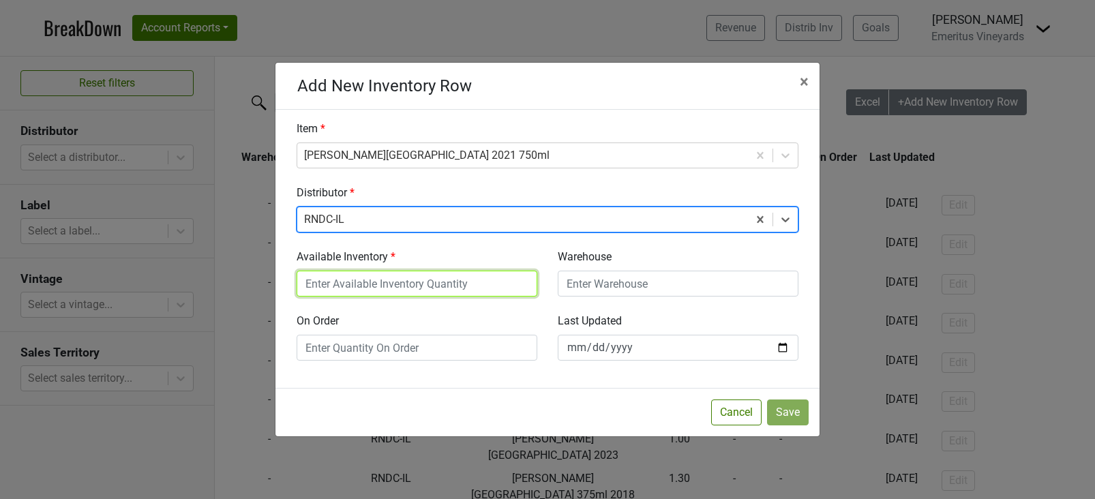
click at [348, 284] on input "Available Inventory" at bounding box center [417, 284] width 241 height 26
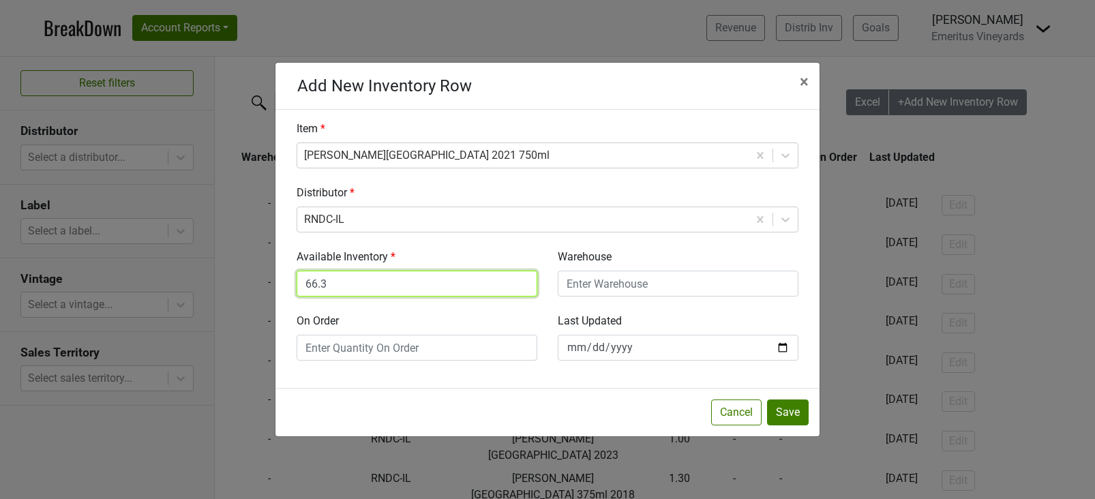
type input "66.3"
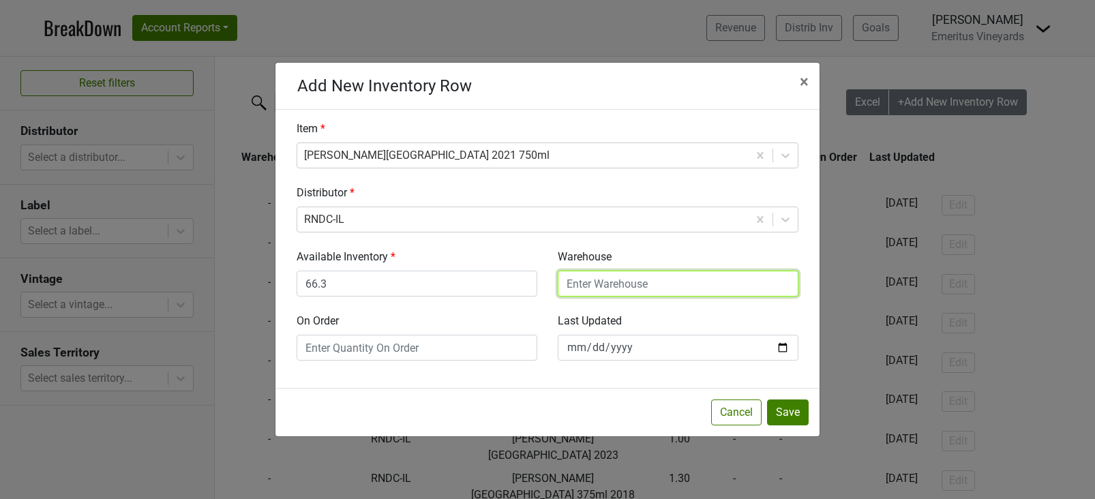
click at [575, 294] on input "Warehouse" at bounding box center [678, 284] width 241 height 26
type input "CHI"
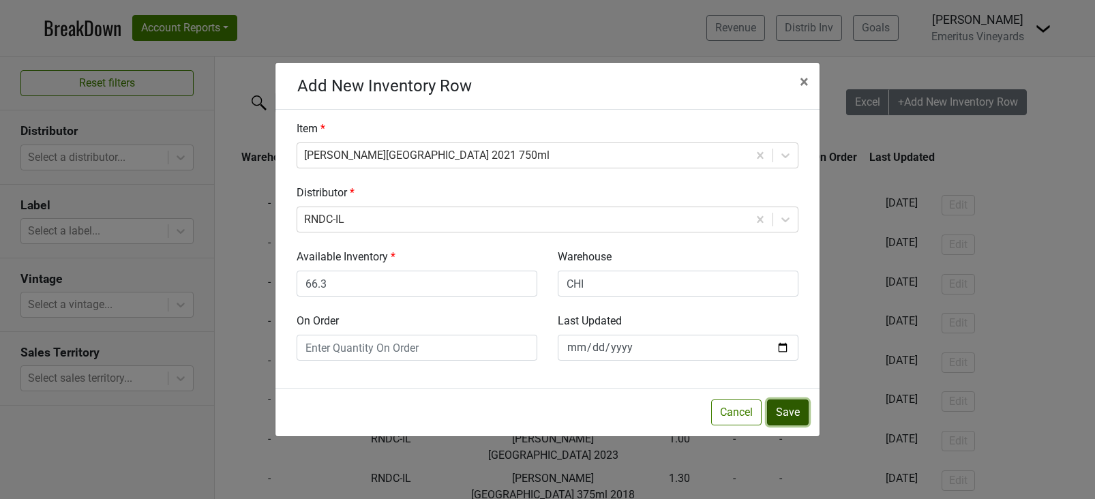
click at [800, 424] on button "Save" at bounding box center [788, 412] width 42 height 26
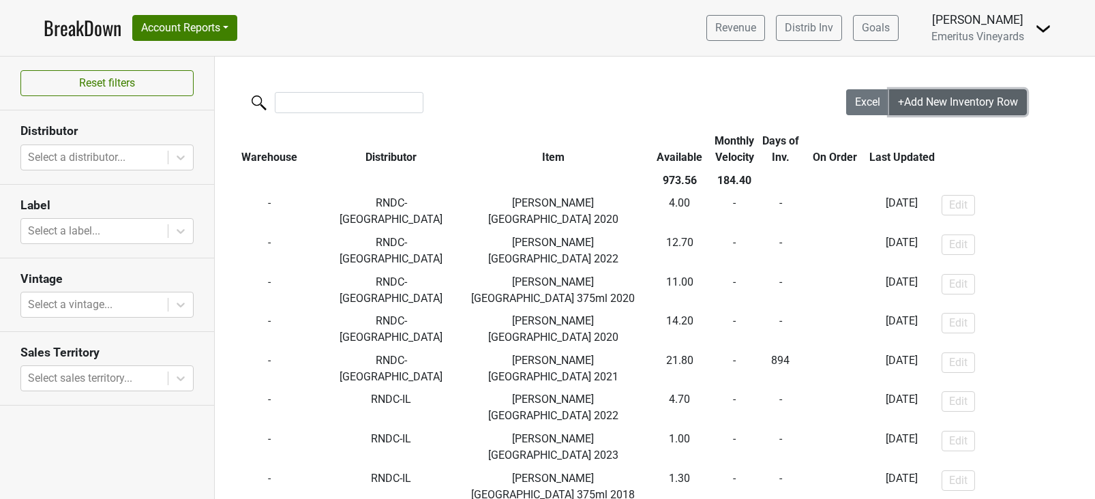
click at [933, 104] on span "+Add New Inventory Row" at bounding box center [958, 101] width 120 height 13
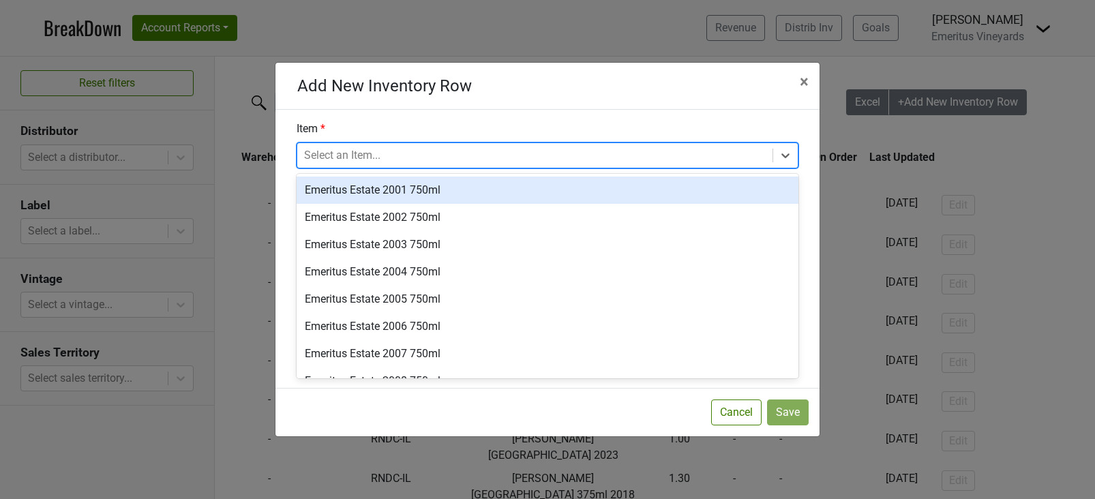
click at [349, 162] on div at bounding box center [535, 155] width 462 height 19
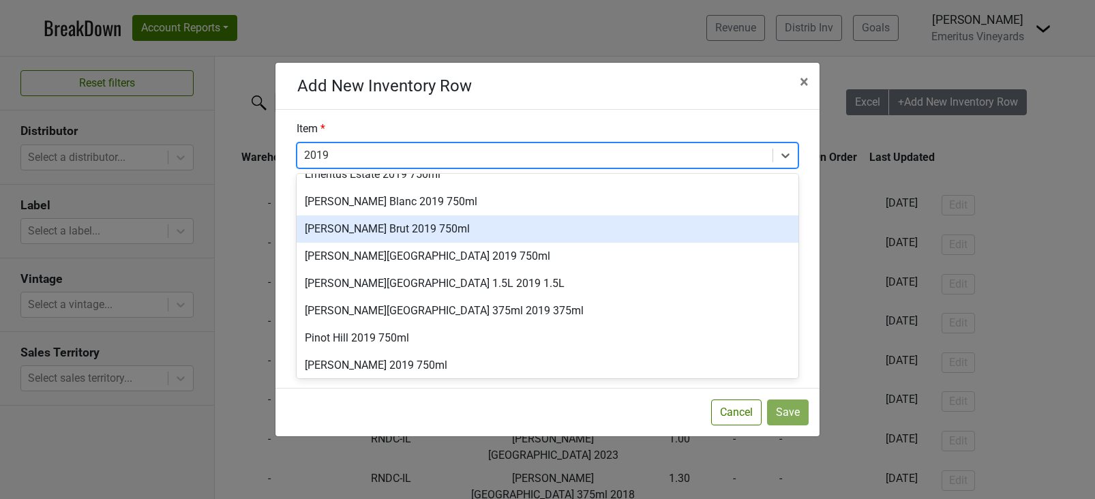
scroll to position [19, 0]
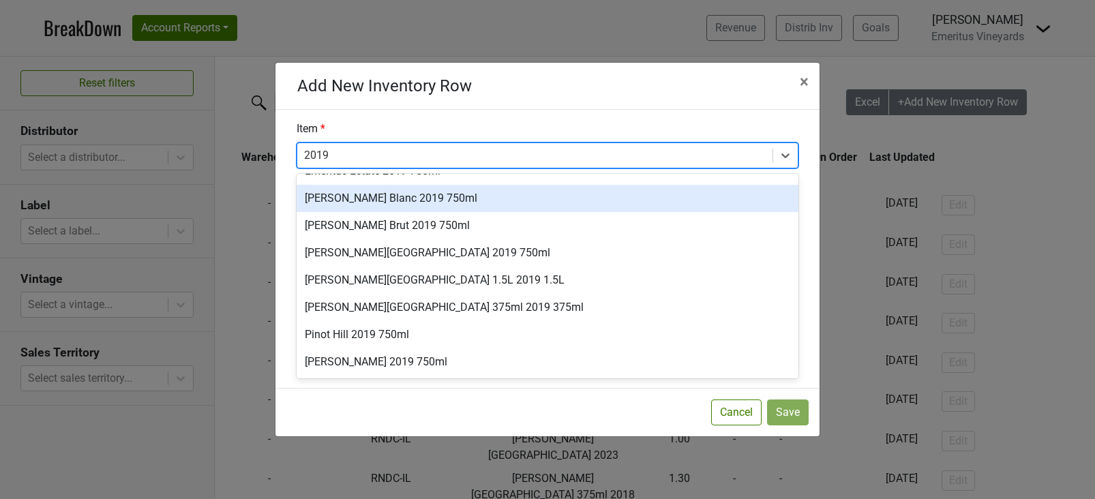
type input "2019"
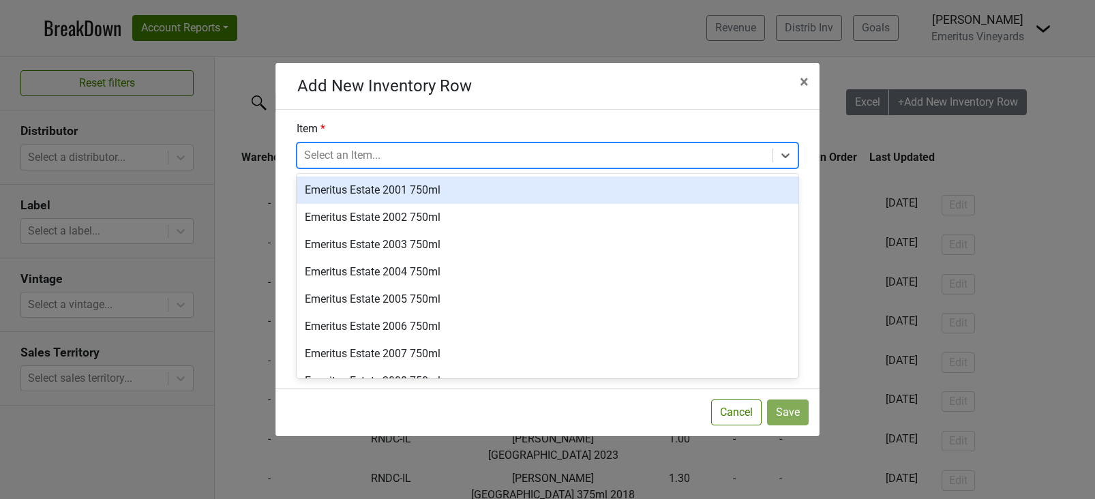
click at [489, 155] on div at bounding box center [535, 155] width 462 height 19
type input "2019"
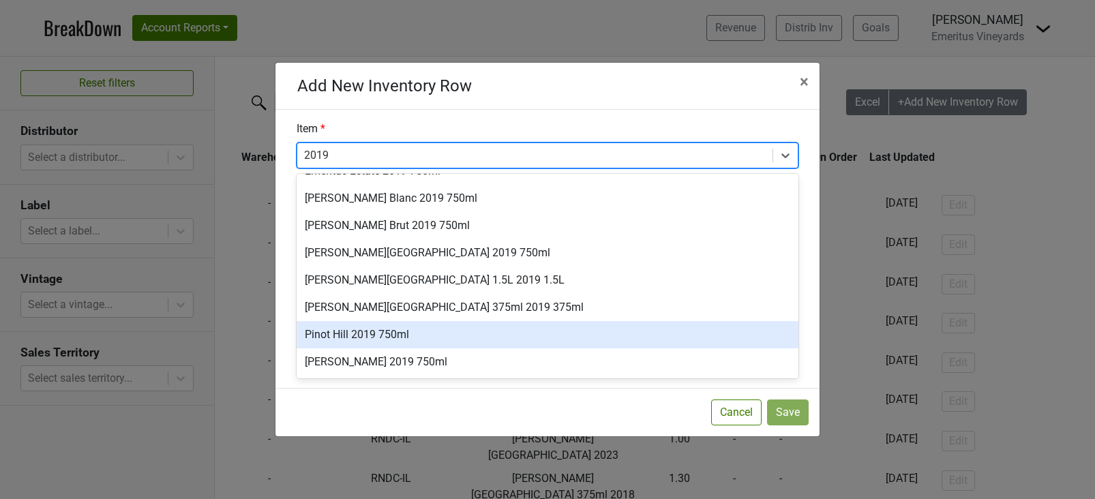
click at [361, 323] on div "Pinot Hill 2019 750ml" at bounding box center [548, 334] width 502 height 27
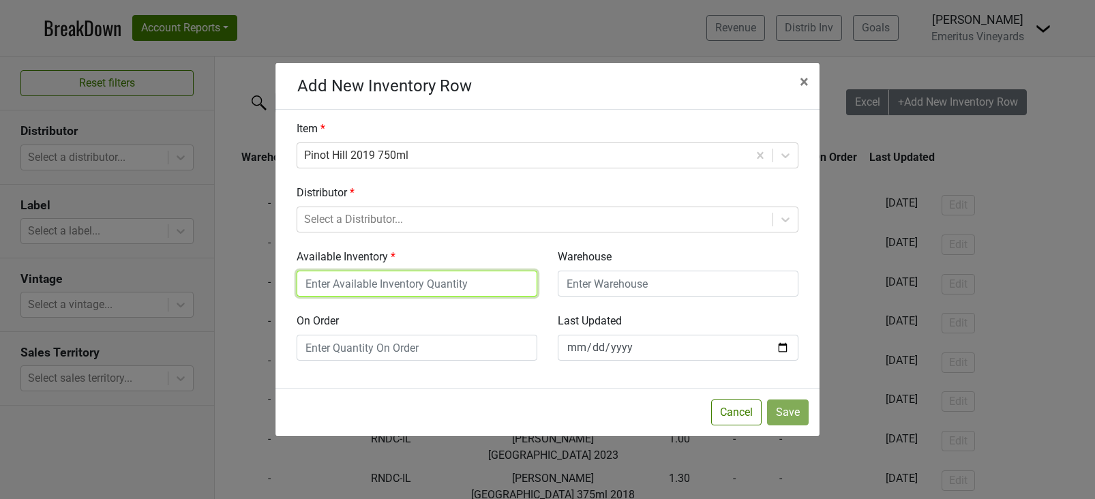
click at [403, 283] on input "Available Inventory" at bounding box center [417, 284] width 241 height 26
type input "7.8"
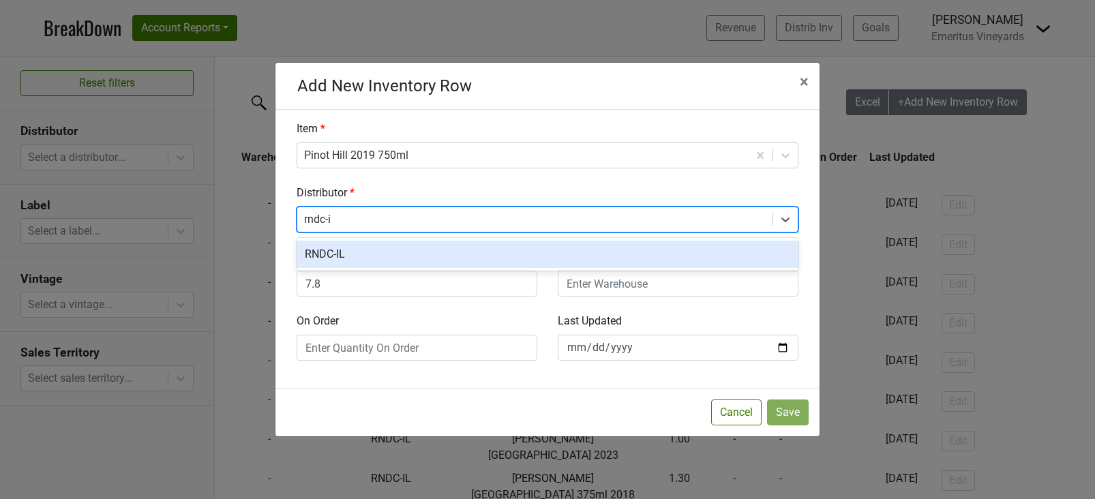
type input "rndc-il"
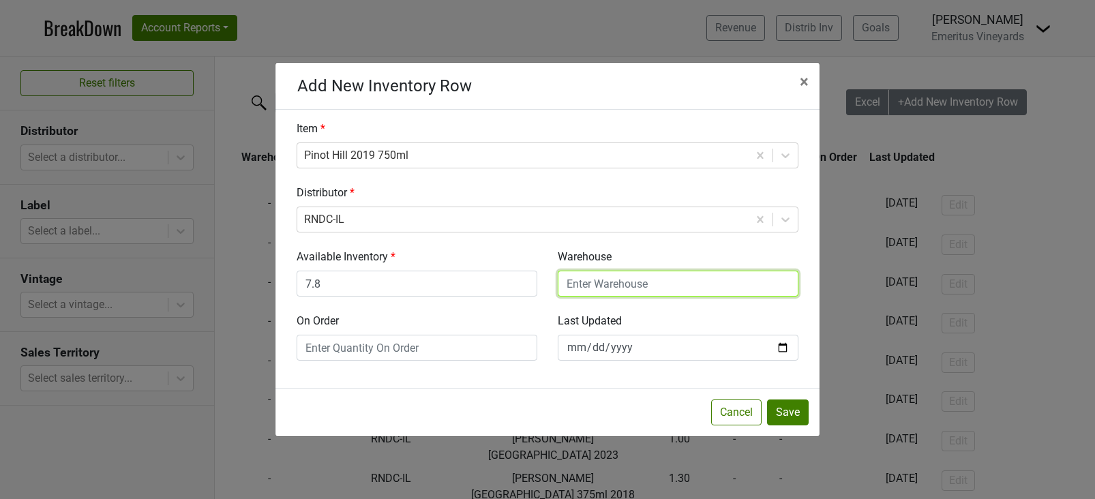
click at [639, 279] on input "Warehouse" at bounding box center [678, 284] width 241 height 26
type input "CHI"
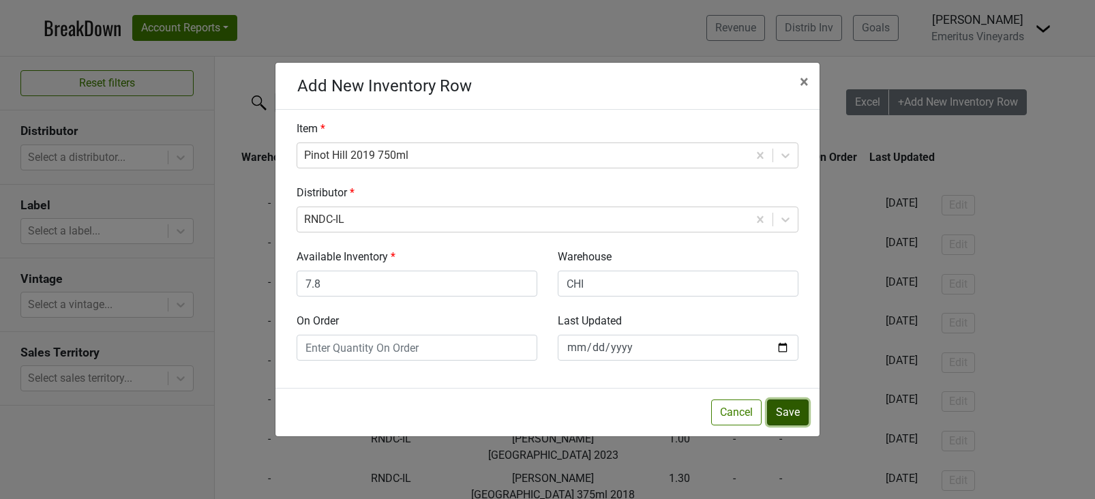
click at [791, 414] on button "Save" at bounding box center [788, 412] width 42 height 26
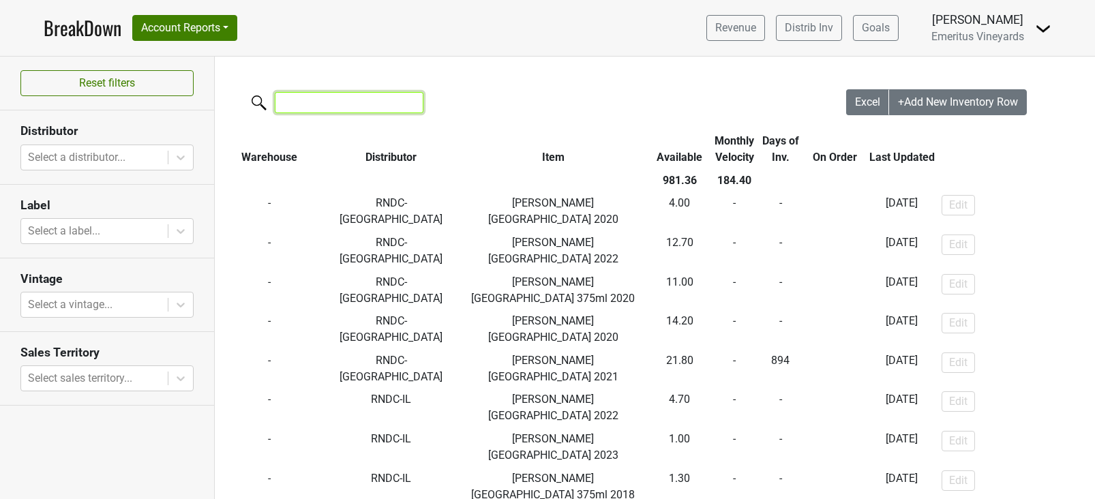
click at [321, 101] on input "search" at bounding box center [349, 102] width 149 height 21
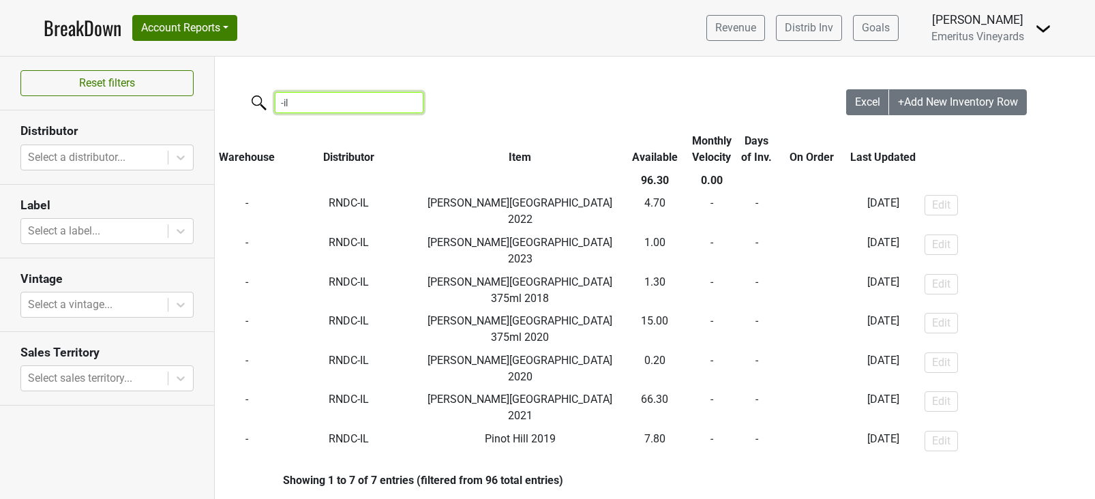
type input "-il"
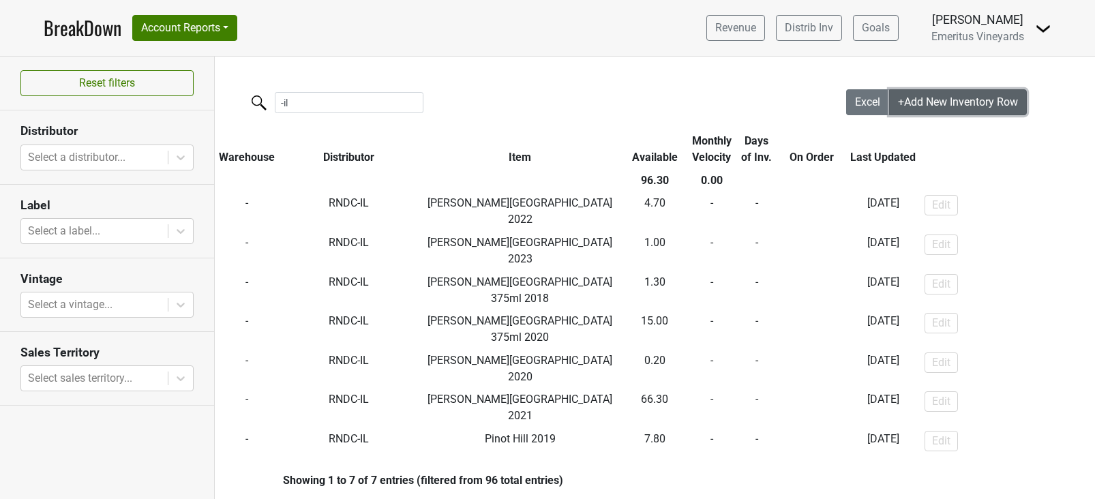
click at [904, 114] on button "+Add New Inventory Row" at bounding box center [958, 102] width 138 height 26
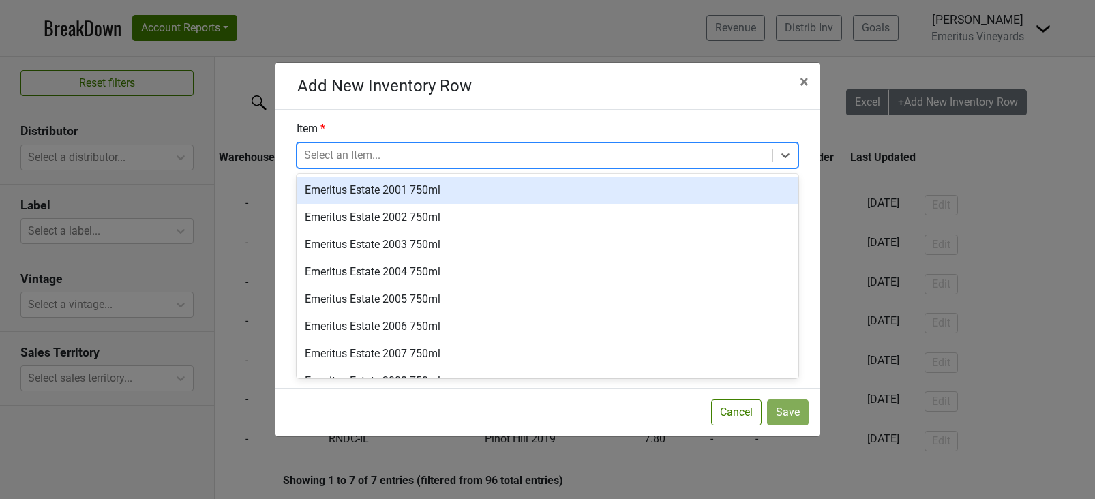
click at [694, 146] on div at bounding box center [535, 155] width 462 height 19
type input "wesle"
type input "2018"
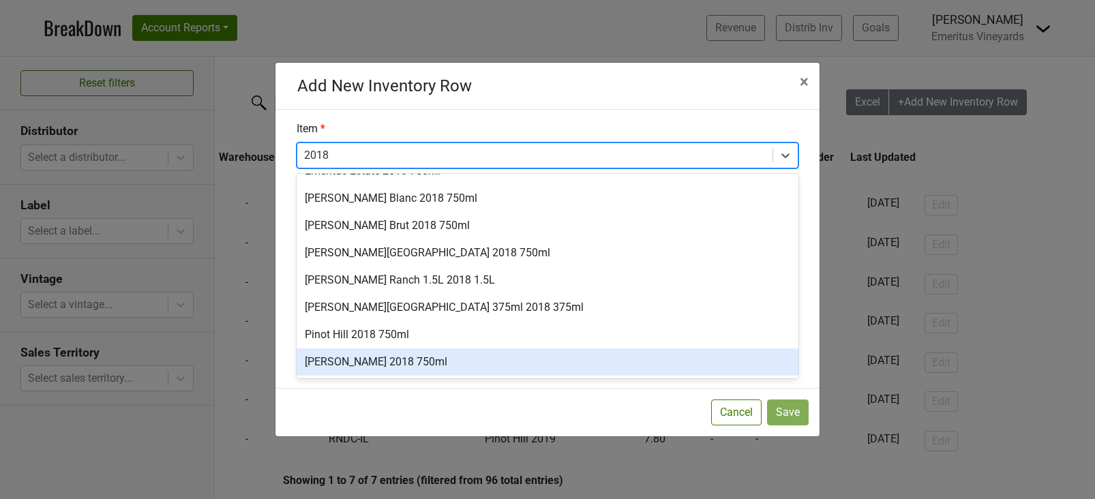
click at [348, 357] on div "William Wesley 2018 750ml" at bounding box center [548, 361] width 502 height 27
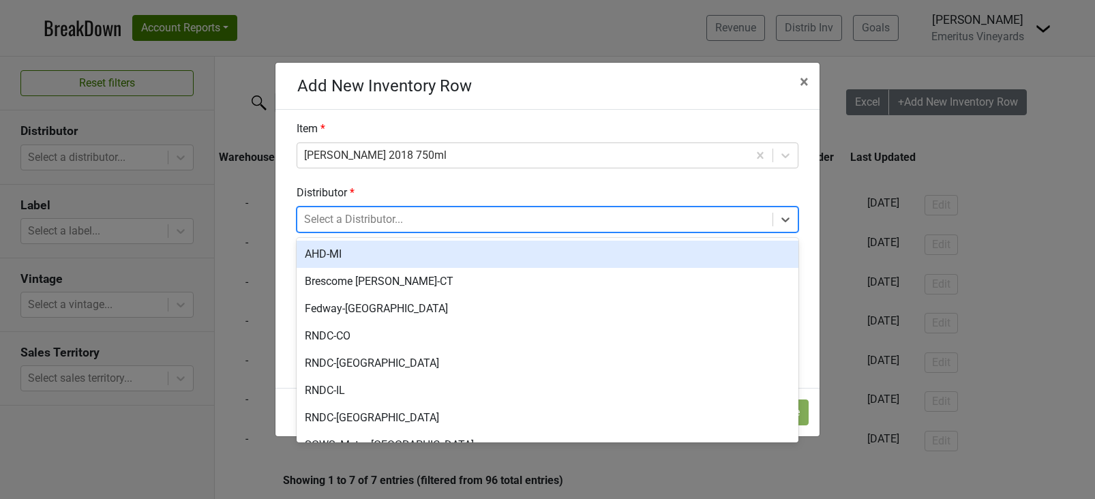
click at [570, 213] on div at bounding box center [535, 219] width 462 height 19
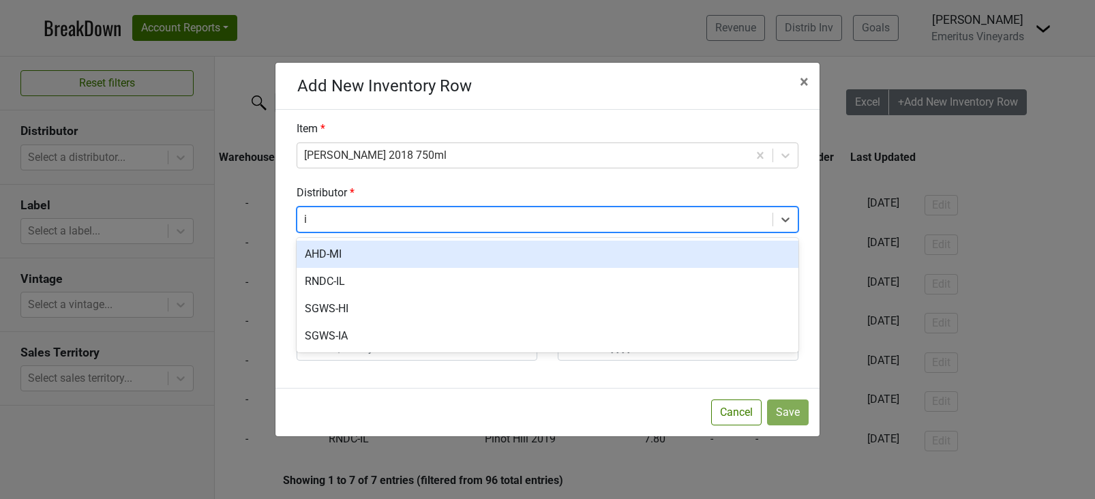
type input "il"
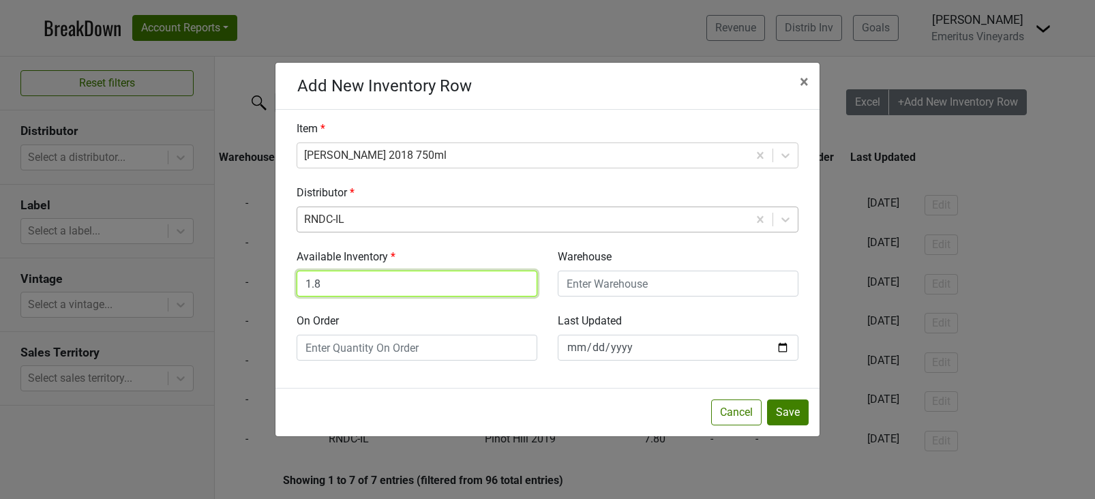
type input "1.8"
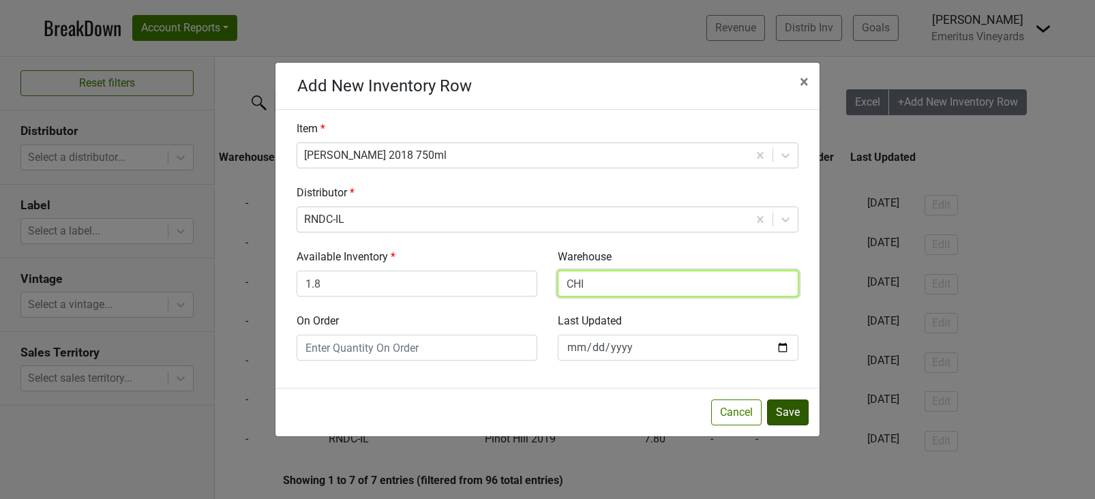
type input "CHI"
click at [776, 408] on button "Save" at bounding box center [788, 412] width 42 height 26
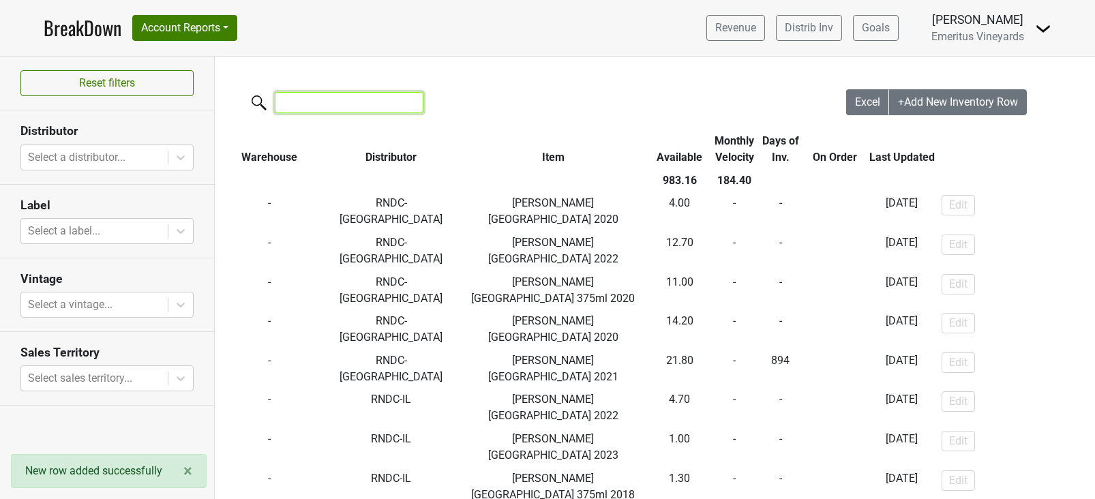
click at [345, 105] on input "search" at bounding box center [349, 102] width 149 height 21
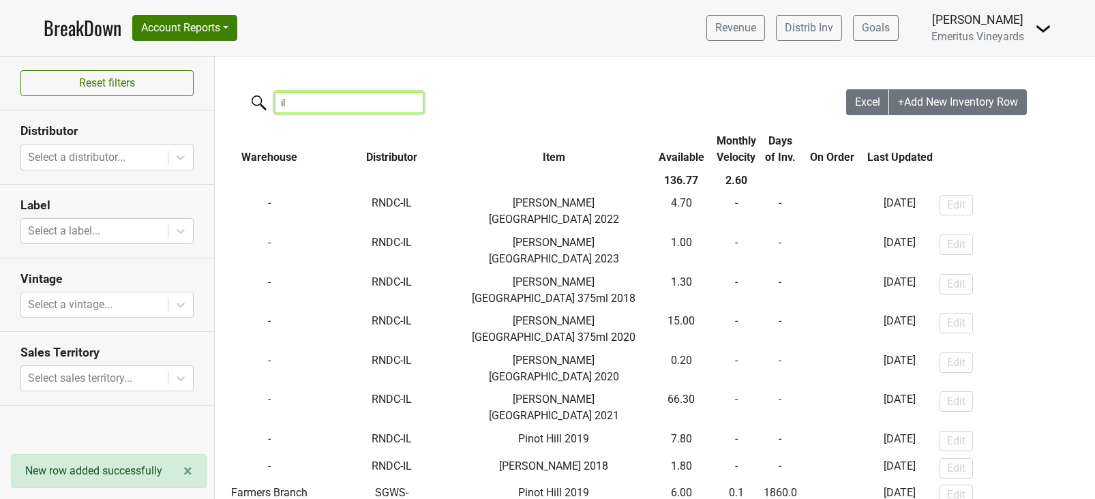
type input "i"
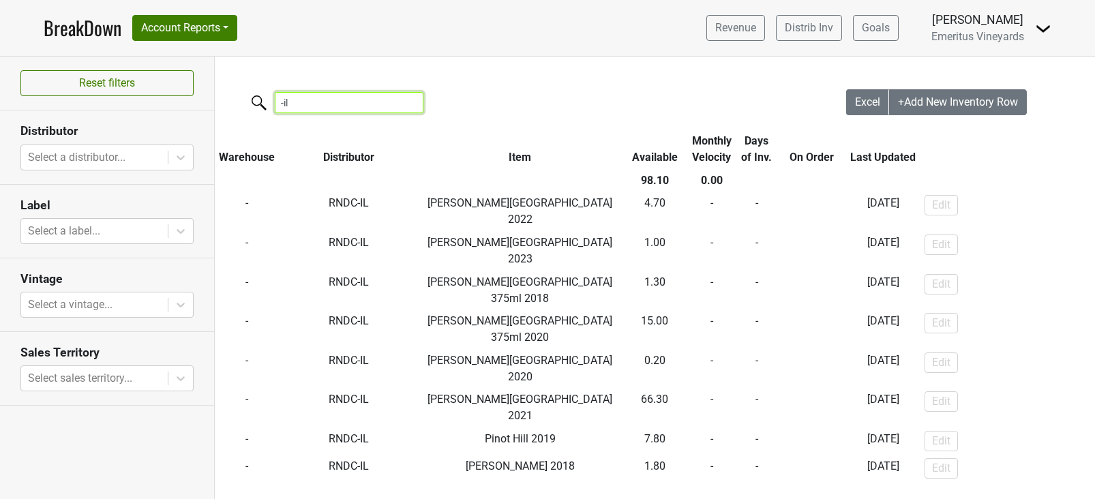
type input "-il"
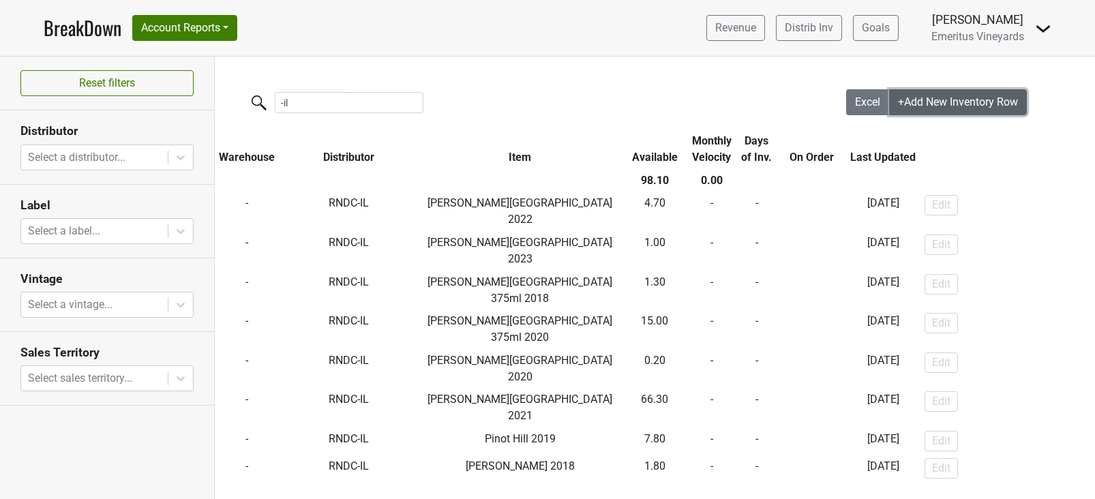
click at [923, 108] on span "+Add New Inventory Row" at bounding box center [958, 101] width 120 height 13
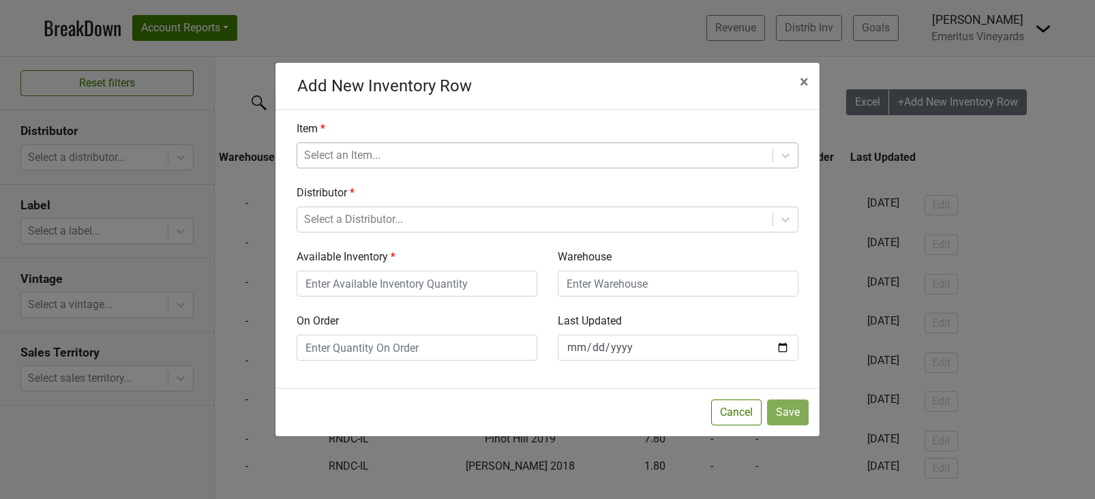
click at [335, 150] on div at bounding box center [535, 155] width 462 height 19
click at [331, 121] on div "Item Select an Item..." at bounding box center [547, 145] width 522 height 48
click at [328, 205] on div "Distributor Select a Distributor..." at bounding box center [547, 209] width 522 height 48
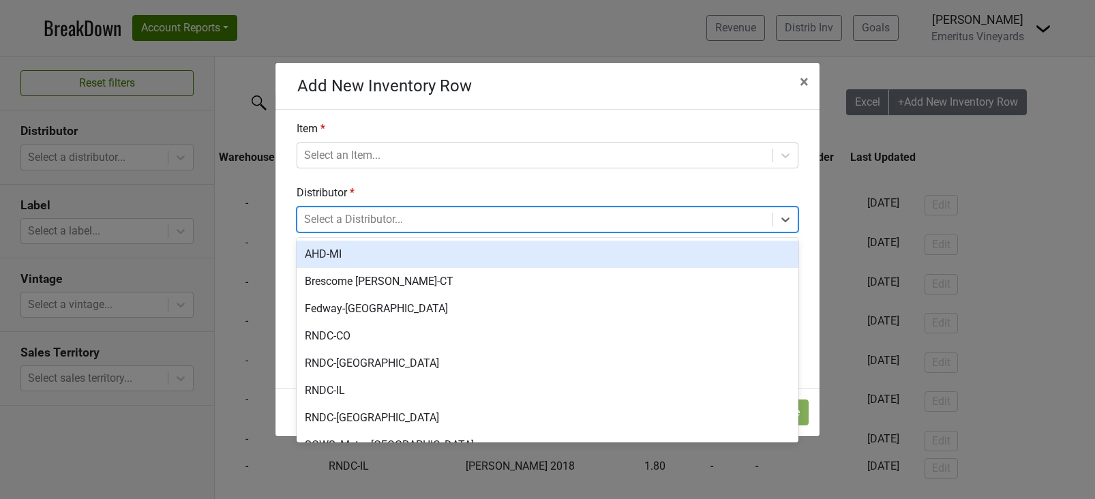
click at [322, 215] on div at bounding box center [535, 219] width 462 height 19
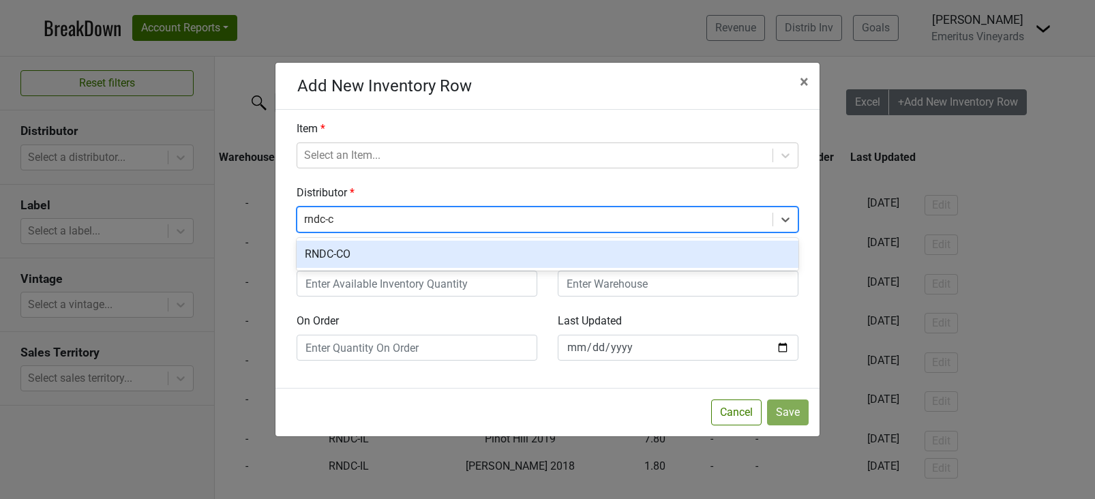
type input "rndc-co"
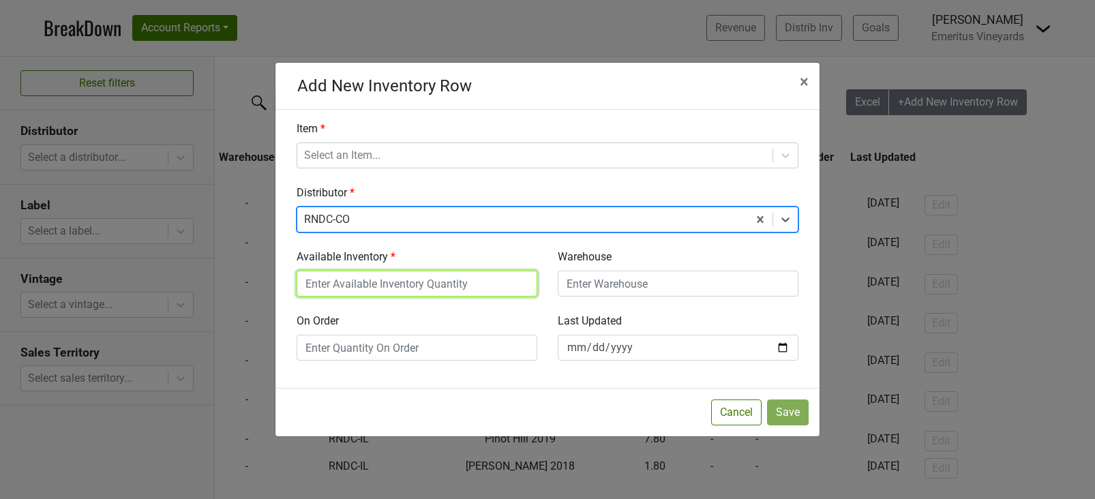
click at [408, 277] on input "Available Inventory" at bounding box center [417, 284] width 241 height 26
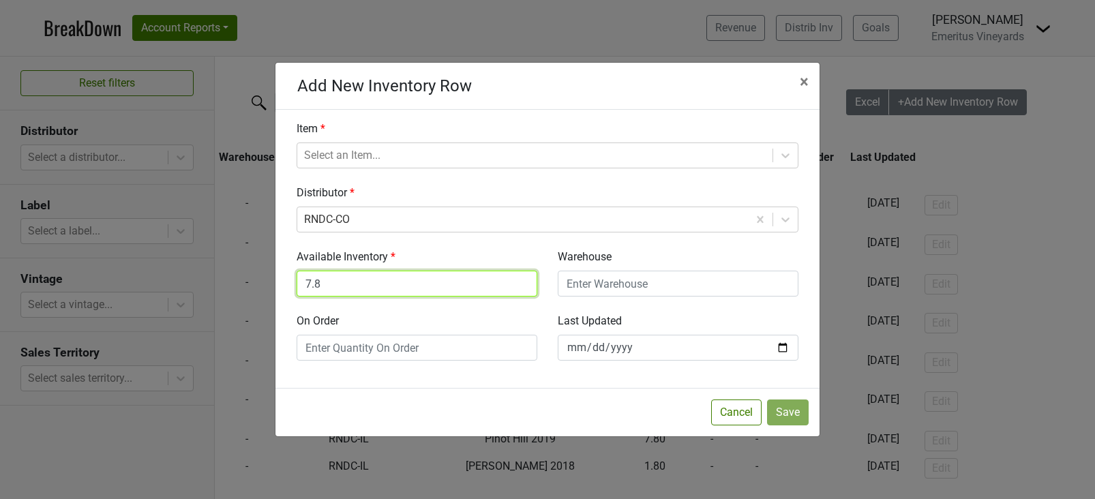
type input "7.8"
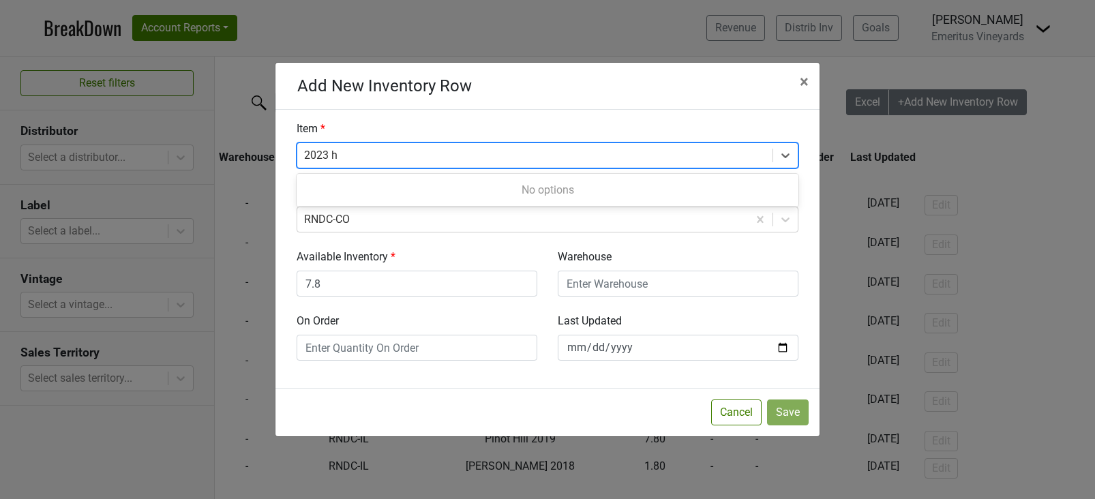
scroll to position [0, 0]
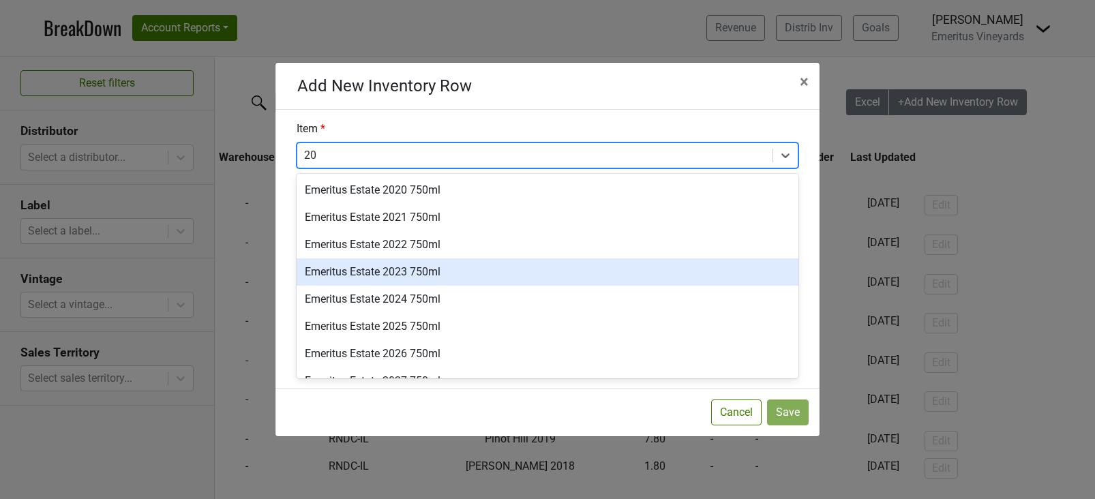
type input "2"
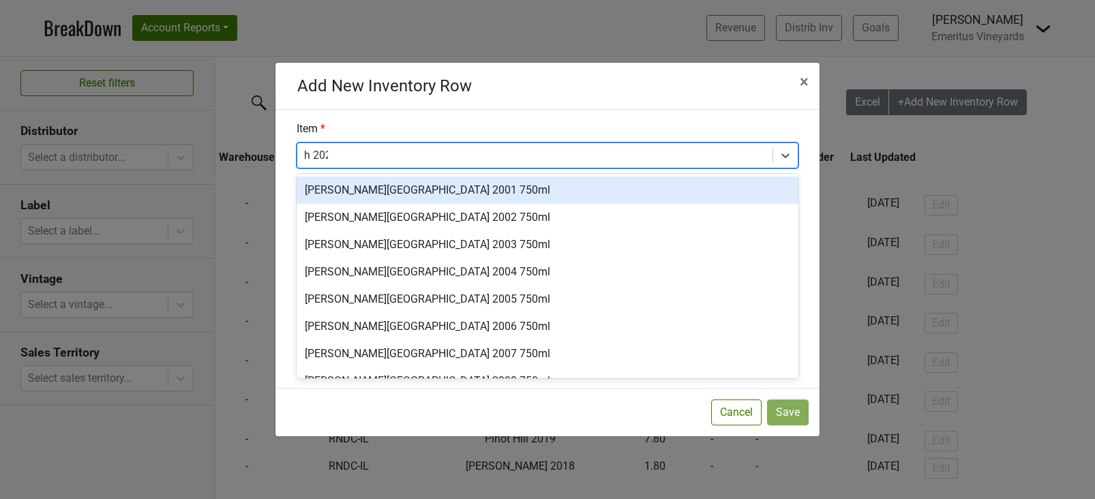
type input "h 2023"
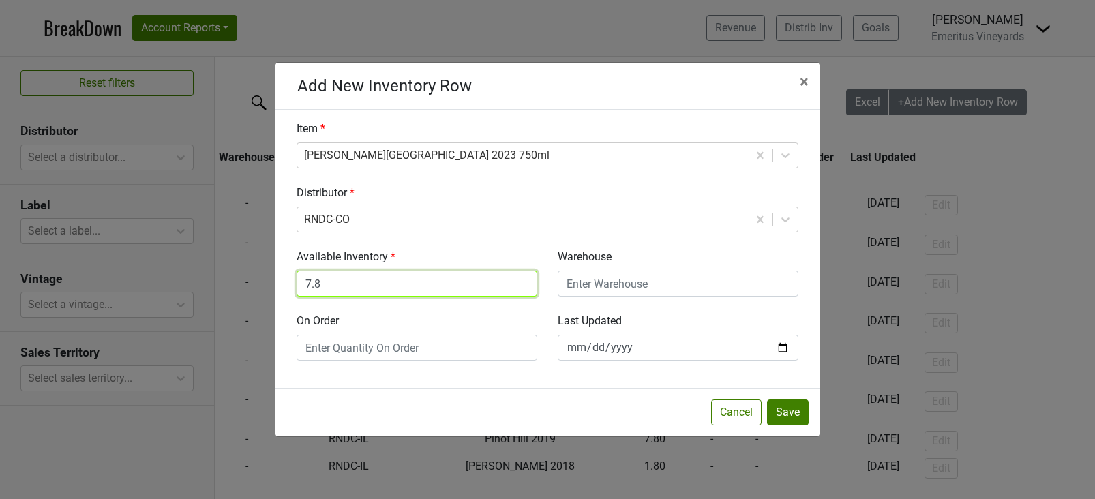
click at [311, 286] on input "7.8" at bounding box center [417, 284] width 241 height 26
type input "3.8"
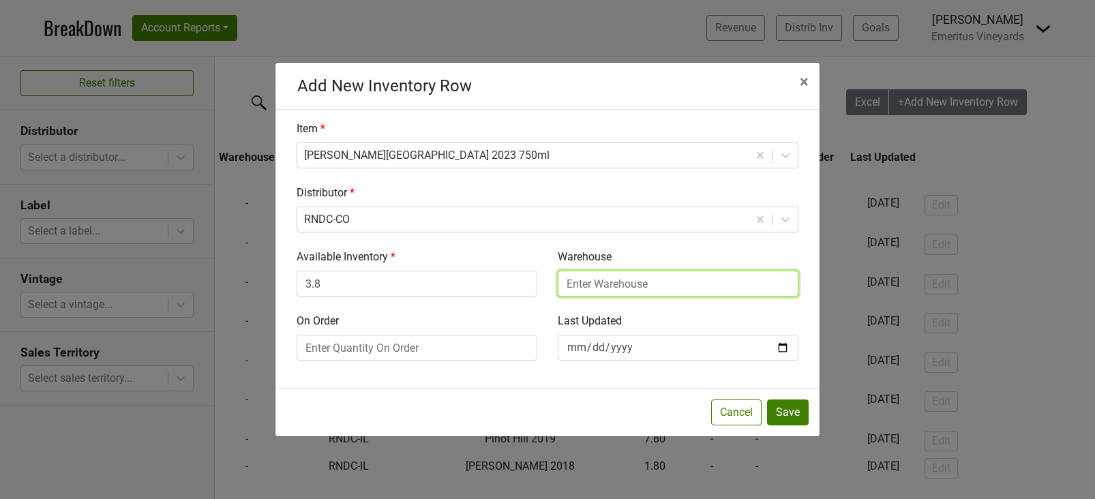
click at [654, 286] on input "Warehouse" at bounding box center [678, 284] width 241 height 26
type input "DEN"
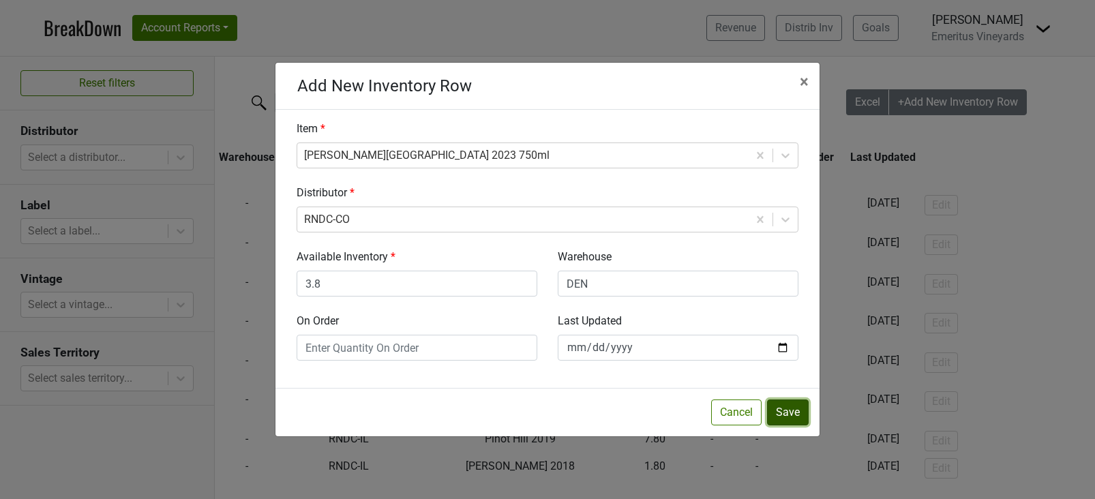
click at [773, 404] on button "Save" at bounding box center [788, 412] width 42 height 26
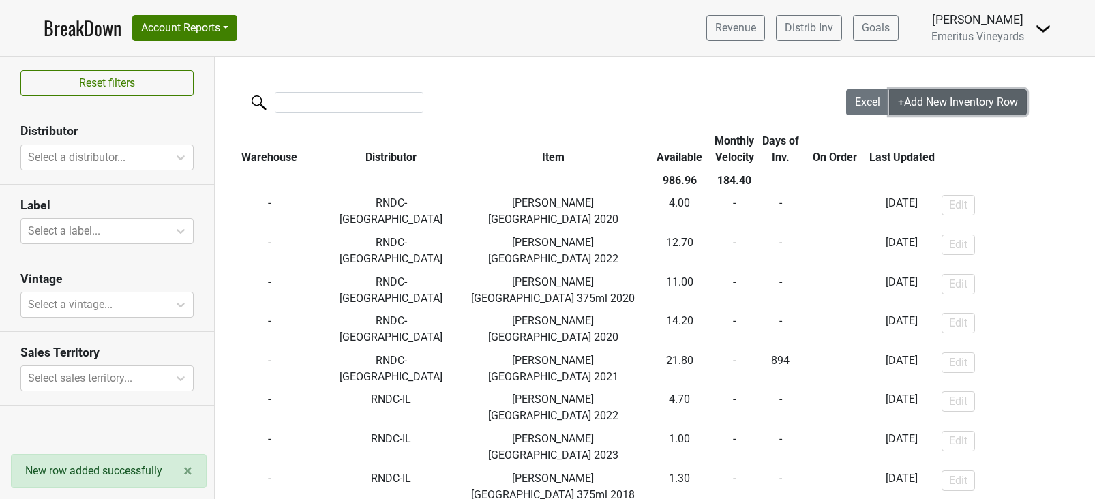
click at [923, 105] on span "+Add New Inventory Row" at bounding box center [958, 101] width 120 height 13
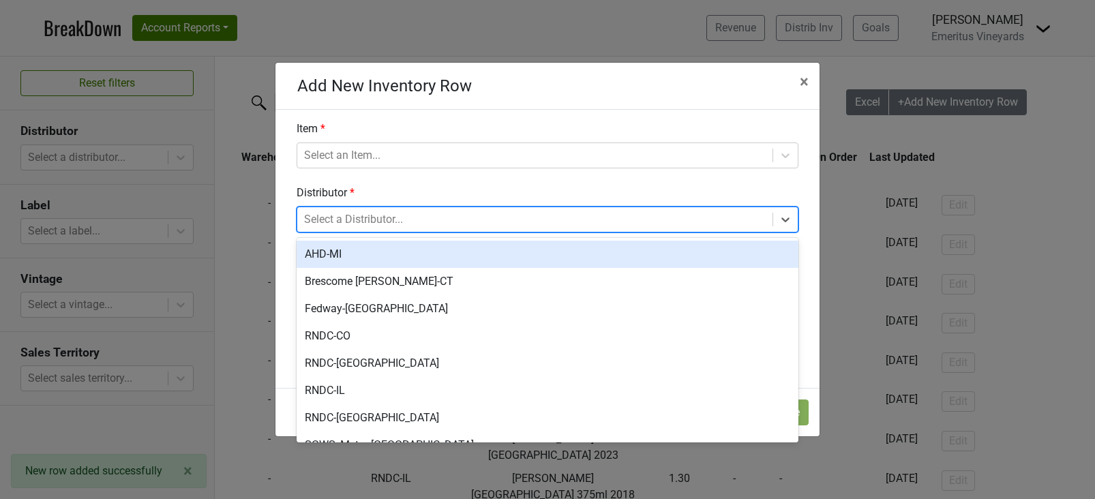
click at [494, 224] on div at bounding box center [535, 219] width 462 height 19
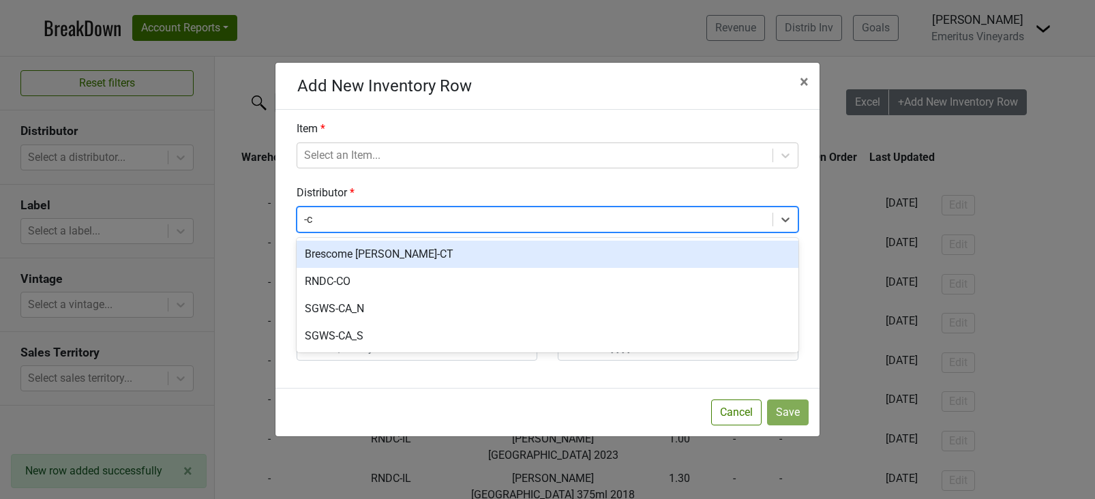
type input "-co"
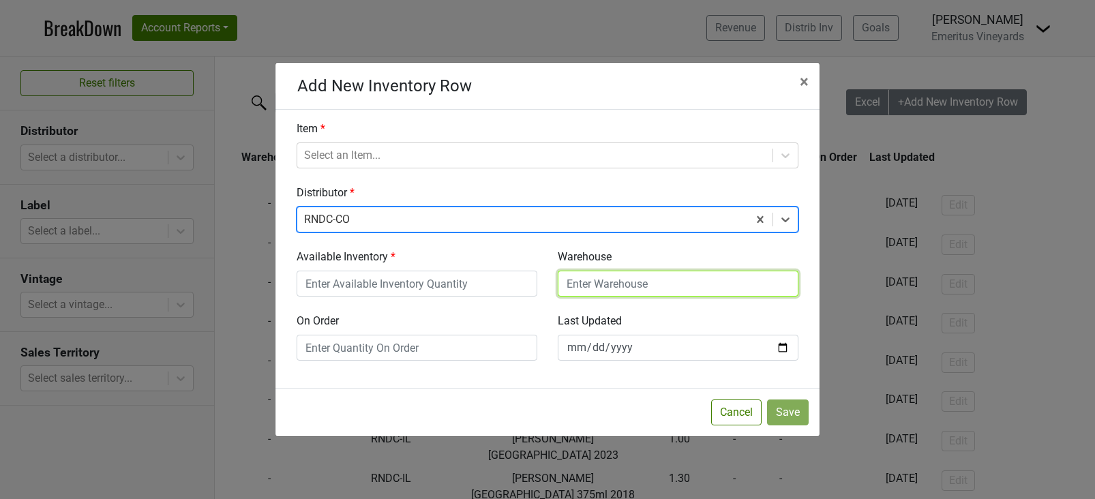
click at [600, 286] on input "Warehouse" at bounding box center [678, 284] width 241 height 26
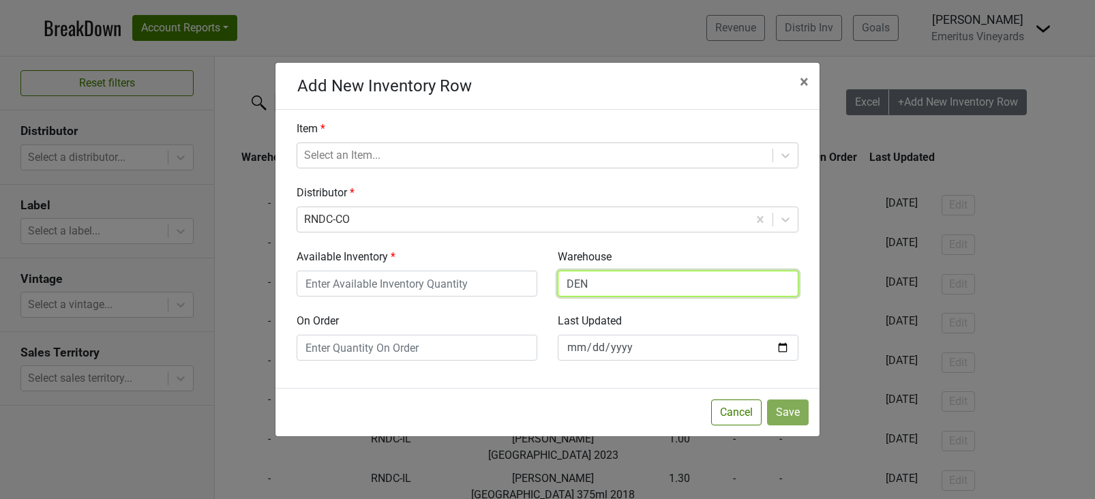
type input "DEN"
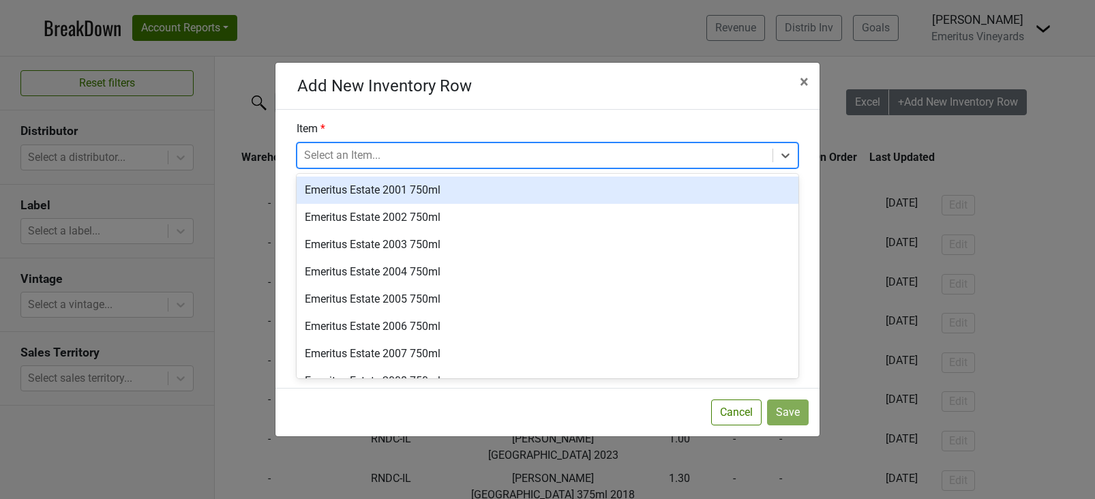
click at [387, 151] on div at bounding box center [535, 155] width 462 height 19
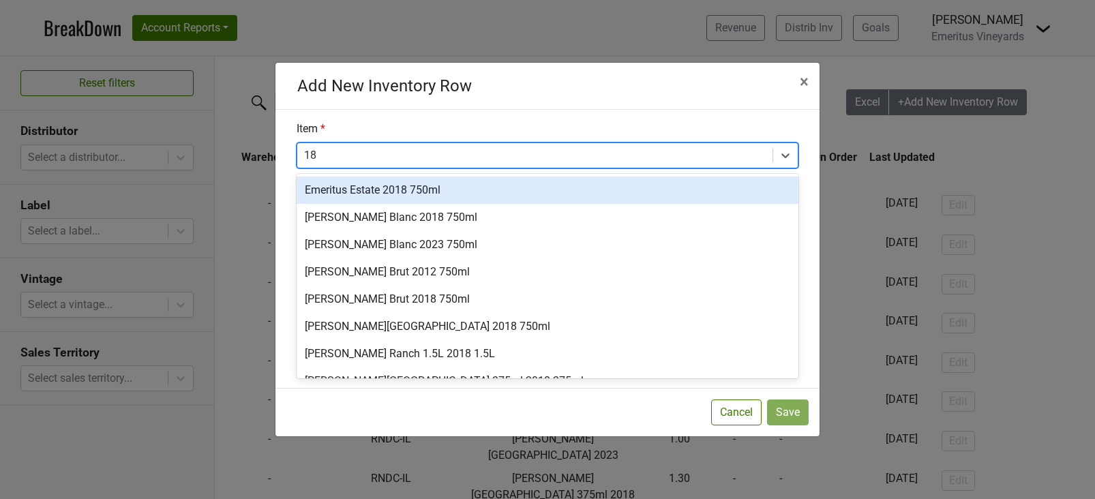
type input "18 3"
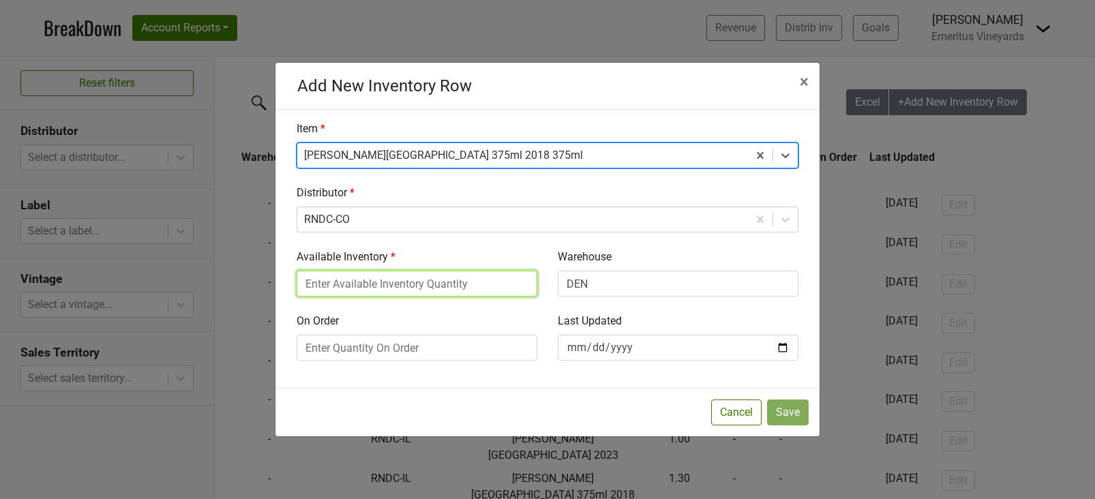
click at [442, 275] on input "Available Inventory" at bounding box center [417, 284] width 241 height 26
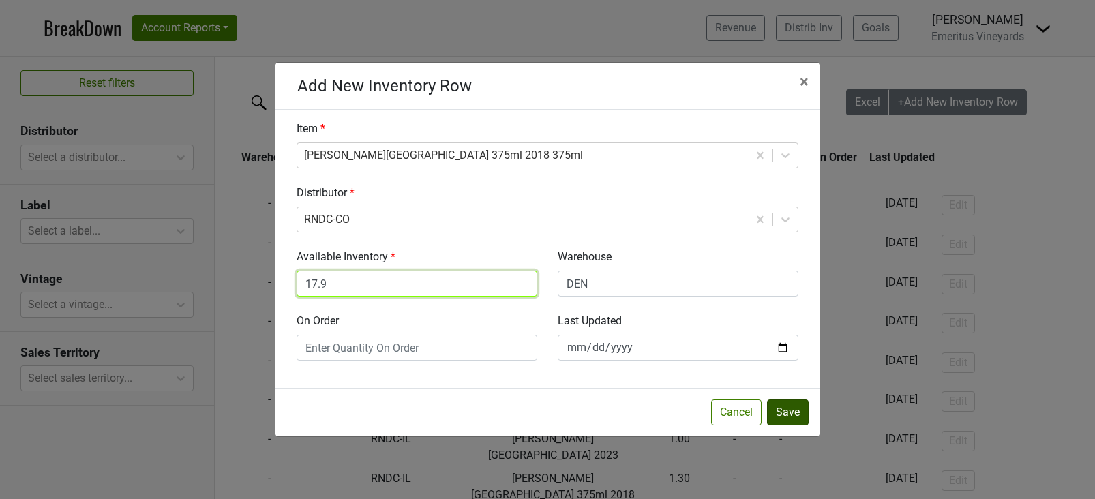
type input "17.9"
click at [792, 413] on button "Save" at bounding box center [788, 412] width 42 height 26
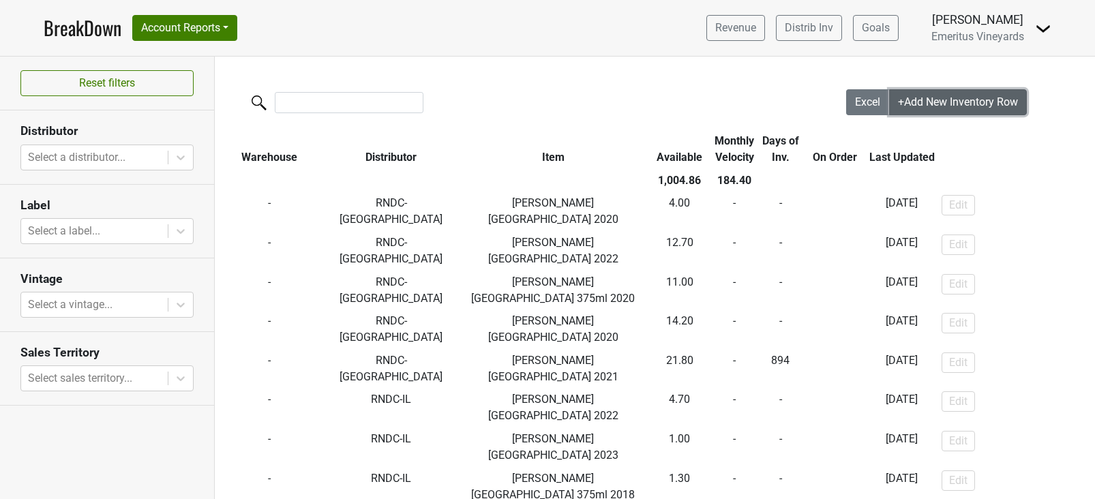
click at [908, 109] on button "+Add New Inventory Row" at bounding box center [958, 102] width 138 height 26
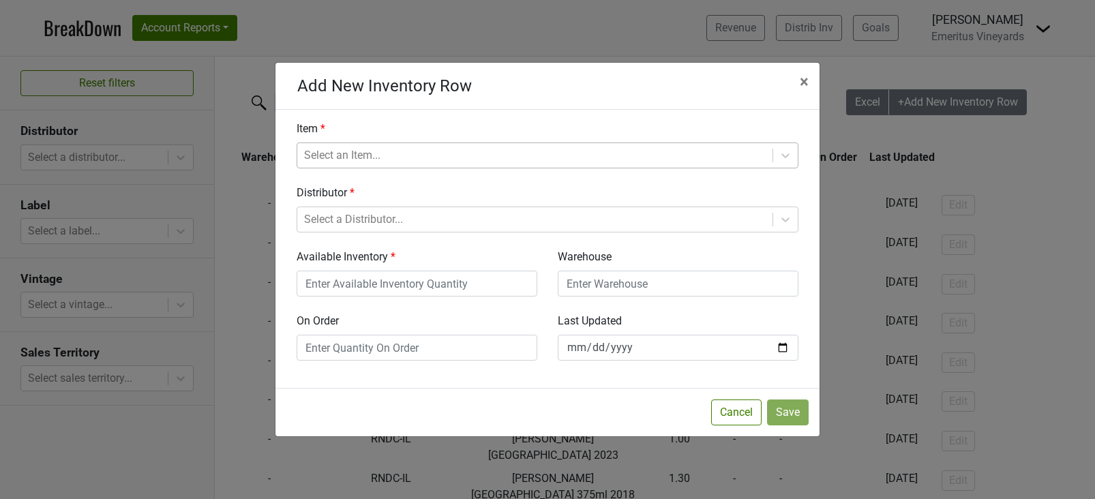
click at [344, 153] on div at bounding box center [535, 155] width 462 height 19
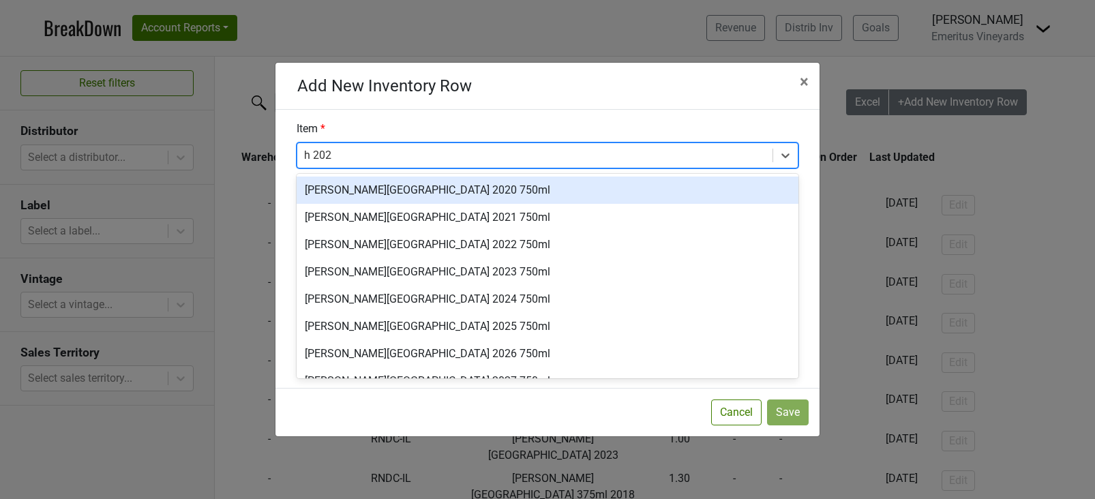
type input "h 2021"
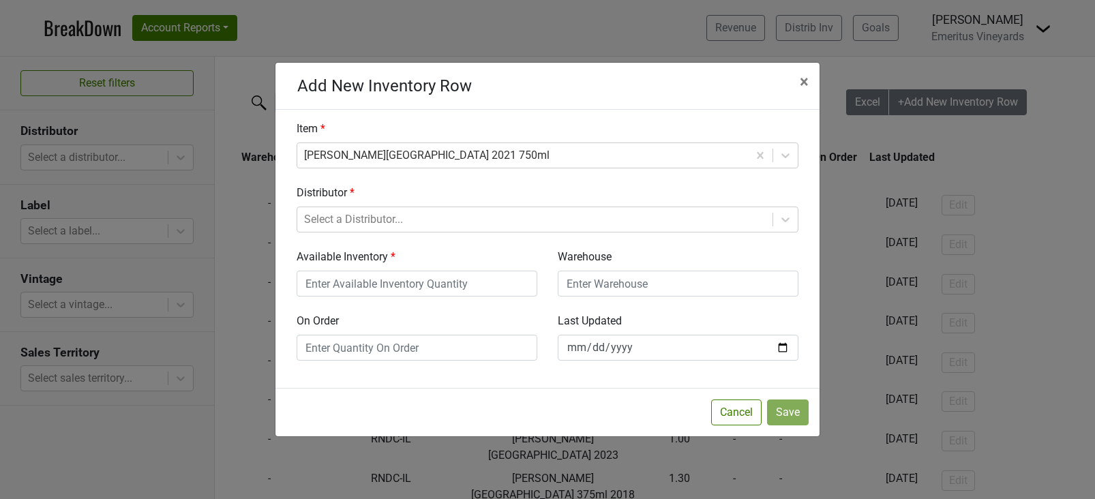
click at [734, 203] on div "Distributor Select a Distributor..." at bounding box center [547, 209] width 522 height 48
click at [694, 226] on div at bounding box center [535, 219] width 462 height 19
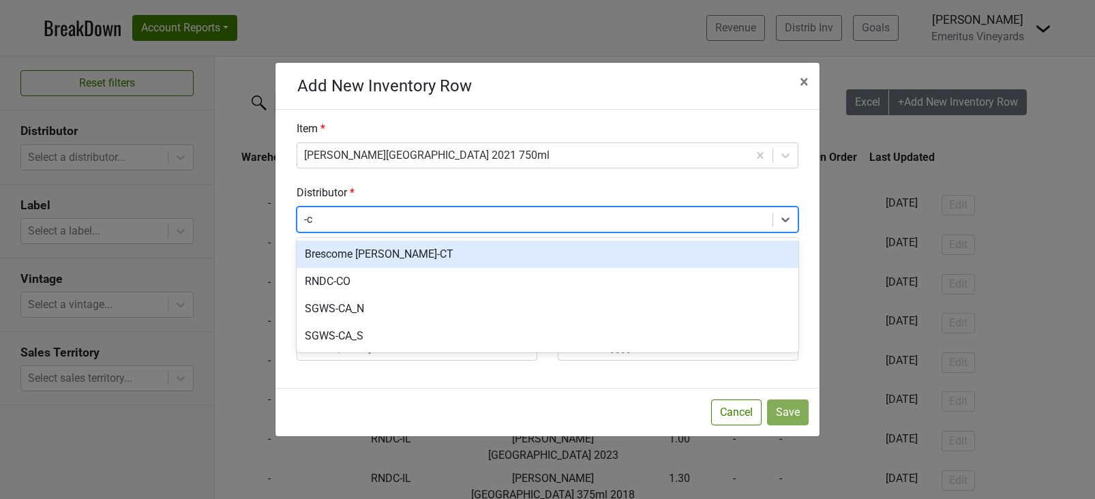
type input "-co"
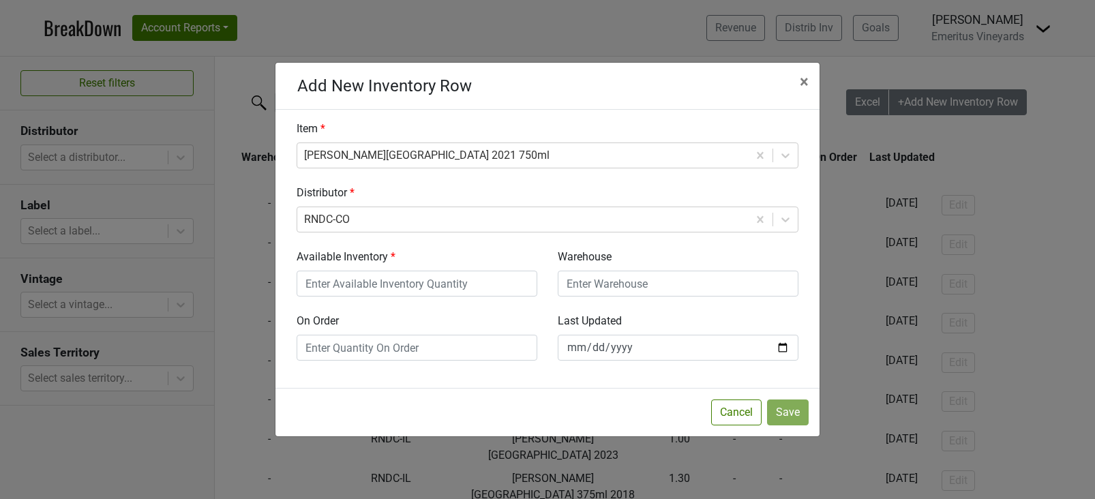
click at [364, 269] on div "Available Inventory" at bounding box center [416, 273] width 261 height 48
click at [351, 288] on input "Available Inventory" at bounding box center [417, 284] width 241 height 26
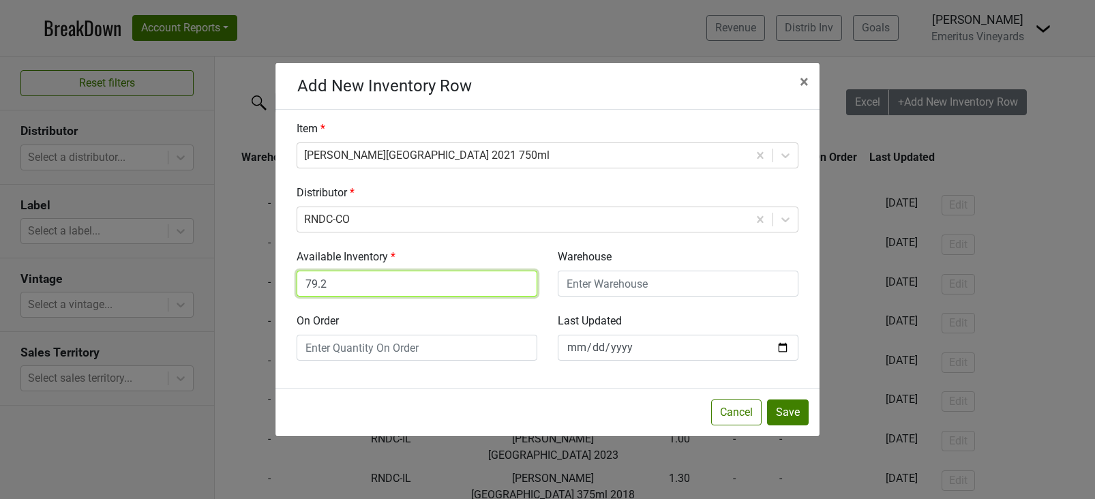
type input "79.2"
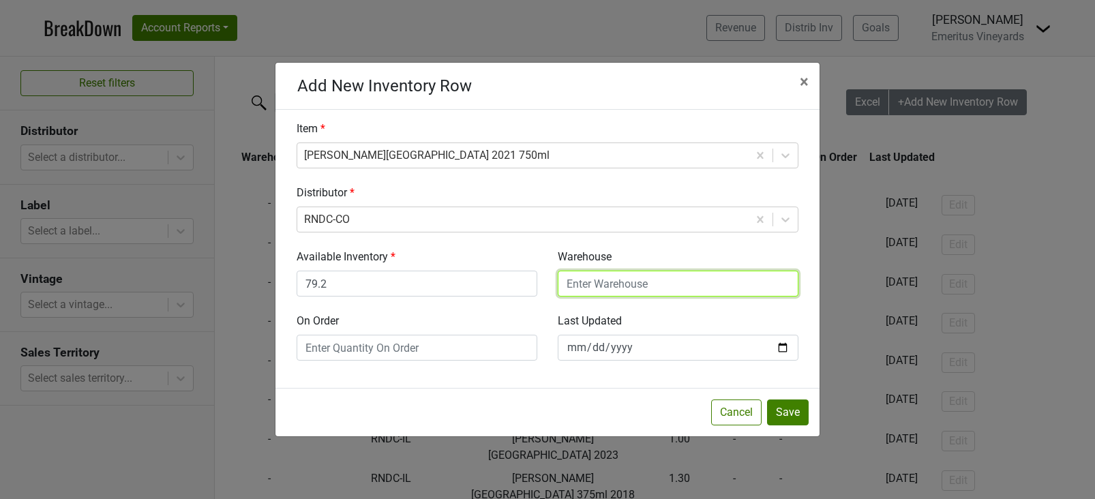
click at [582, 278] on input "Warehouse" at bounding box center [678, 284] width 241 height 26
type input "DEN"
click at [789, 398] on div "Cancel Save" at bounding box center [547, 412] width 544 height 48
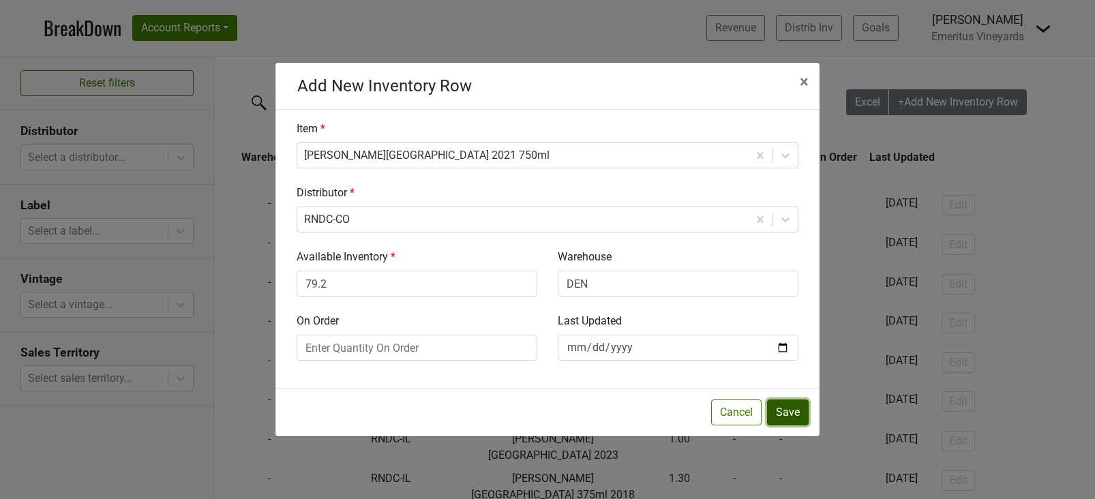
click at [785, 412] on button "Save" at bounding box center [788, 412] width 42 height 26
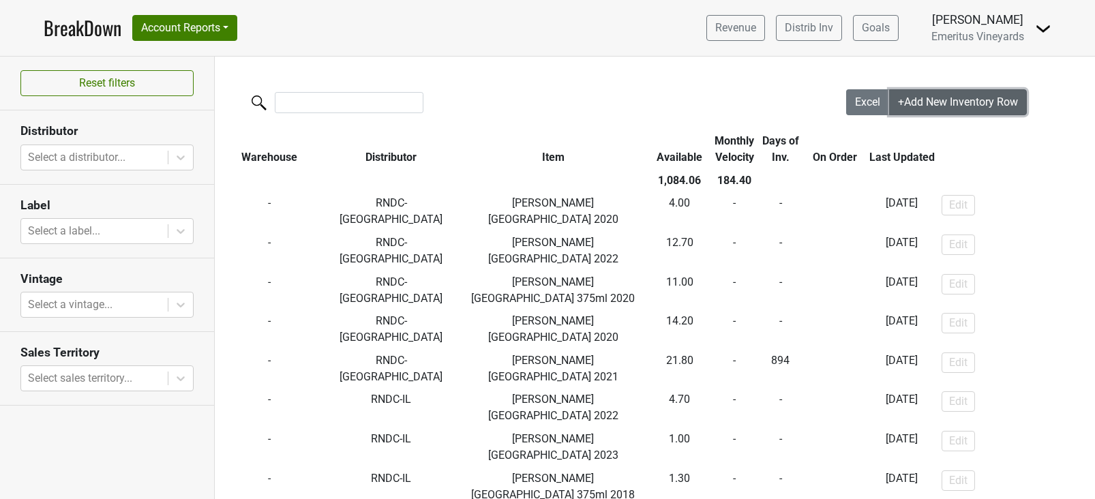
click at [981, 102] on span "+Add New Inventory Row" at bounding box center [958, 101] width 120 height 13
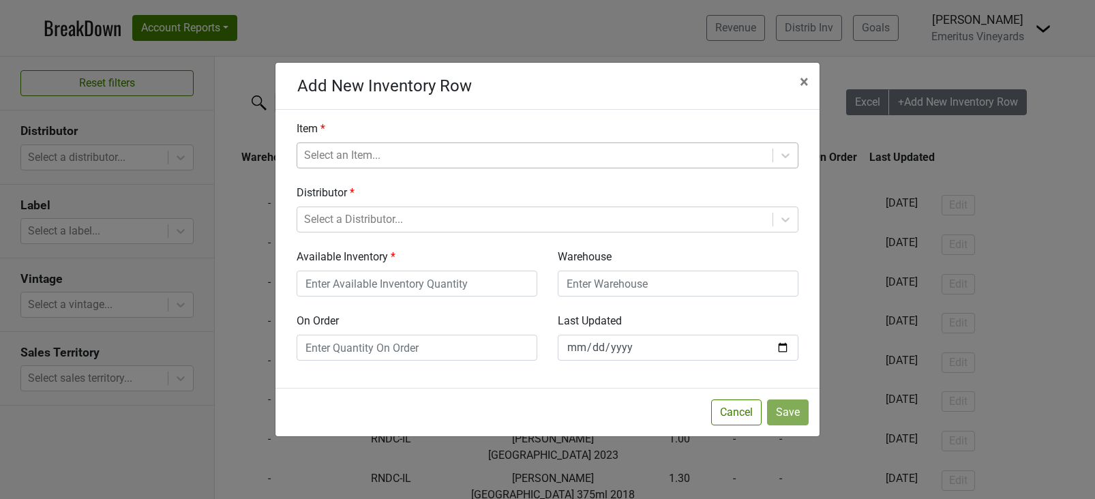
click at [386, 145] on div "Select an Item..." at bounding box center [534, 155] width 475 height 25
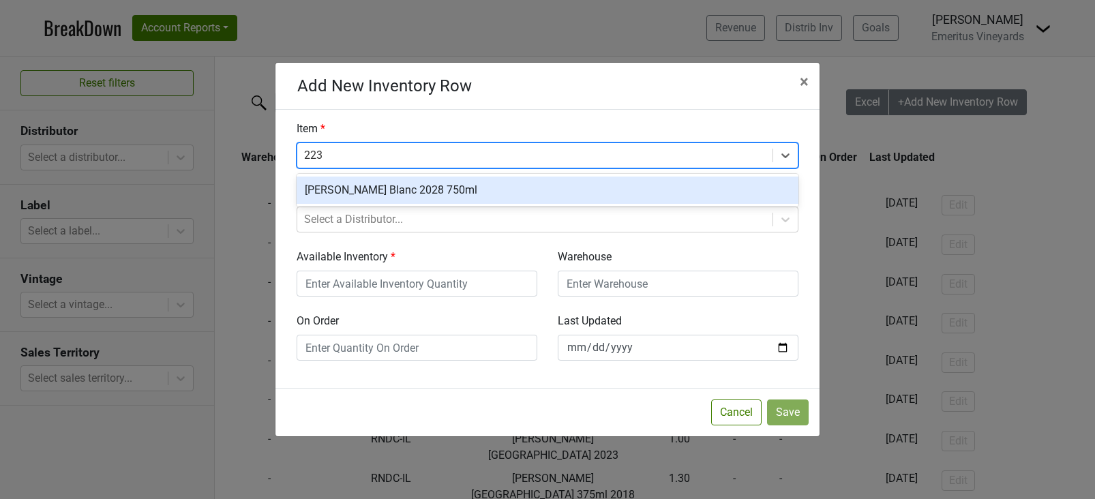
type input "2023"
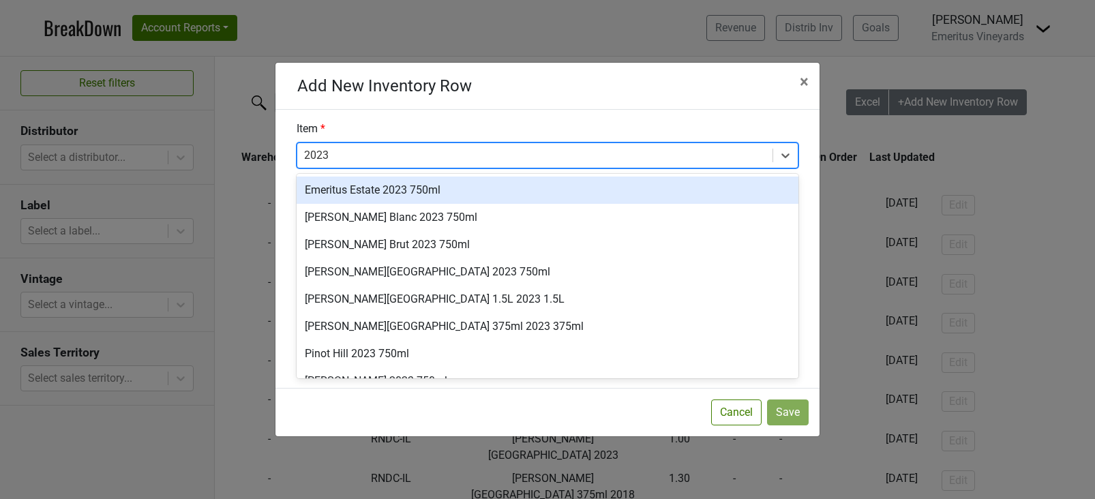
click at [394, 195] on div "Emeritus Estate 2023 750ml" at bounding box center [548, 190] width 502 height 27
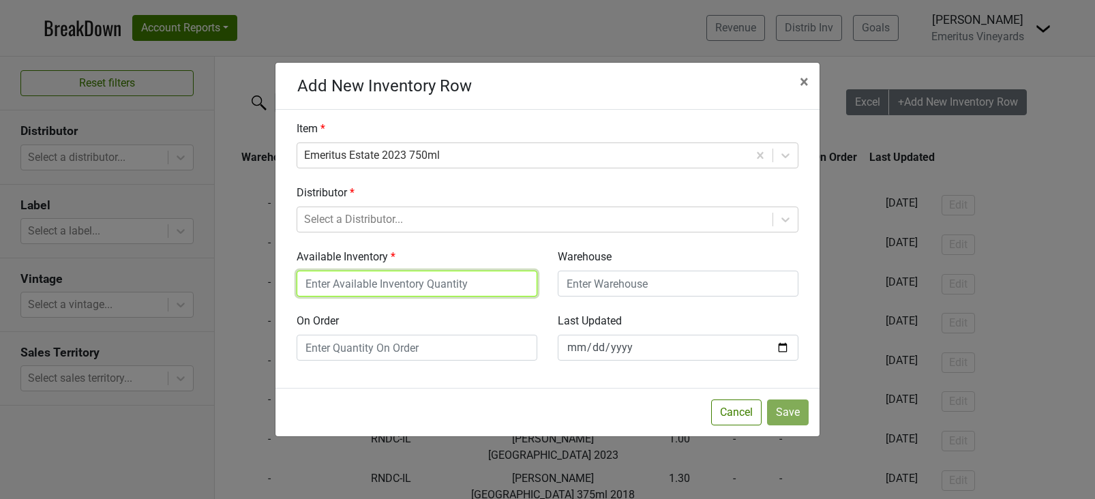
click at [396, 294] on input "Available Inventory" at bounding box center [417, 284] width 241 height 26
type input "1"
type input "10.6"
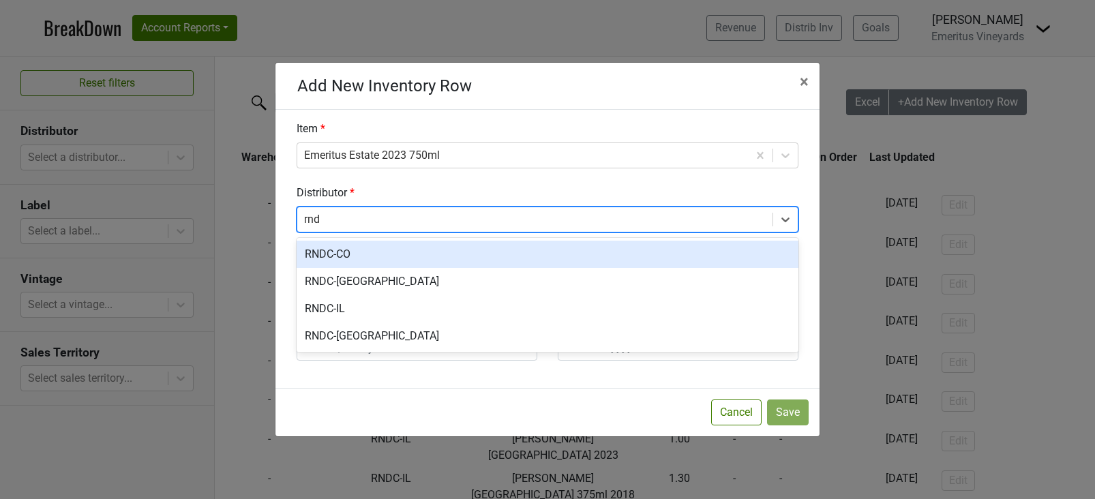
type input "rndc"
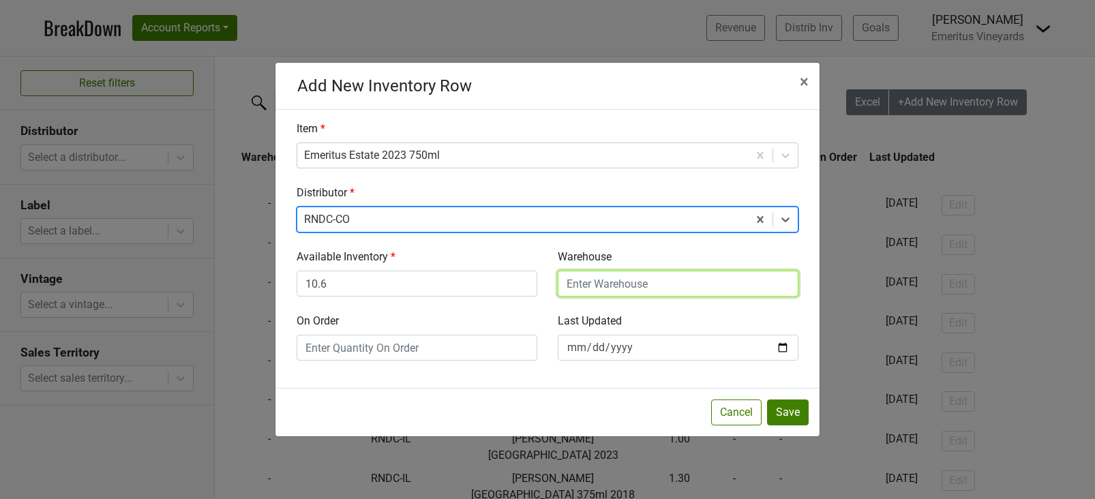
click at [603, 280] on input "Warehouse" at bounding box center [678, 284] width 241 height 26
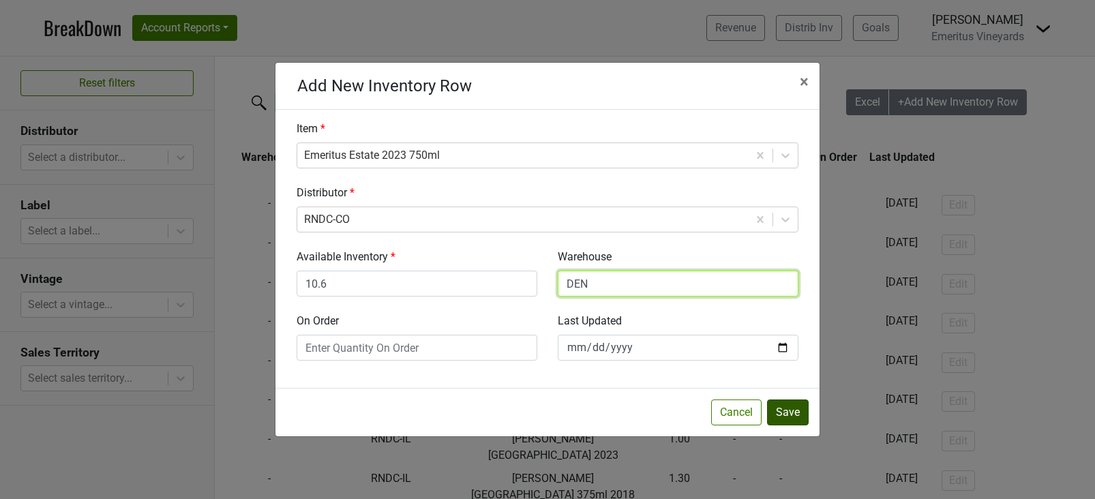
type input "DEN"
click at [797, 414] on button "Save" at bounding box center [788, 412] width 42 height 26
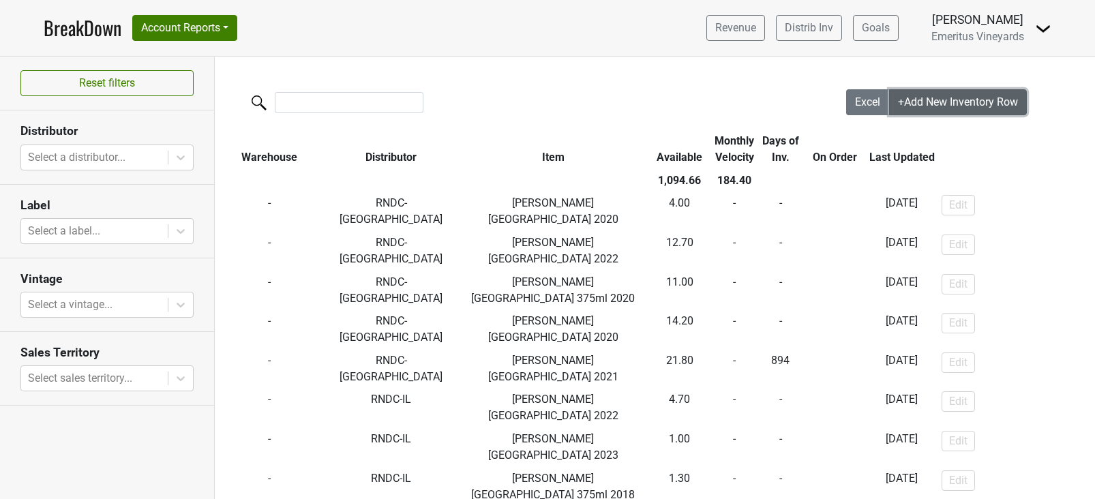
click at [940, 94] on button "+Add New Inventory Row" at bounding box center [958, 102] width 138 height 26
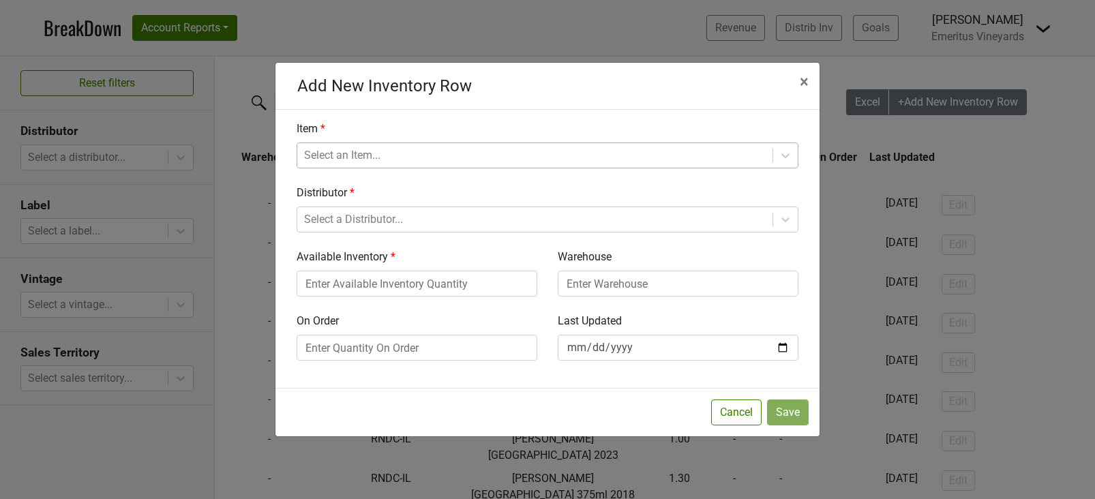
click at [347, 151] on div at bounding box center [535, 155] width 462 height 19
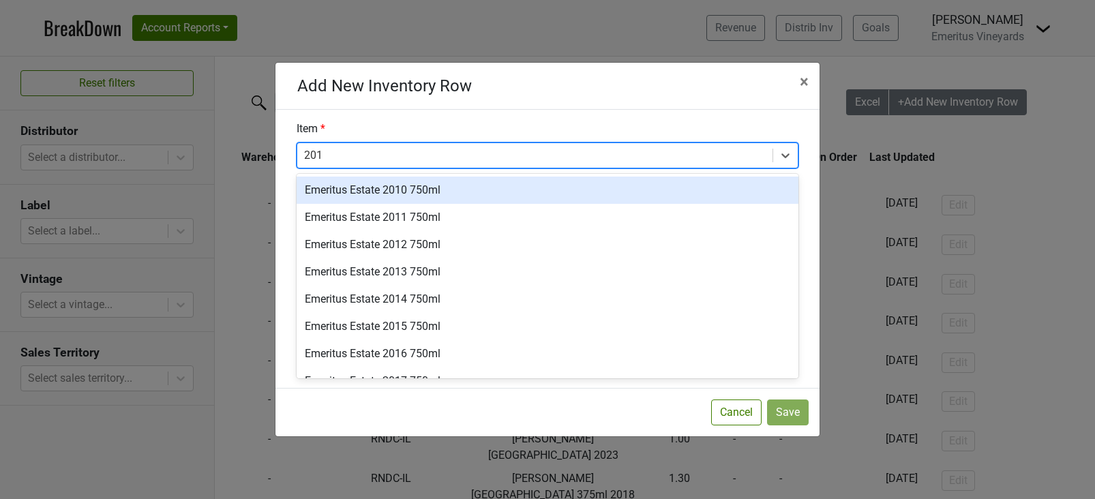
type input "2018"
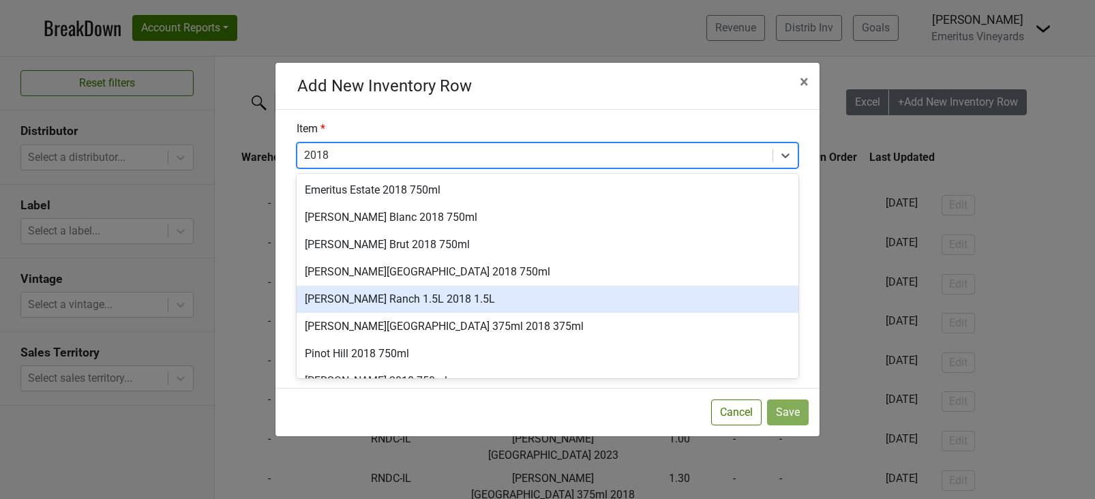
scroll to position [19, 0]
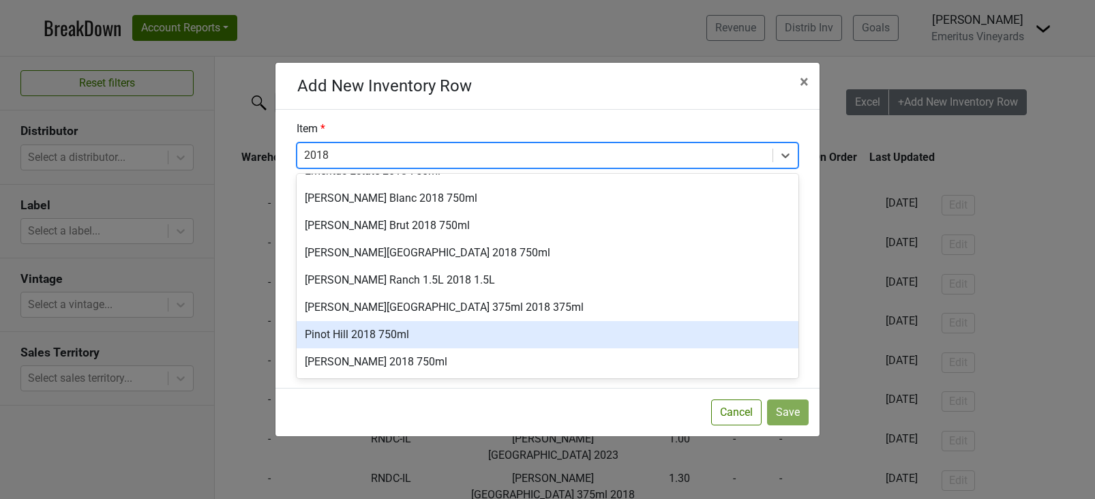
click at [361, 329] on div "Pinot Hill 2018 750ml" at bounding box center [548, 334] width 502 height 27
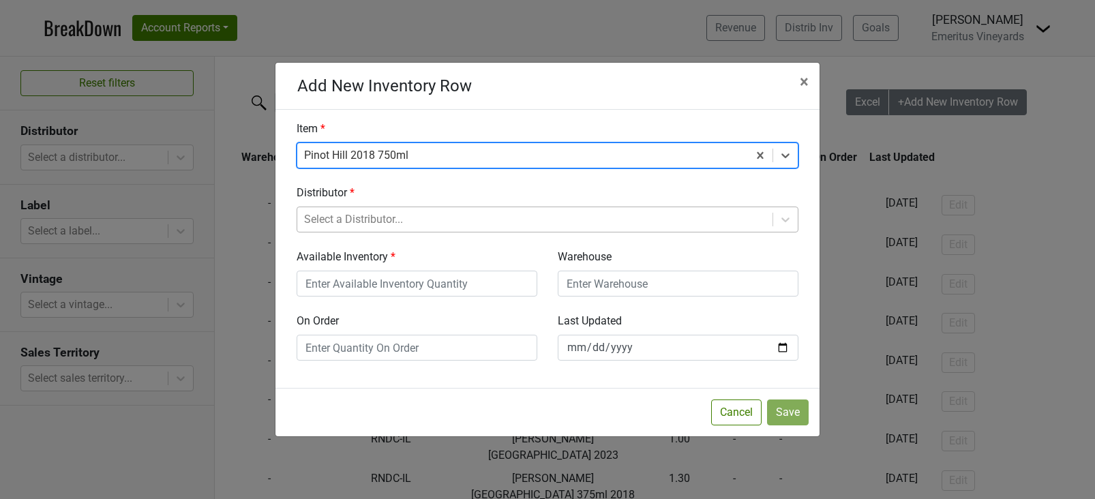
click at [359, 224] on div at bounding box center [535, 219] width 462 height 19
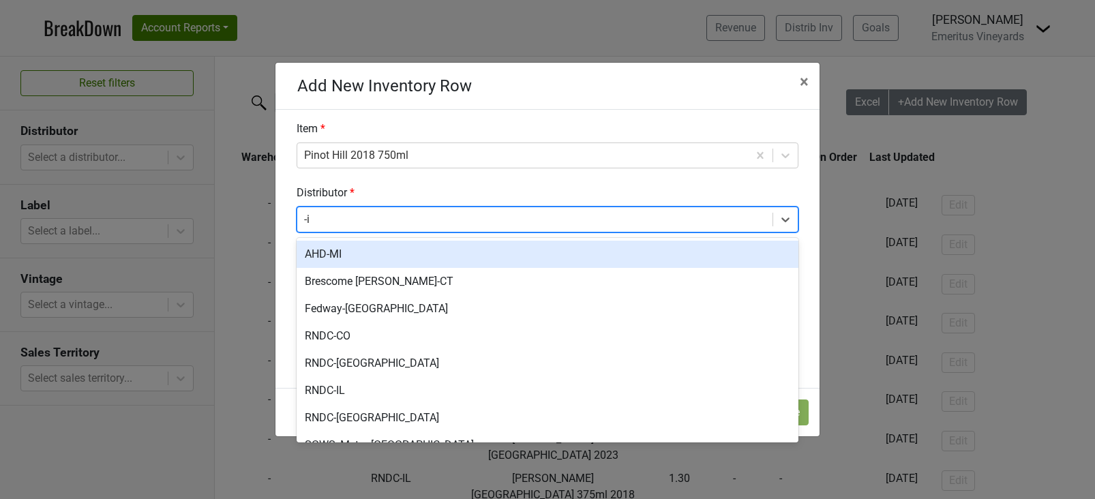
type input "-il"
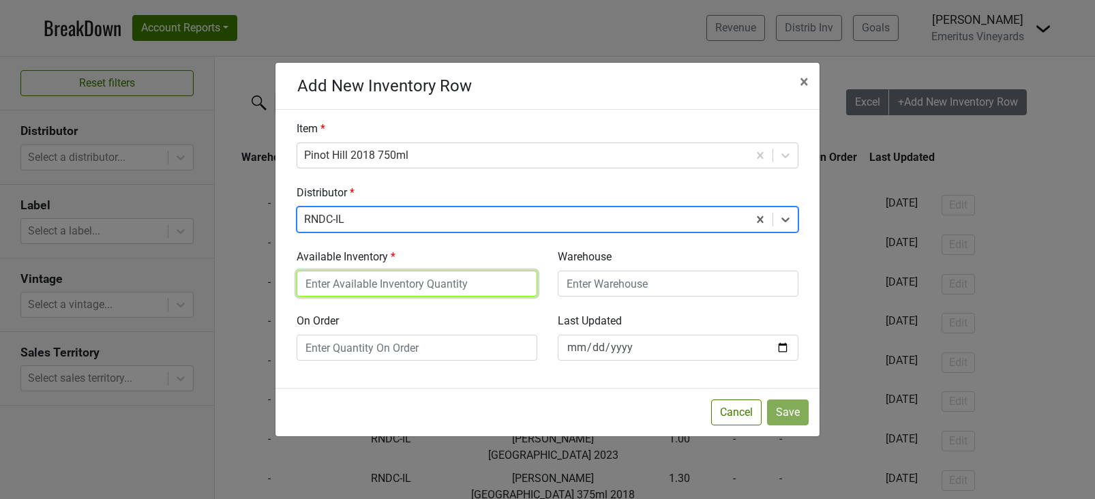
click at [450, 275] on input "Available Inventory" at bounding box center [417, 284] width 241 height 26
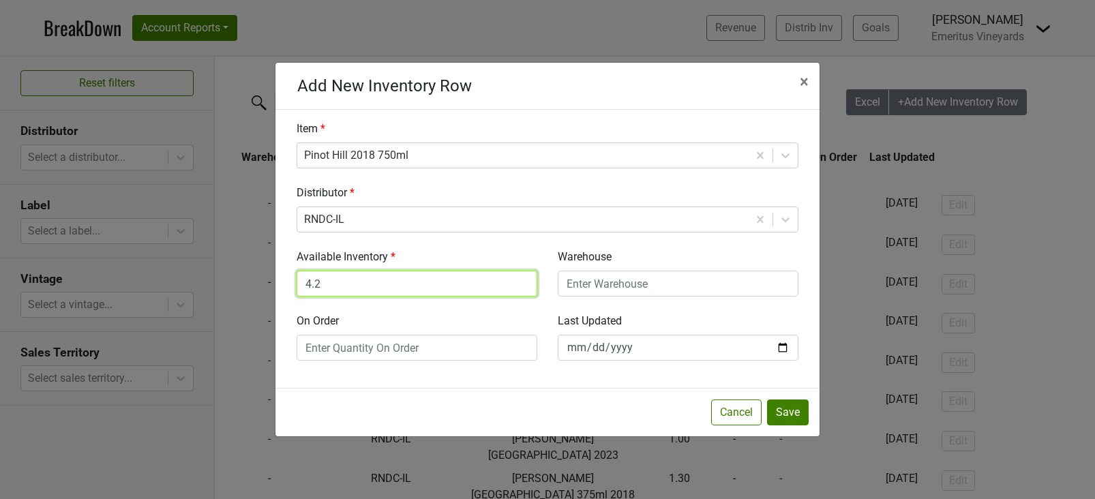
type input "4.2"
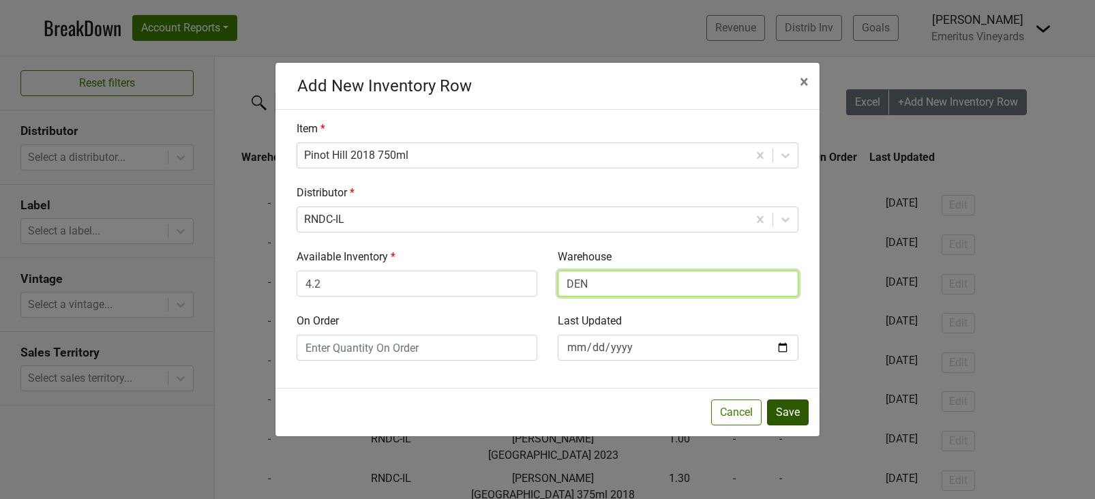
type input "DEN"
click at [778, 405] on button "Save" at bounding box center [788, 412] width 42 height 26
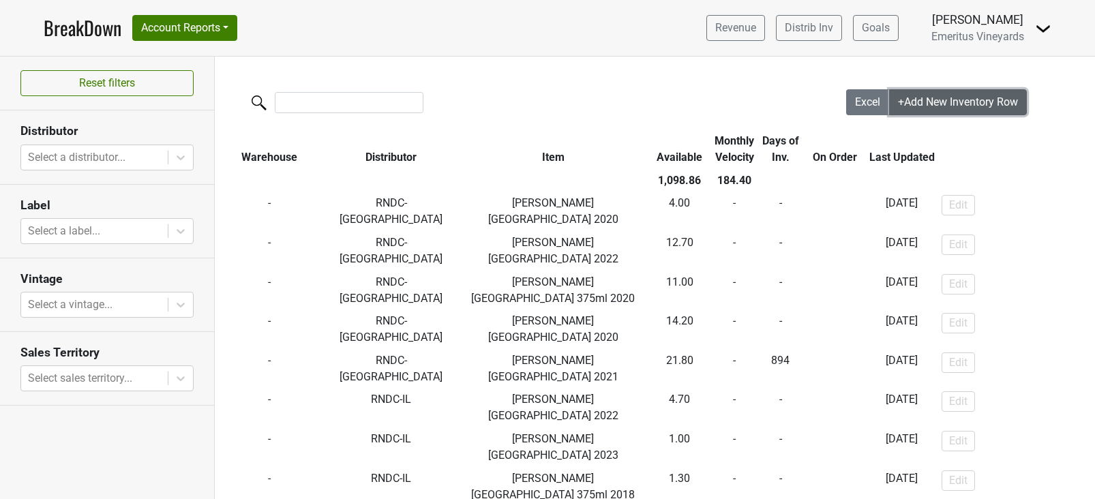
click at [947, 108] on span "+Add New Inventory Row" at bounding box center [958, 101] width 120 height 13
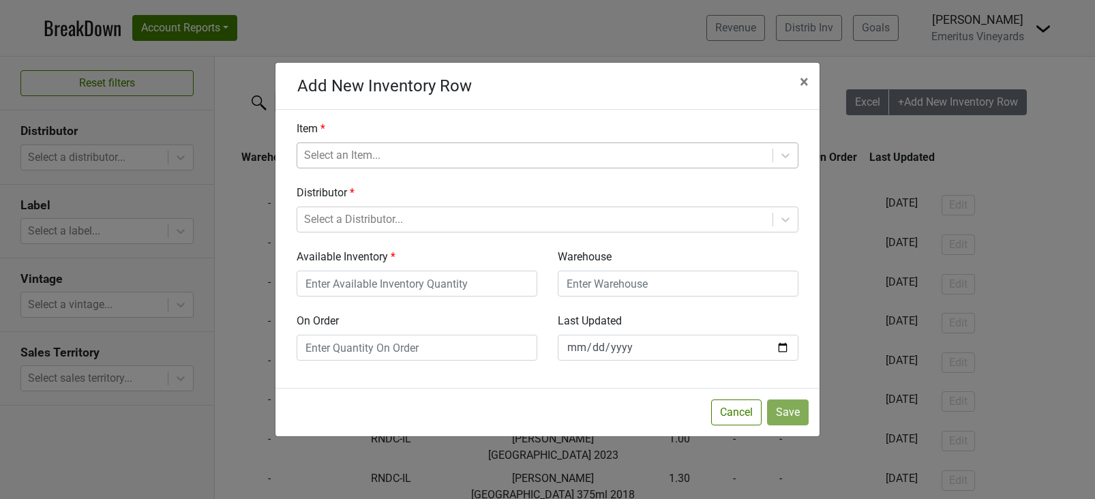
click at [381, 146] on div at bounding box center [535, 155] width 462 height 19
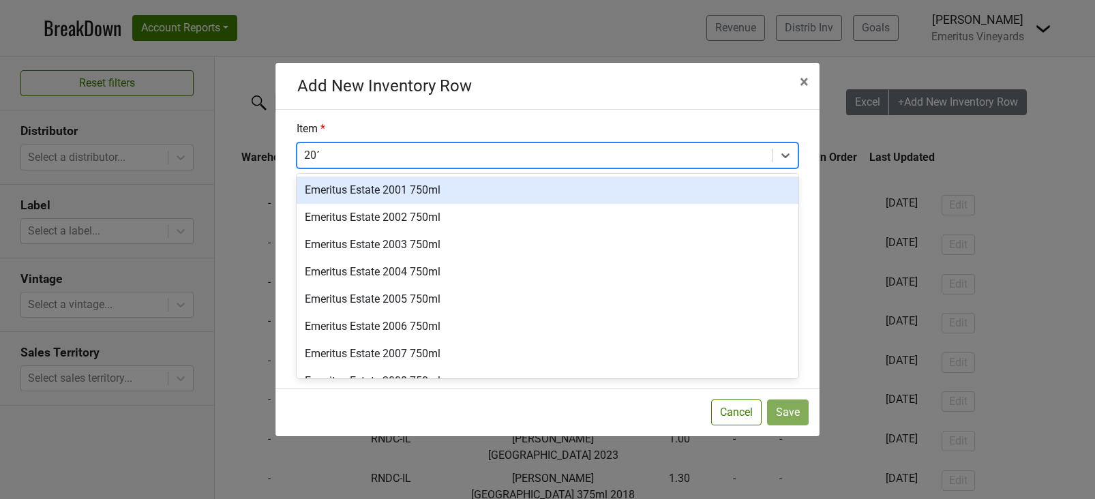
type input "2019"
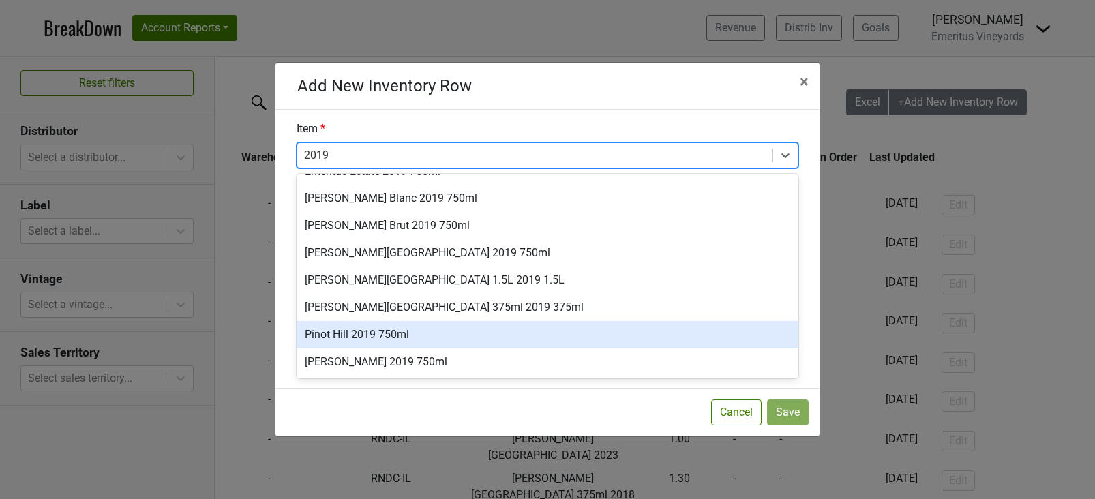
click at [361, 336] on div "Pinot Hill 2019 750ml" at bounding box center [548, 334] width 502 height 27
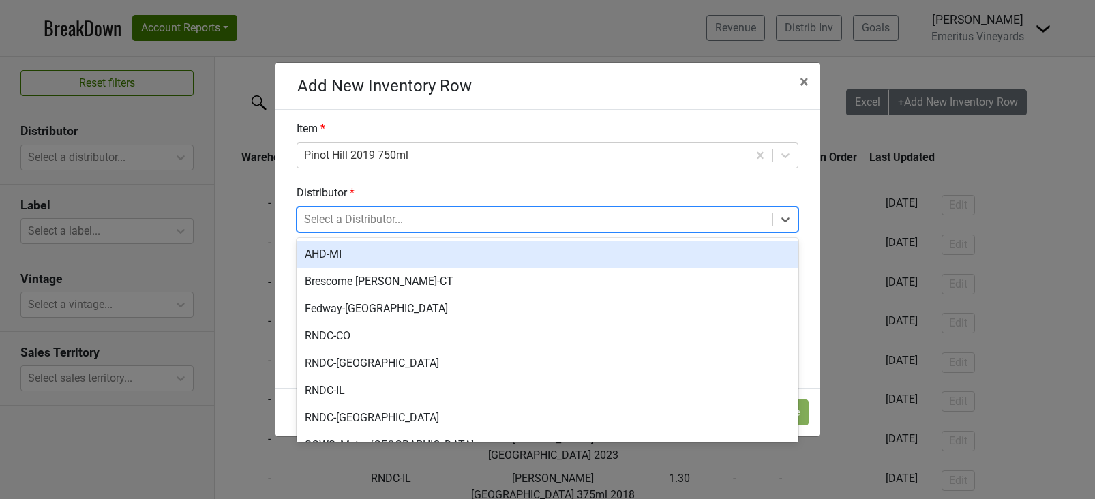
click at [361, 224] on div at bounding box center [535, 219] width 462 height 19
type input "-co"
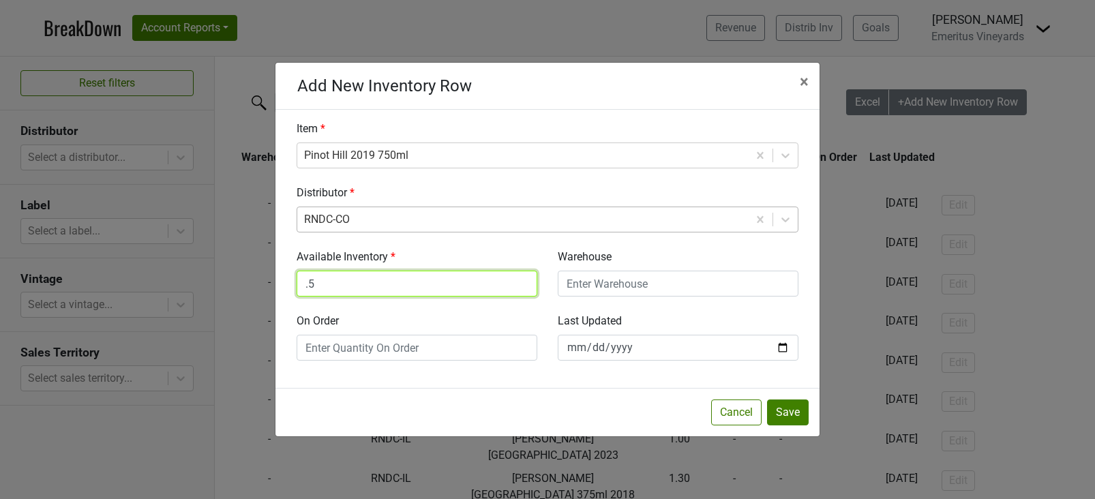
type input ".5"
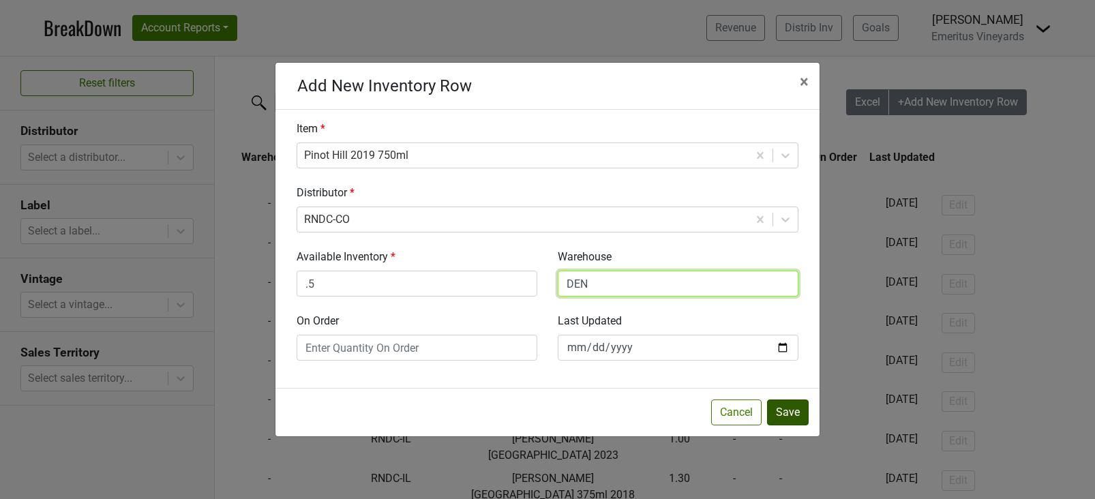
type input "DEN"
click at [780, 414] on button "Save" at bounding box center [788, 412] width 42 height 26
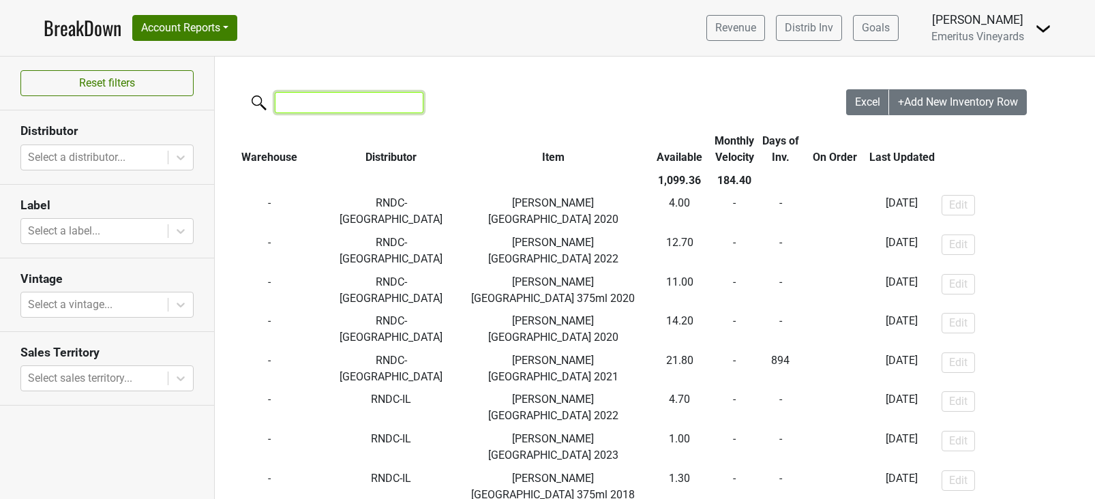
click at [307, 110] on input "search" at bounding box center [349, 102] width 149 height 21
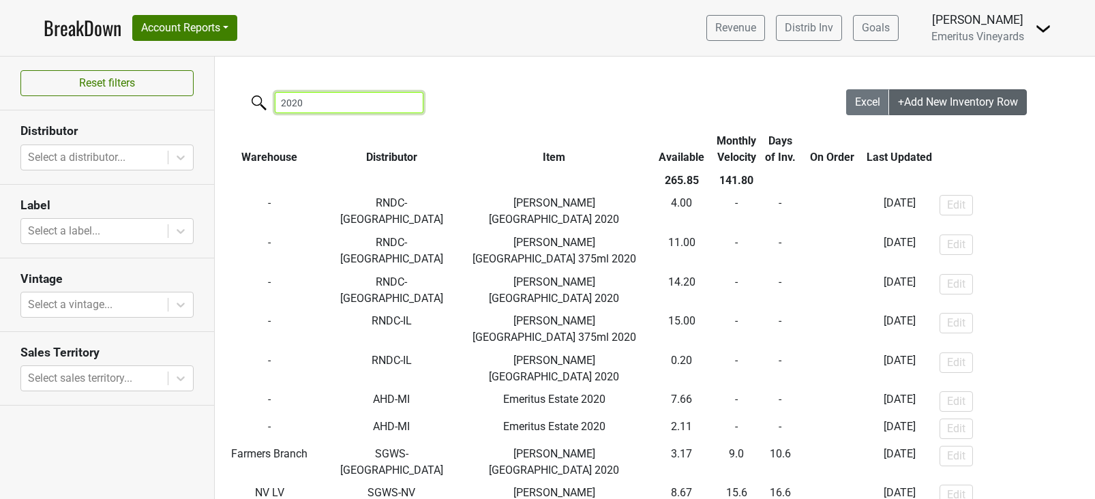
type input "2020"
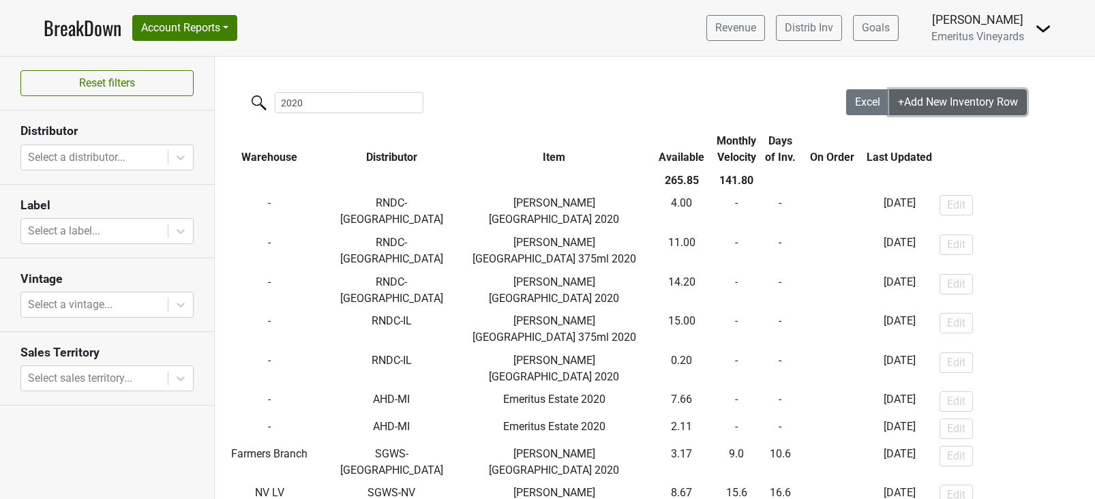
click at [918, 103] on span "+Add New Inventory Row" at bounding box center [958, 101] width 120 height 13
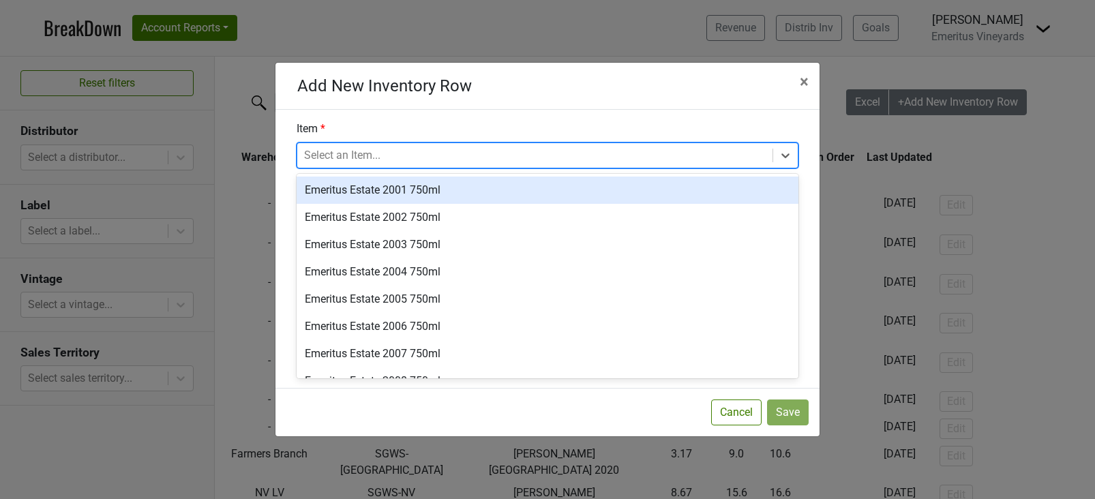
click at [366, 156] on div at bounding box center [535, 155] width 462 height 19
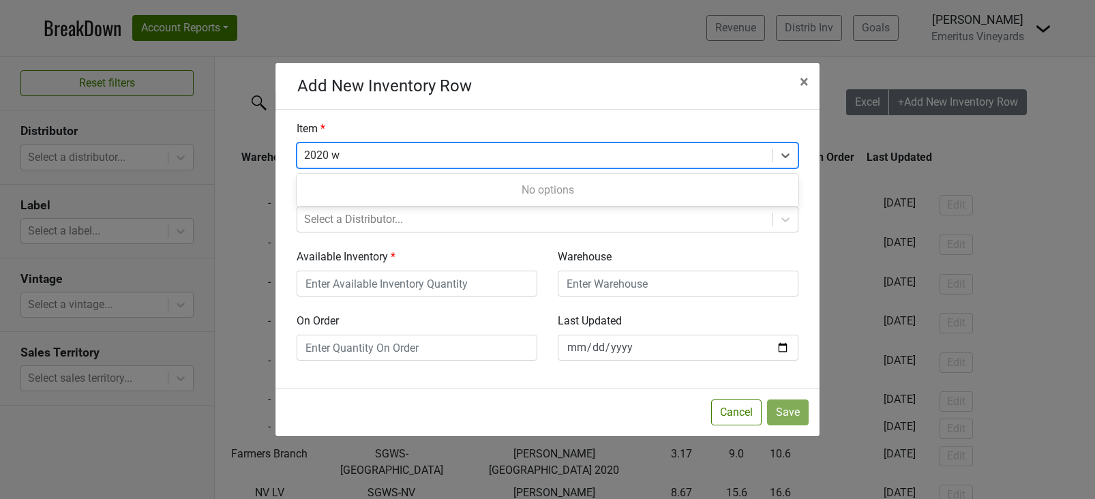
type input "2020"
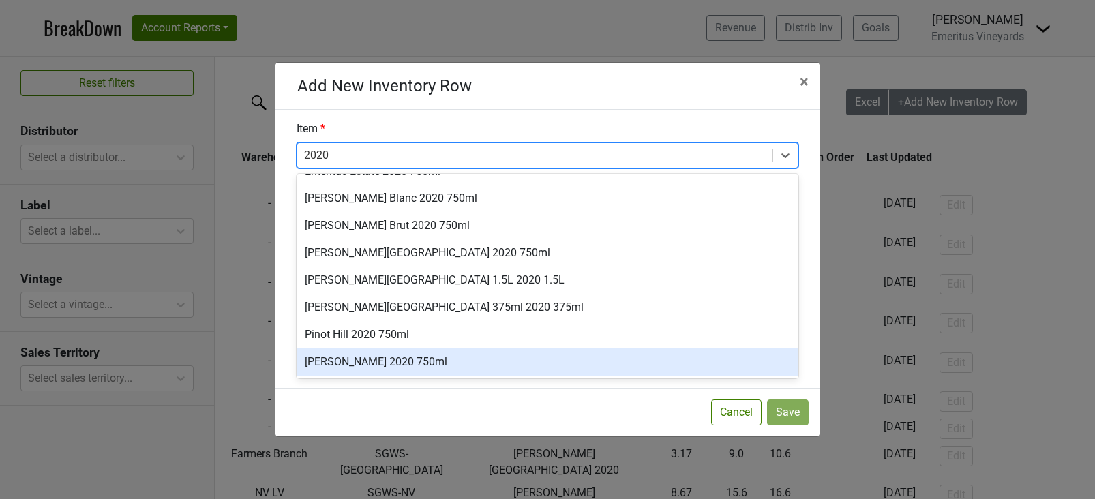
click at [350, 354] on div "William Wesley 2020 750ml" at bounding box center [548, 361] width 502 height 27
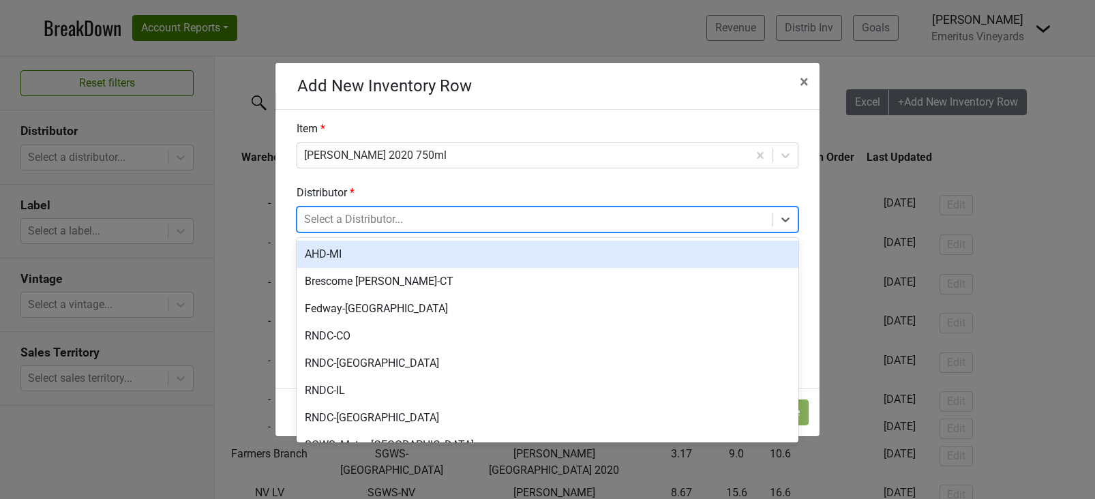
click at [404, 217] on div at bounding box center [535, 219] width 462 height 19
type input "-co"
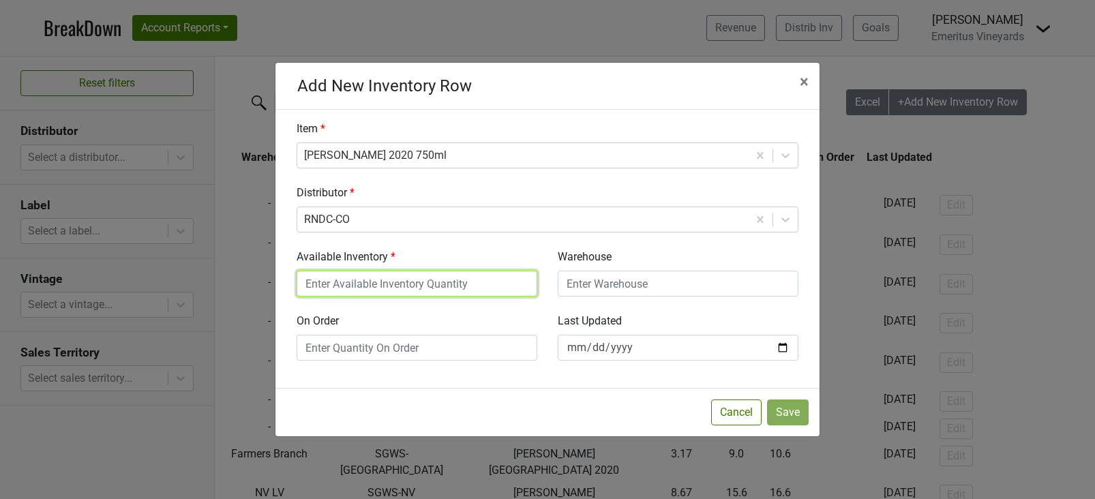
click at [485, 288] on input "Available Inventory" at bounding box center [417, 284] width 241 height 26
type input "9.8"
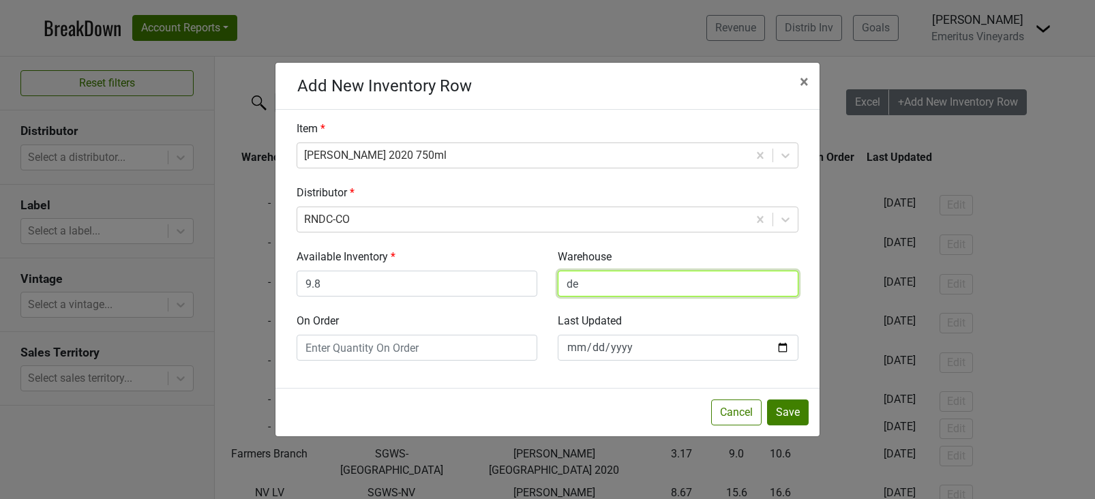
type input "d"
type input "DEN"
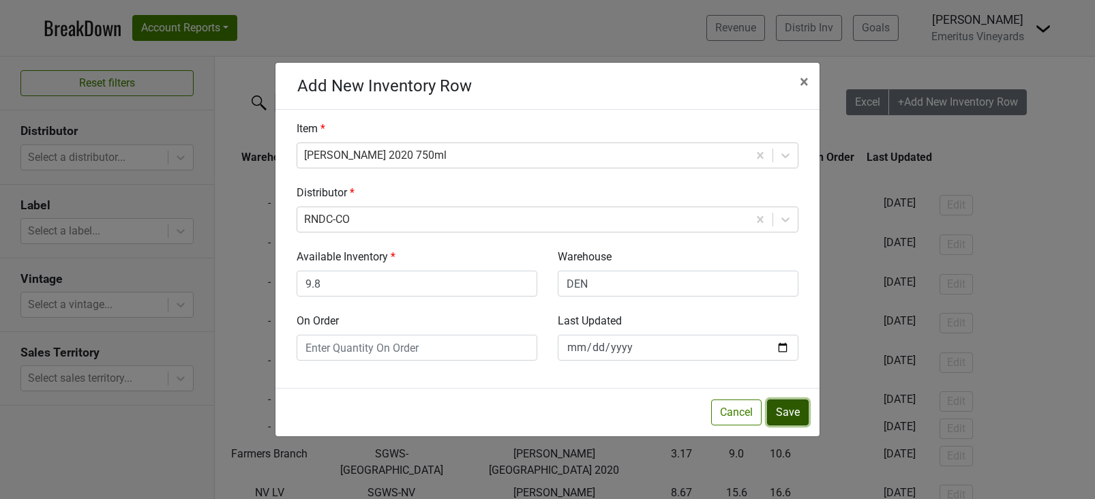
click at [778, 412] on button "Save" at bounding box center [788, 412] width 42 height 26
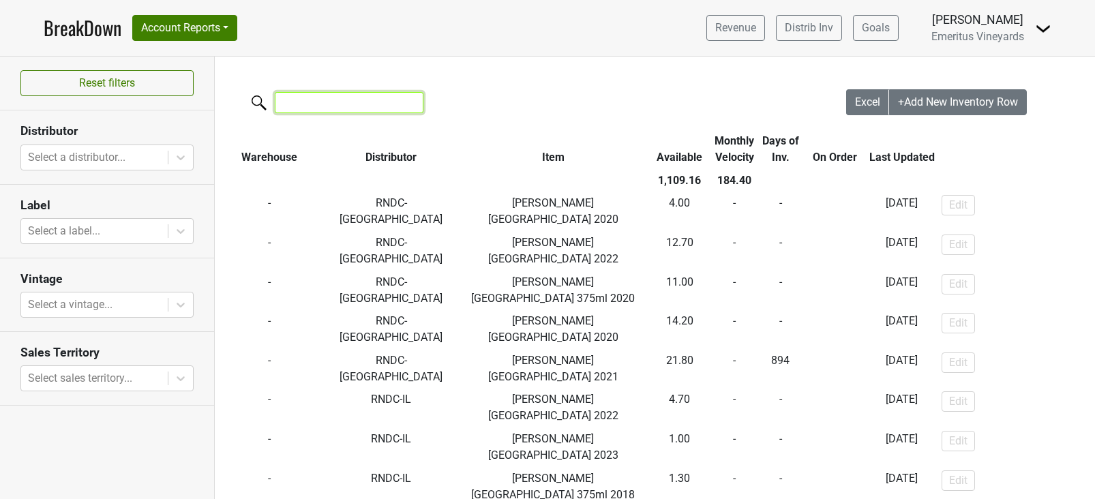
click at [330, 112] on input "search" at bounding box center [349, 102] width 149 height 21
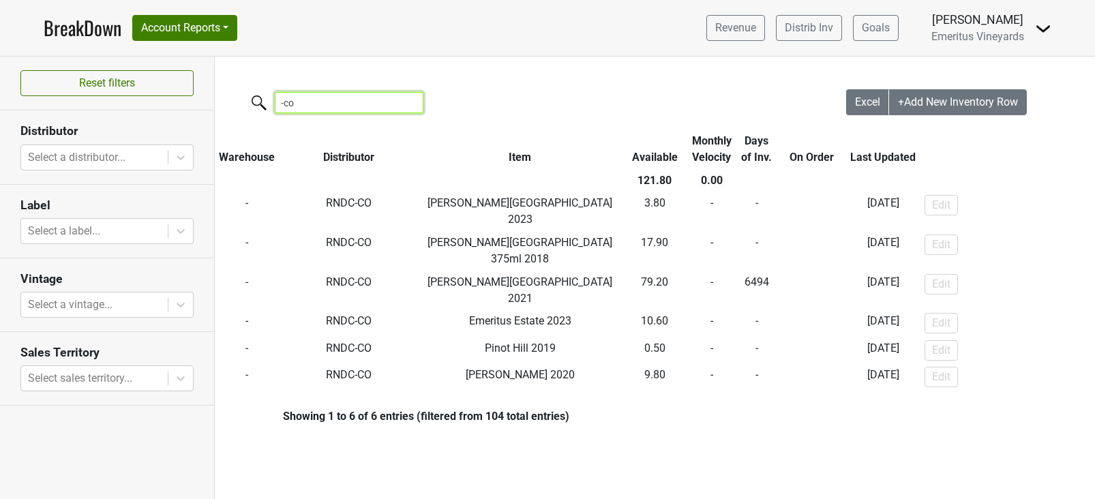
drag, startPoint x: 345, startPoint y: 100, endPoint x: 161, endPoint y: 68, distance: 186.7
click at [161, 68] on div "Reset filters Distributor Select a distributor... Label Select a label... Vinta…" at bounding box center [547, 278] width 1095 height 442
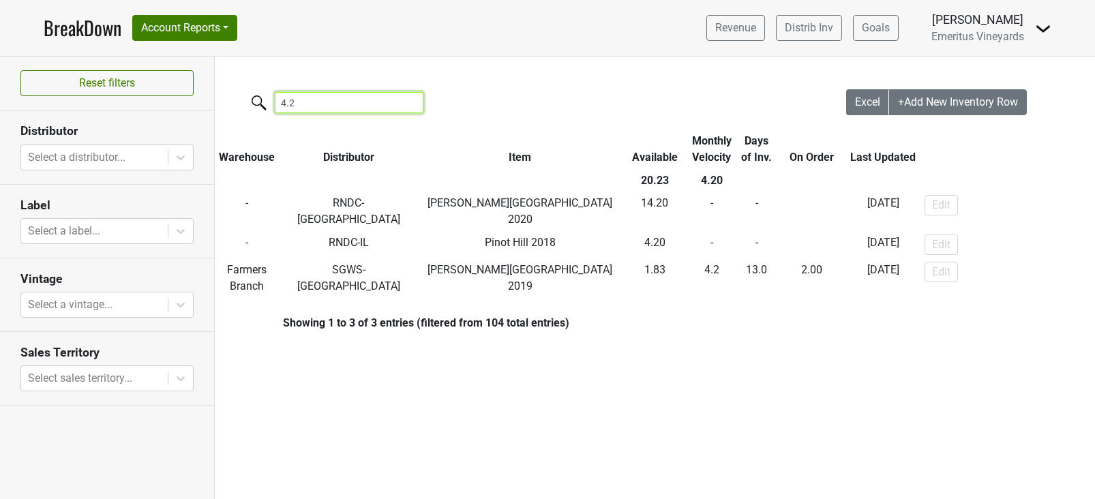
type input "4.2"
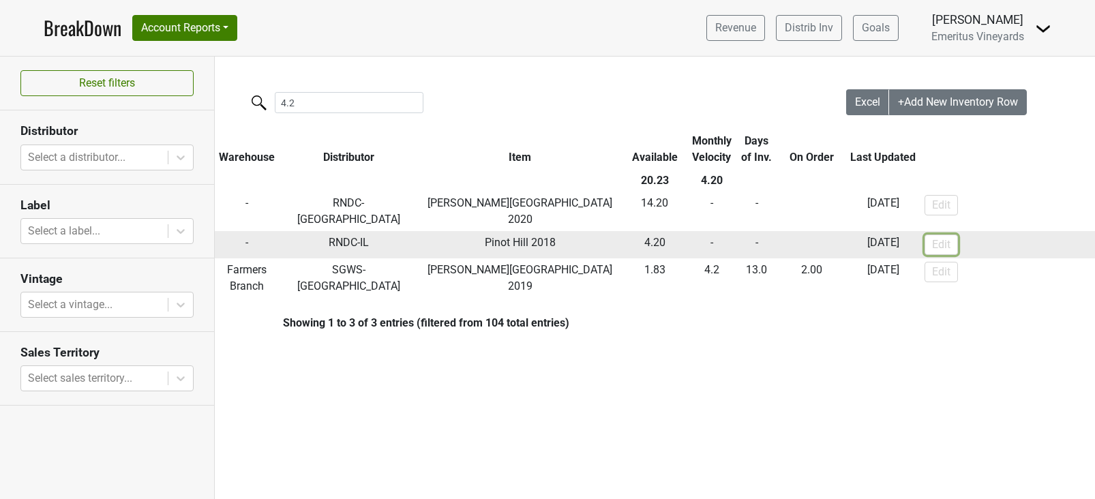
click at [940, 235] on button "Edit" at bounding box center [940, 245] width 33 height 20
click at [1035, 237] on button "Delete" at bounding box center [1047, 245] width 45 height 20
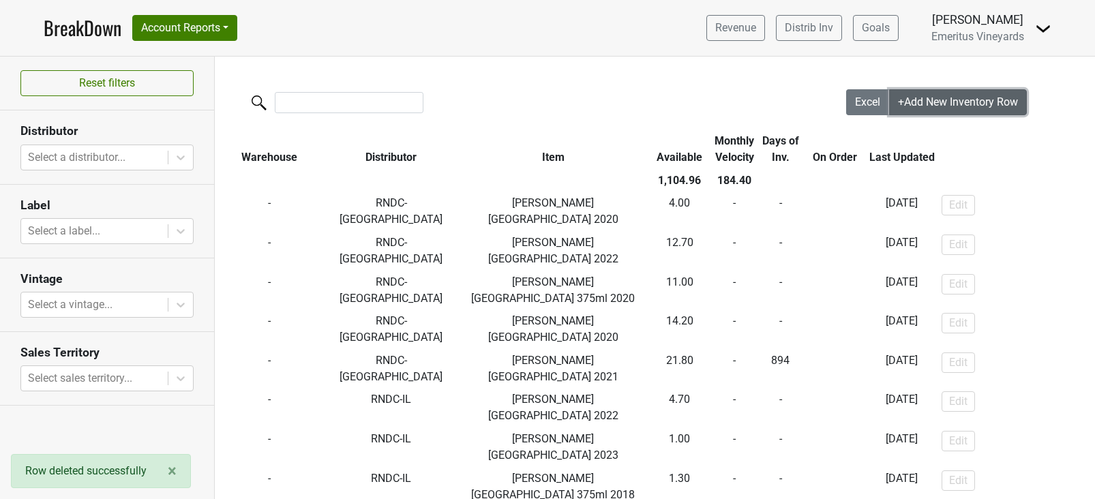
click at [911, 101] on span "+Add New Inventory Row" at bounding box center [958, 101] width 120 height 13
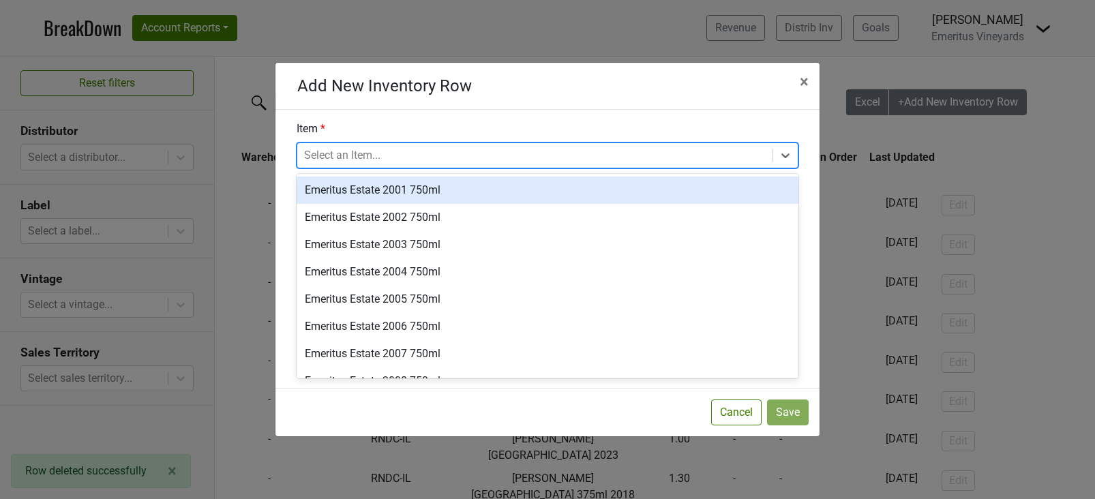
click at [671, 153] on div at bounding box center [535, 155] width 462 height 19
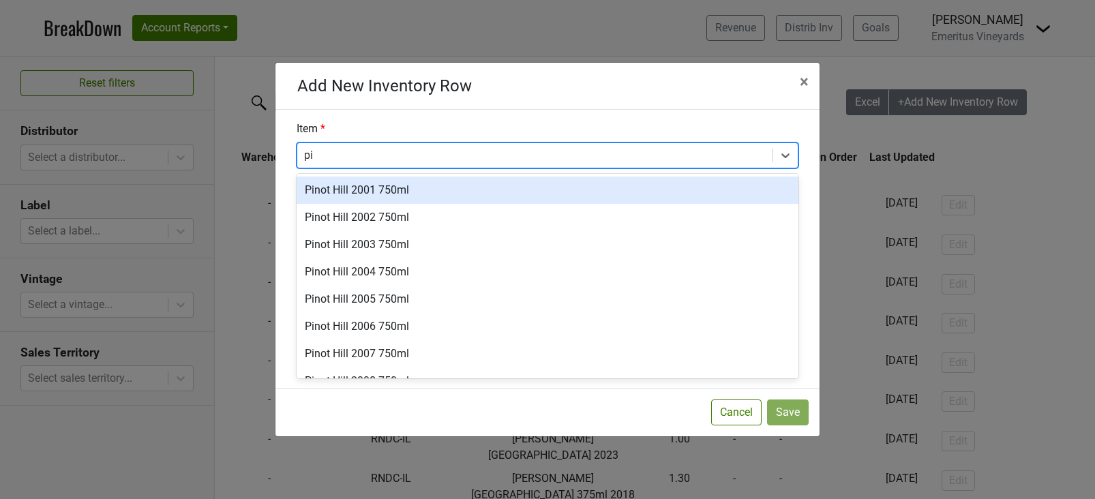
type input "p"
type input "ll 2018"
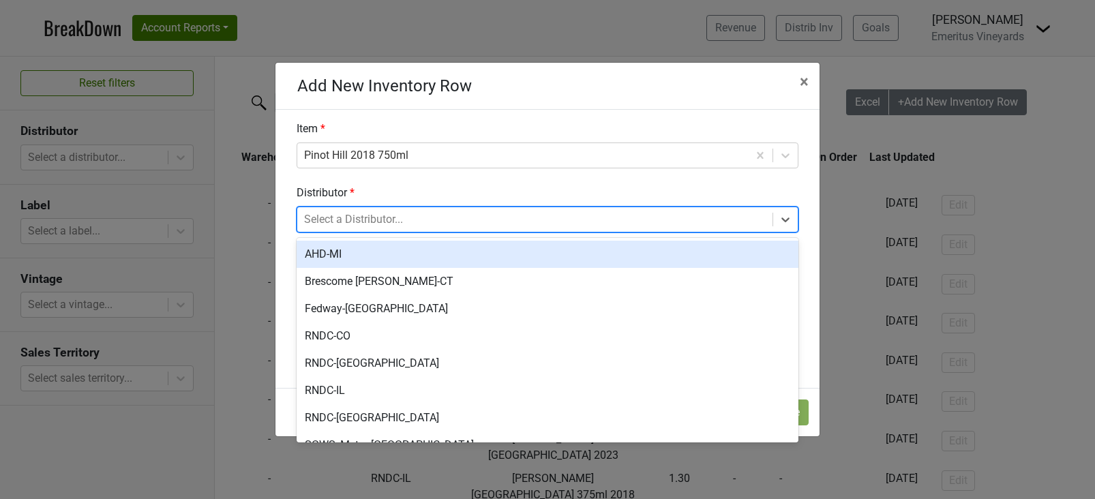
click at [489, 212] on div at bounding box center [535, 219] width 462 height 19
type input "co"
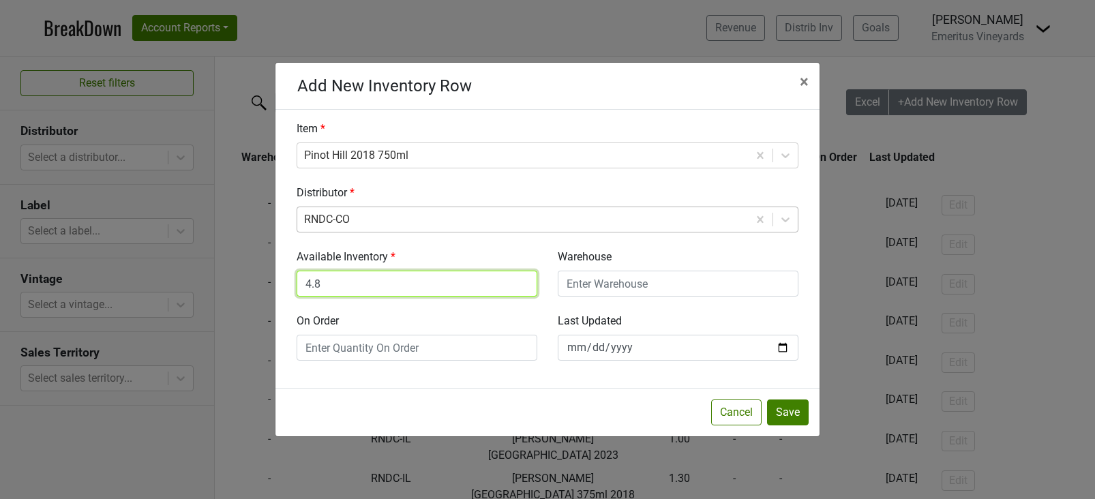
type input "4.8"
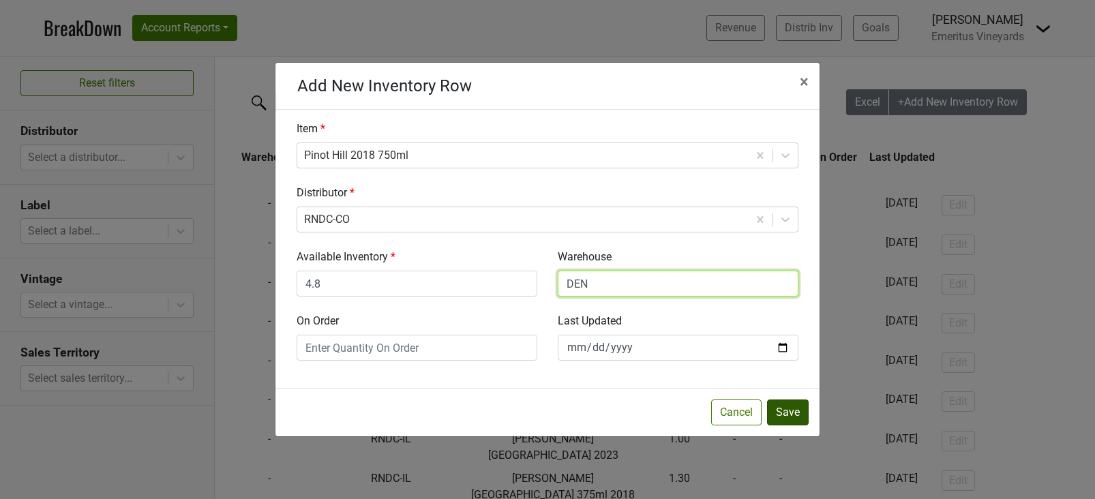
type input "DEN"
click at [789, 408] on button "Save" at bounding box center [788, 412] width 42 height 26
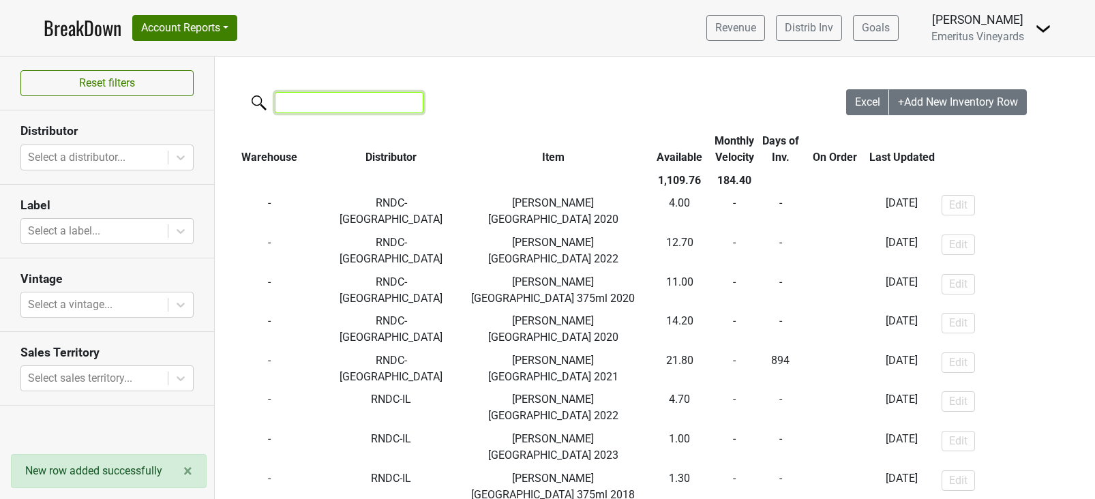
click at [350, 104] on input "search" at bounding box center [349, 102] width 149 height 21
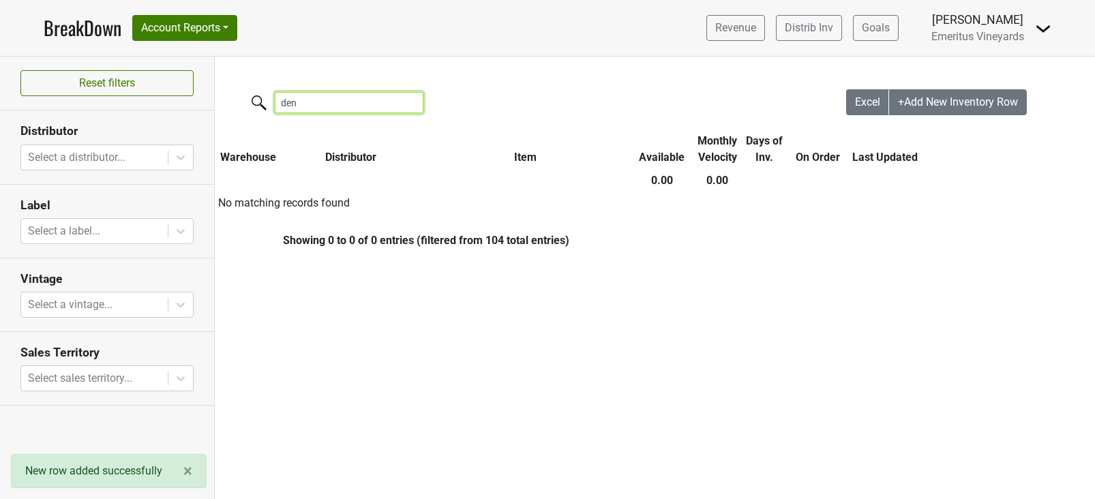
type input "denv"
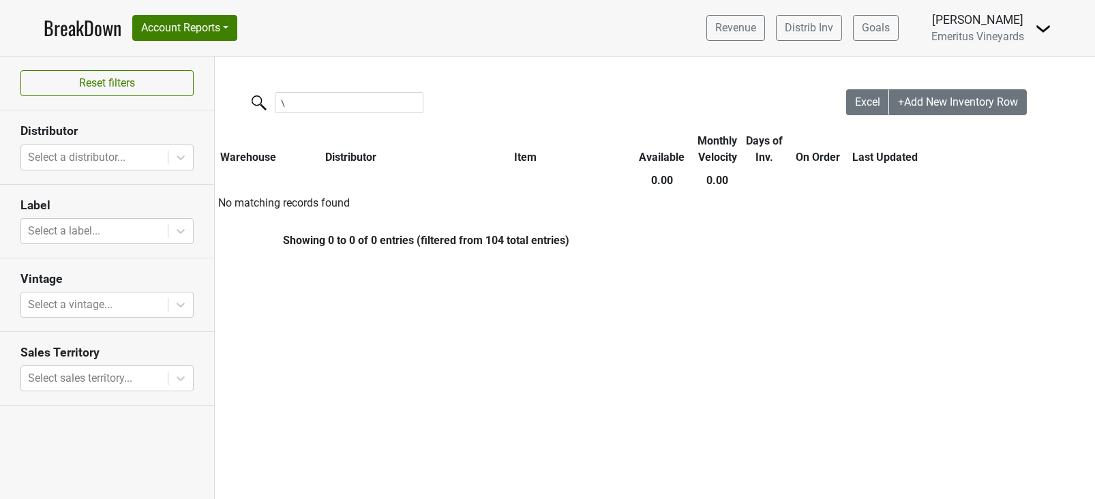
drag, startPoint x: 307, startPoint y: 115, endPoint x: 285, endPoint y: 111, distance: 22.9
click at [285, 111] on div "\" at bounding box center [530, 103] width 631 height 29
drag, startPoint x: 290, startPoint y: 108, endPoint x: 262, endPoint y: 104, distance: 28.8
click at [262, 104] on label "\" at bounding box center [321, 101] width 149 height 24
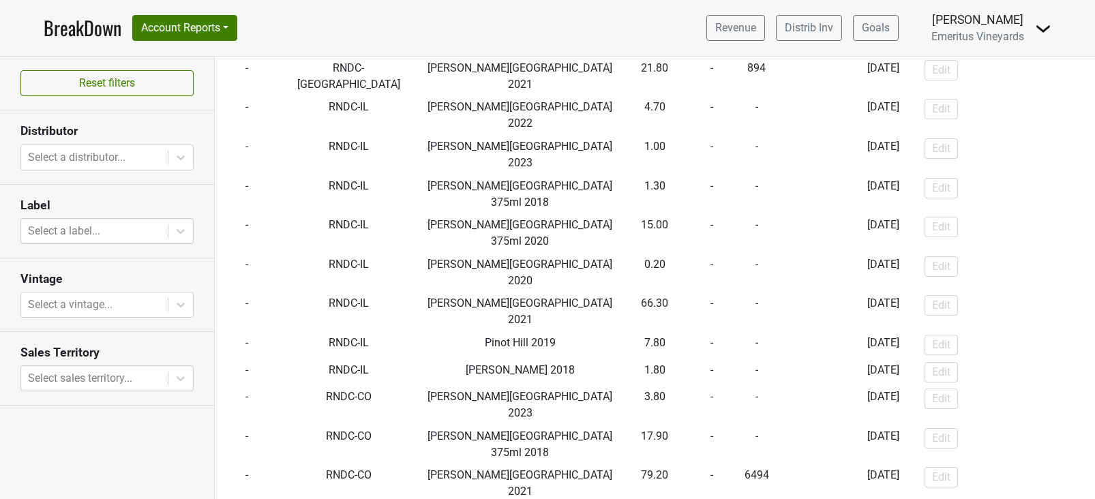
scroll to position [0, 0]
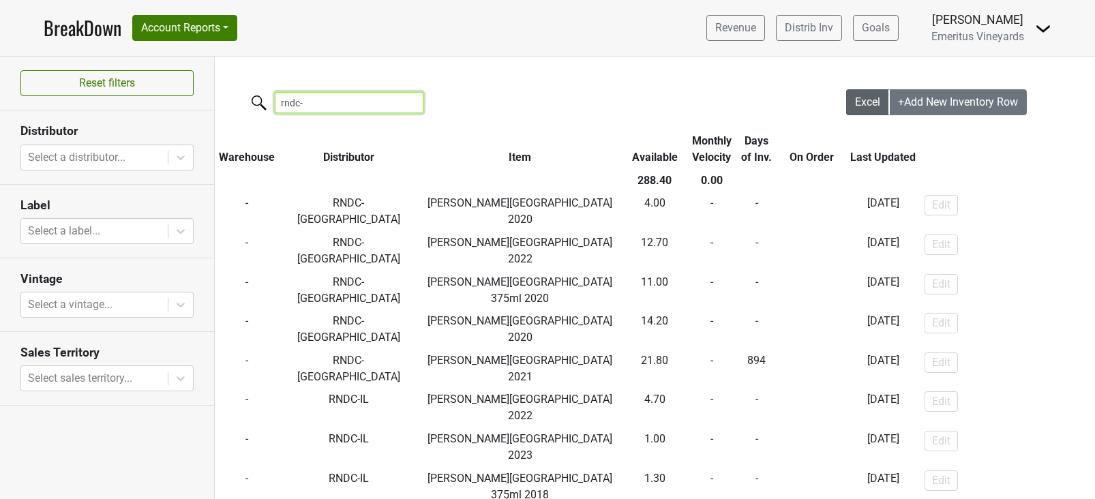
type input "rndc-"
click at [865, 106] on span "Excel" at bounding box center [867, 101] width 25 height 13
